Goal: Task Accomplishment & Management: Manage account settings

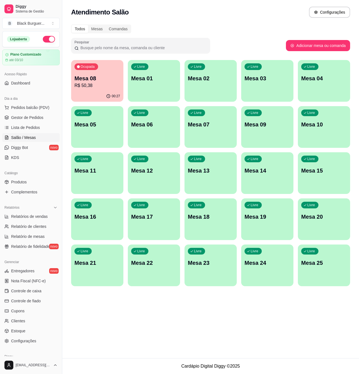
click at [90, 74] on p "Mesa 08" at bounding box center [97, 78] width 46 height 8
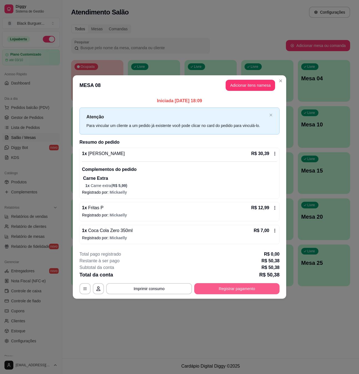
click at [234, 289] on button "Registrar pagamento" at bounding box center [236, 288] width 85 height 11
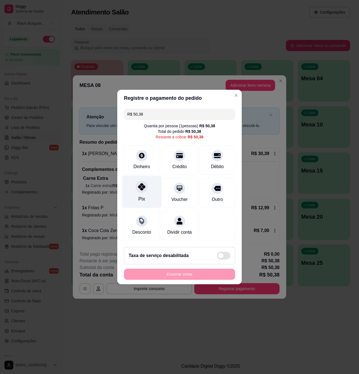
click at [140, 190] on div "Pix" at bounding box center [141, 191] width 39 height 32
type input "R$ 0,00"
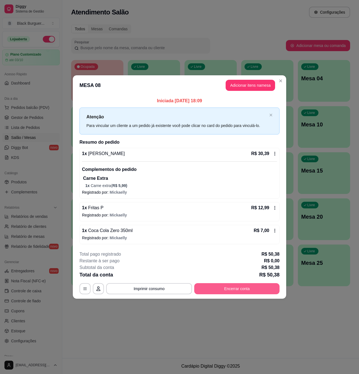
click at [258, 290] on button "Encerrar conta" at bounding box center [236, 288] width 85 height 11
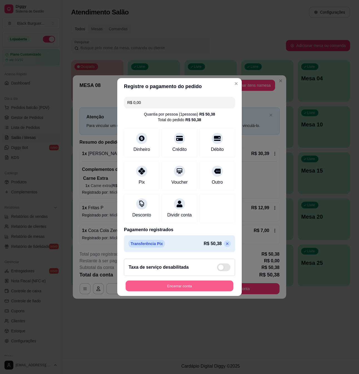
click at [179, 290] on button "Encerrar conta" at bounding box center [180, 285] width 108 height 11
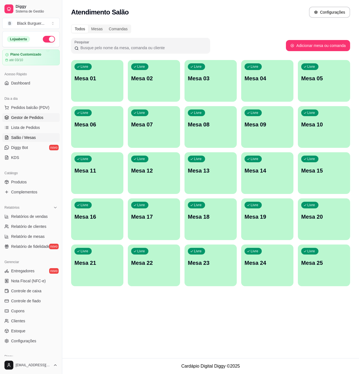
click at [42, 117] on span "Gestor de Pedidos" at bounding box center [27, 118] width 32 height 6
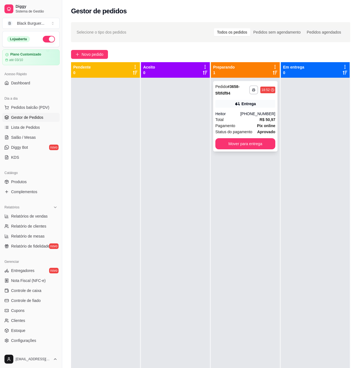
click at [240, 112] on div "Heitor" at bounding box center [227, 114] width 25 height 6
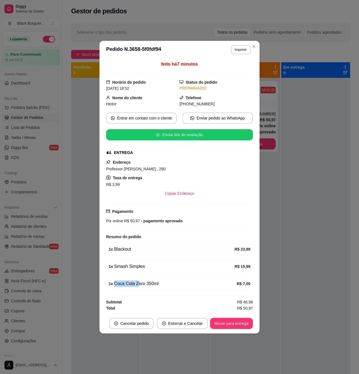
drag, startPoint x: 137, startPoint y: 287, endPoint x: 172, endPoint y: 285, distance: 35.3
click at [170, 285] on div "1 x Coca Cola Zero 350ml" at bounding box center [173, 283] width 128 height 7
click at [172, 285] on div "1 x Coca Cola Zero 350ml" at bounding box center [173, 283] width 128 height 7
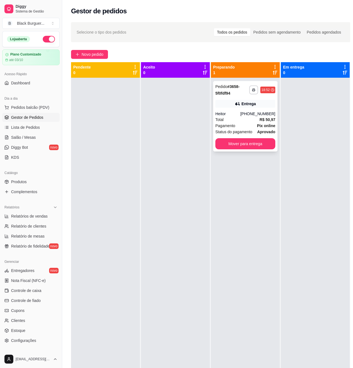
click at [258, 119] on div "Total R$ 50,97" at bounding box center [245, 120] width 60 height 6
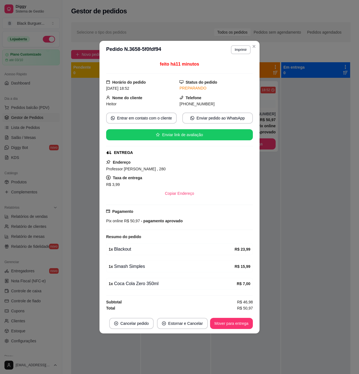
click at [178, 222] on span "- pagamento aprovado" at bounding box center [161, 221] width 43 height 4
click at [180, 222] on span "- pagamento aprovado" at bounding box center [161, 221] width 43 height 4
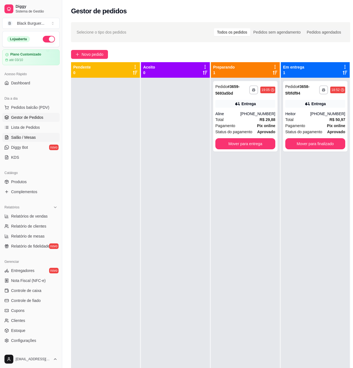
click at [9, 141] on link "Salão / Mesas" at bounding box center [30, 137] width 57 height 9
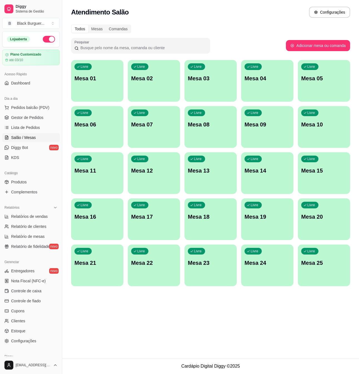
click at [207, 129] on div "Livre Mesa 08" at bounding box center [210, 123] width 52 height 35
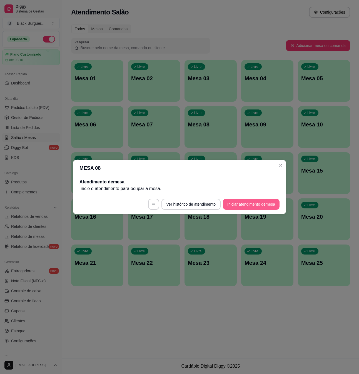
click at [269, 205] on button "Iniciar atendimento de mesa" at bounding box center [251, 204] width 57 height 11
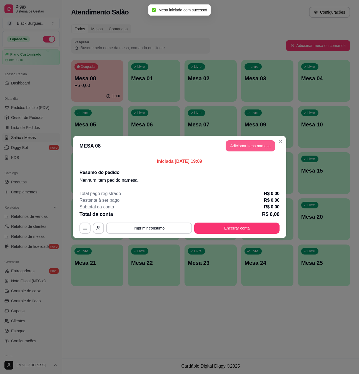
click at [262, 142] on button "Adicionar itens na mesa" at bounding box center [249, 145] width 49 height 11
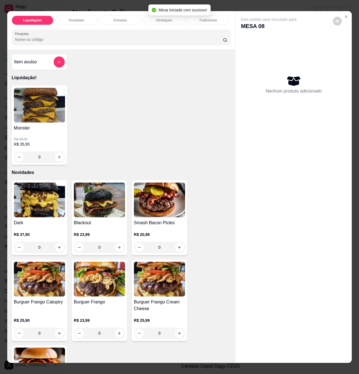
click at [57, 158] on div "0" at bounding box center [39, 156] width 51 height 11
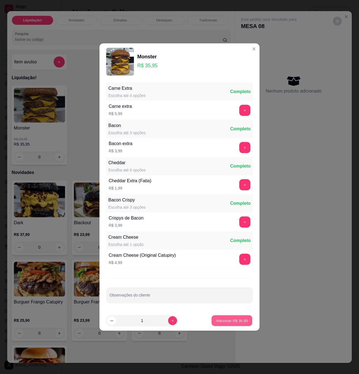
click at [228, 323] on p "Adicionar R$ 35,95" at bounding box center [232, 320] width 32 height 5
type input "1"
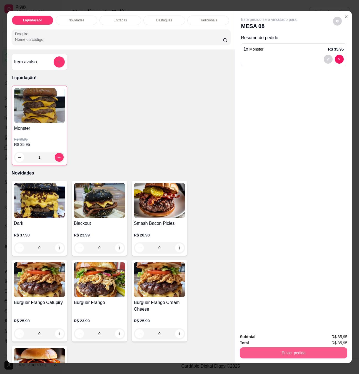
click at [284, 349] on button "Enviar pedido" at bounding box center [293, 352] width 107 height 11
click at [271, 333] on button "Não registrar e enviar pedido" at bounding box center [274, 336] width 58 height 11
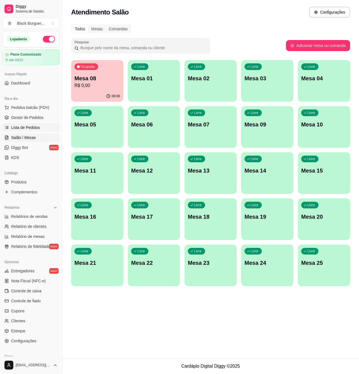
click at [35, 127] on span "Lista de Pedidos" at bounding box center [25, 128] width 29 height 6
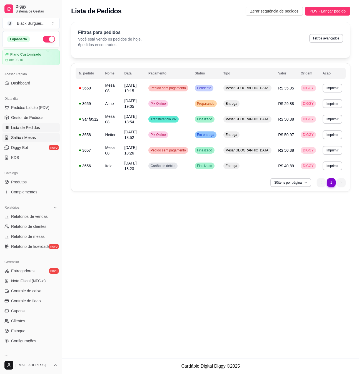
click at [36, 137] on link "Salão / Mesas" at bounding box center [30, 137] width 57 height 9
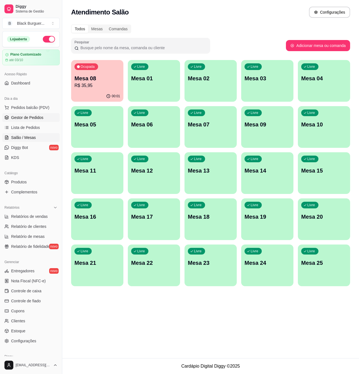
click at [39, 117] on span "Gestor de Pedidos" at bounding box center [27, 118] width 32 height 6
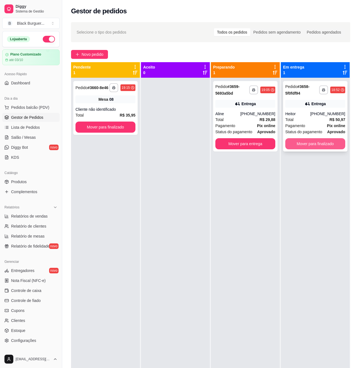
click at [309, 141] on button "Mover para finalizado" at bounding box center [315, 143] width 60 height 11
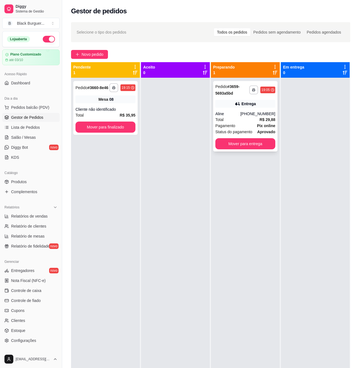
click at [261, 117] on strong "R$ 29,88" at bounding box center [268, 119] width 16 height 4
click at [257, 145] on button "Mover para entrega" at bounding box center [245, 143] width 60 height 11
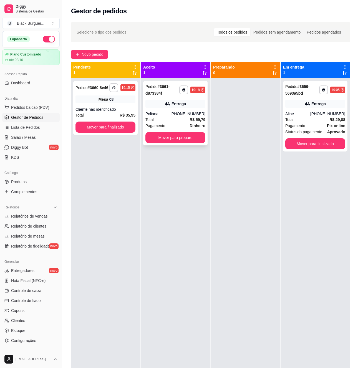
click at [170, 117] on div "Poliana" at bounding box center [158, 114] width 25 height 6
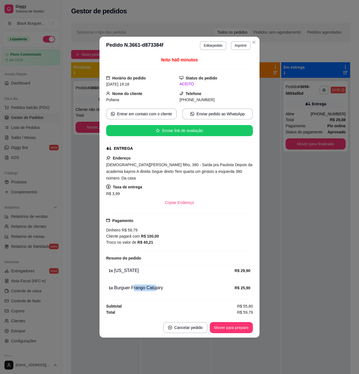
drag, startPoint x: 133, startPoint y: 286, endPoint x: 164, endPoint y: 287, distance: 31.7
click at [159, 287] on div "1 x Burguer Frango Catupiry" at bounding box center [172, 287] width 126 height 7
click at [164, 287] on div "1 x Burguer Frango Catupiry" at bounding box center [172, 287] width 126 height 7
click at [241, 328] on button "Mover para preparo" at bounding box center [231, 327] width 43 height 11
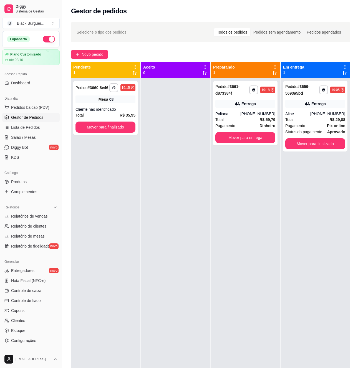
click at [279, 112] on div "**********" at bounding box center [245, 262] width 69 height 368
click at [272, 114] on div "[PHONE_NUMBER]" at bounding box center [257, 114] width 35 height 6
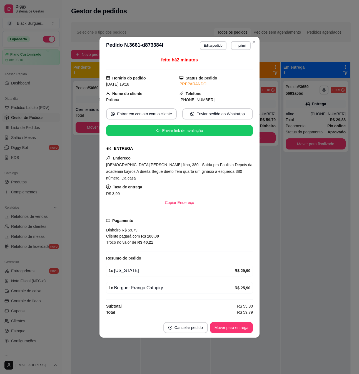
click at [151, 235] on div "Cliente pagará com R$ 100,00" at bounding box center [179, 236] width 147 height 6
click at [151, 235] on strong "R$ 100,00" at bounding box center [150, 236] width 18 height 4
click at [153, 172] on span "[DEMOGRAPHIC_DATA][PERSON_NAME] filho, 380 - Saída pra Paulista Depois da acade…" at bounding box center [179, 171] width 146 height 18
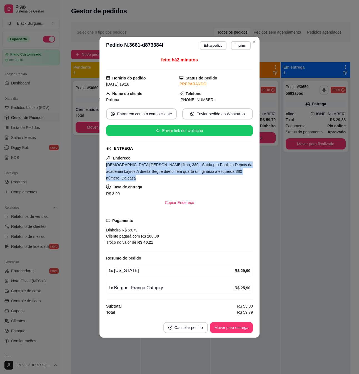
click at [153, 172] on span "[DEMOGRAPHIC_DATA][PERSON_NAME] filho, 380 - Saída pra Paulista Depois da acade…" at bounding box center [179, 171] width 146 height 18
click at [157, 172] on span "[DEMOGRAPHIC_DATA][PERSON_NAME] filho, 380 - Saída pra Paulista Depois da acade…" at bounding box center [179, 171] width 146 height 18
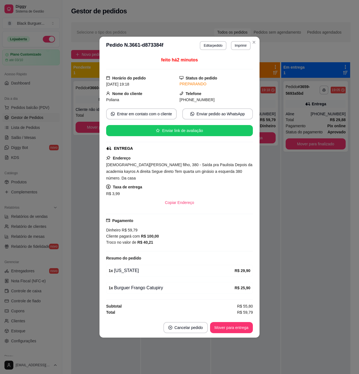
click at [167, 173] on span "[DEMOGRAPHIC_DATA][PERSON_NAME] filho, 380 - Saída pra Paulista Depois da acade…" at bounding box center [179, 171] width 146 height 18
click at [168, 173] on span "[DEMOGRAPHIC_DATA][PERSON_NAME] filho, 380 - Saída pra Paulista Depois da acade…" at bounding box center [179, 171] width 146 height 18
click at [175, 171] on span "[DEMOGRAPHIC_DATA][PERSON_NAME] filho, 380 - Saída pra Paulista Depois da acade…" at bounding box center [179, 171] width 146 height 18
drag, startPoint x: 198, startPoint y: 168, endPoint x: 225, endPoint y: 172, distance: 26.9
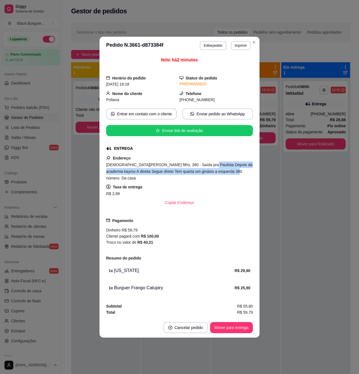
click at [225, 172] on span "[DEMOGRAPHIC_DATA][PERSON_NAME] filho, 380 - Saída pra Paulista Depois da acade…" at bounding box center [179, 171] width 146 height 18
drag, startPoint x: 225, startPoint y: 172, endPoint x: 228, endPoint y: 172, distance: 3.4
click at [226, 172] on span "[DEMOGRAPHIC_DATA][PERSON_NAME] filho, 380 - Saída pra Paulista Depois da acade…" at bounding box center [179, 171] width 146 height 18
click at [230, 172] on span "[DEMOGRAPHIC_DATA][PERSON_NAME] filho, 380 - Saída pra Paulista Depois da acade…" at bounding box center [179, 171] width 146 height 18
click at [232, 173] on span "[DEMOGRAPHIC_DATA][PERSON_NAME] filho, 380 - Saída pra Paulista Depois da acade…" at bounding box center [179, 171] width 146 height 18
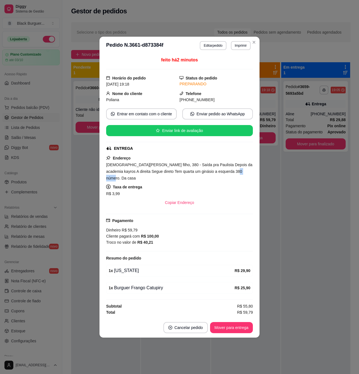
click at [232, 174] on span "[DEMOGRAPHIC_DATA][PERSON_NAME] filho, 380 - Saída pra Paulista Depois da acade…" at bounding box center [179, 171] width 146 height 18
drag, startPoint x: 232, startPoint y: 174, endPoint x: 228, endPoint y: 175, distance: 4.5
click at [232, 174] on span "[DEMOGRAPHIC_DATA][PERSON_NAME] filho, 380 - Saída pra Paulista Depois da acade…" at bounding box center [179, 171] width 146 height 18
drag, startPoint x: 219, startPoint y: 174, endPoint x: 214, endPoint y: 174, distance: 5.0
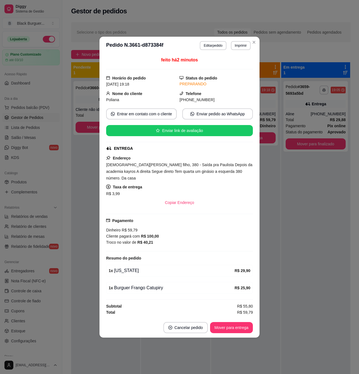
click at [217, 174] on span "[DEMOGRAPHIC_DATA][PERSON_NAME] filho, 380 - Saída pra Paulista Depois da acade…" at bounding box center [179, 171] width 146 height 18
drag, startPoint x: 144, startPoint y: 173, endPoint x: 180, endPoint y: 168, distance: 36.7
click at [178, 168] on span "[DEMOGRAPHIC_DATA][PERSON_NAME] filho, 380 - Saída pra Paulista Depois da acade…" at bounding box center [179, 171] width 146 height 18
click at [180, 168] on span "[DEMOGRAPHIC_DATA][PERSON_NAME] filho, 380 - Saída pra Paulista Depois da acade…" at bounding box center [179, 171] width 146 height 18
drag, startPoint x: 195, startPoint y: 171, endPoint x: 202, endPoint y: 171, distance: 7.5
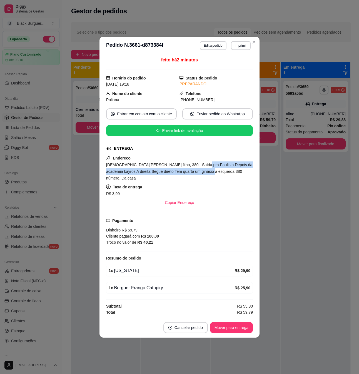
click at [202, 171] on div "[DEMOGRAPHIC_DATA][PERSON_NAME] filho, 380 - Saída pra Paulista Depois da acade…" at bounding box center [179, 171] width 147 height 20
click at [204, 171] on div "[DEMOGRAPHIC_DATA][PERSON_NAME] filho, 380 - Saída pra Paulista Depois da acade…" at bounding box center [179, 171] width 147 height 20
click at [208, 169] on span "[DEMOGRAPHIC_DATA][PERSON_NAME] filho, 380 - Saída pra Paulista Depois da acade…" at bounding box center [179, 171] width 146 height 18
click at [209, 169] on span "[DEMOGRAPHIC_DATA][PERSON_NAME] filho, 380 - Saída pra Paulista Depois da acade…" at bounding box center [179, 171] width 146 height 18
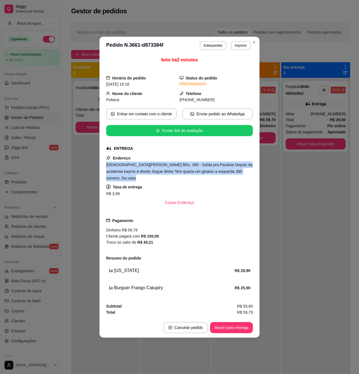
click at [202, 172] on span "[DEMOGRAPHIC_DATA][PERSON_NAME] filho, 380 - Saída pra Paulista Depois da acade…" at bounding box center [179, 171] width 146 height 18
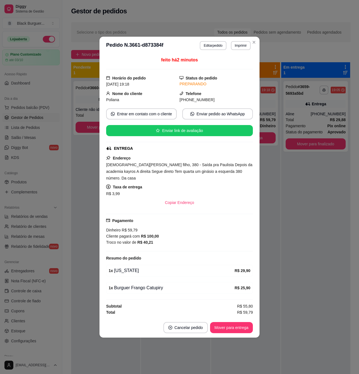
click at [177, 174] on span "[DEMOGRAPHIC_DATA][PERSON_NAME] filho, 380 - Saída pra Paulista Depois da acade…" at bounding box center [179, 171] width 146 height 18
drag, startPoint x: 167, startPoint y: 173, endPoint x: 185, endPoint y: 173, distance: 18.3
click at [185, 173] on span "[DEMOGRAPHIC_DATA][PERSON_NAME] filho, 380 - Saída pra Paulista Depois da acade…" at bounding box center [179, 171] width 146 height 18
drag, startPoint x: 159, startPoint y: 176, endPoint x: 186, endPoint y: 175, distance: 26.7
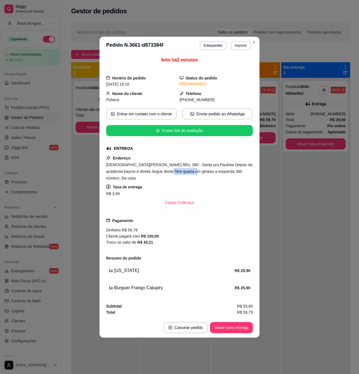
click at [186, 175] on span "[DEMOGRAPHIC_DATA][PERSON_NAME] filho, 380 - Saída pra Paulista Depois da acade…" at bounding box center [179, 171] width 146 height 18
click at [187, 175] on span "[DEMOGRAPHIC_DATA][PERSON_NAME] filho, 380 - Saída pra Paulista Depois da acade…" at bounding box center [179, 171] width 146 height 18
drag, startPoint x: 183, startPoint y: 174, endPoint x: 215, endPoint y: 174, distance: 32.2
click at [213, 175] on span "[DEMOGRAPHIC_DATA][PERSON_NAME] filho, 380 - Saída pra Paulista Depois da acade…" at bounding box center [179, 171] width 146 height 18
click at [215, 174] on span "[DEMOGRAPHIC_DATA][PERSON_NAME] filho, 380 - Saída pra Paulista Depois da acade…" at bounding box center [179, 171] width 146 height 18
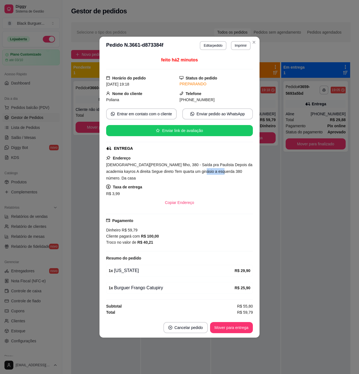
drag, startPoint x: 199, startPoint y: 174, endPoint x: 217, endPoint y: 174, distance: 17.2
click at [215, 174] on span "[DEMOGRAPHIC_DATA][PERSON_NAME] filho, 380 - Saída pra Paulista Depois da acade…" at bounding box center [179, 171] width 146 height 18
click at [218, 174] on span "[DEMOGRAPHIC_DATA][PERSON_NAME] filho, 380 - Saída pra Paulista Depois da acade…" at bounding box center [179, 171] width 146 height 18
drag, startPoint x: 200, startPoint y: 176, endPoint x: 221, endPoint y: 175, distance: 21.1
click at [218, 176] on span "[DEMOGRAPHIC_DATA][PERSON_NAME] filho, 380 - Saída pra Paulista Depois da acade…" at bounding box center [179, 171] width 146 height 18
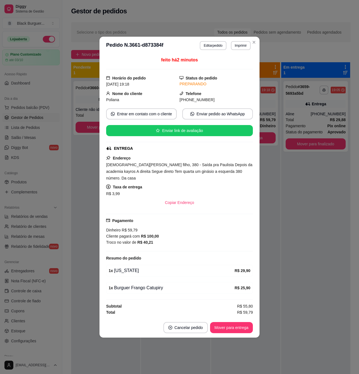
click at [221, 175] on span "[DEMOGRAPHIC_DATA][PERSON_NAME] filho, 380 - Saída pra Paulista Depois da acade…" at bounding box center [179, 171] width 146 height 18
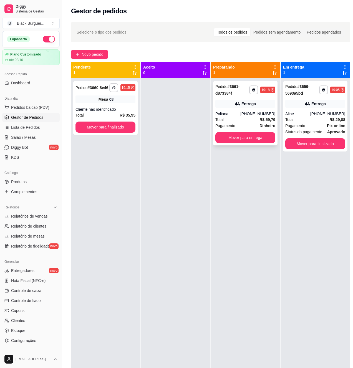
click at [270, 118] on strong "R$ 59,79" at bounding box center [268, 119] width 16 height 4
click at [294, 124] on span "Pagamento" at bounding box center [295, 126] width 20 height 6
click at [96, 106] on div "**********" at bounding box center [105, 108] width 64 height 54
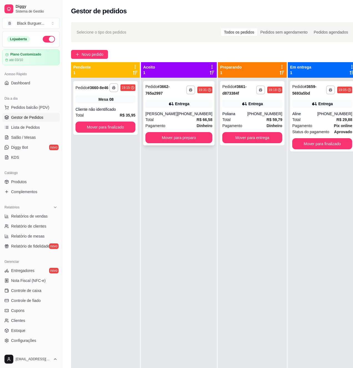
click at [176, 110] on div "**********" at bounding box center [178, 113] width 71 height 64
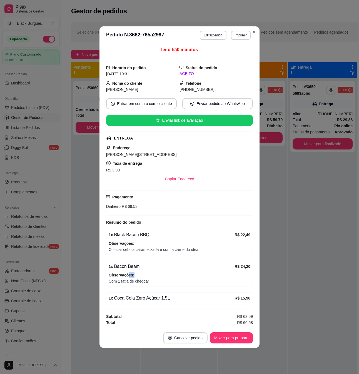
drag, startPoint x: 141, startPoint y: 275, endPoint x: 147, endPoint y: 275, distance: 5.6
click at [146, 275] on span "Observações:" at bounding box center [180, 275] width 142 height 6
drag, startPoint x: 154, startPoint y: 274, endPoint x: 153, endPoint y: 268, distance: 6.3
click at [154, 274] on span "Observações:" at bounding box center [180, 275] width 142 height 6
click at [157, 249] on span "Colocar cebola caramelizada e com a carne do ideal" at bounding box center [180, 249] width 142 height 6
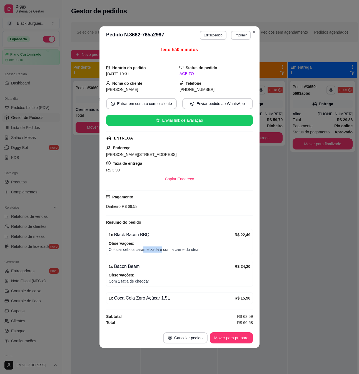
drag, startPoint x: 158, startPoint y: 249, endPoint x: 168, endPoint y: 251, distance: 10.5
click at [162, 249] on span "Colocar cebola caramelizada e com a carne do ideal" at bounding box center [180, 249] width 142 height 6
drag, startPoint x: 168, startPoint y: 251, endPoint x: 142, endPoint y: 248, distance: 26.0
click at [168, 251] on span "Colocar cebola caramelizada e com a carne do ideal" at bounding box center [180, 249] width 142 height 6
drag, startPoint x: 139, startPoint y: 247, endPoint x: 155, endPoint y: 247, distance: 16.1
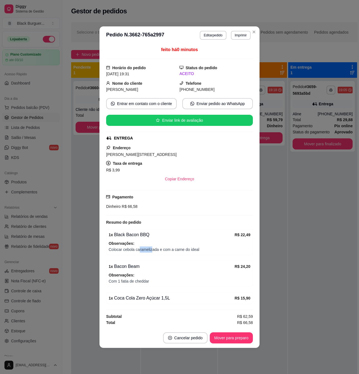
click at [154, 247] on span "Colocar cebola caramelizada e com a carne do ideal" at bounding box center [180, 249] width 142 height 6
drag, startPoint x: 162, startPoint y: 248, endPoint x: 174, endPoint y: 250, distance: 11.6
click at [168, 248] on span "Colocar cebola caramelizada e com a carne do ideal" at bounding box center [180, 249] width 142 height 6
click at [179, 250] on span "Colocar cebola caramelizada e com a carne do ideal" at bounding box center [180, 249] width 142 height 6
click at [180, 250] on span "Colocar cebola caramelizada e com a carne do ideal" at bounding box center [180, 249] width 142 height 6
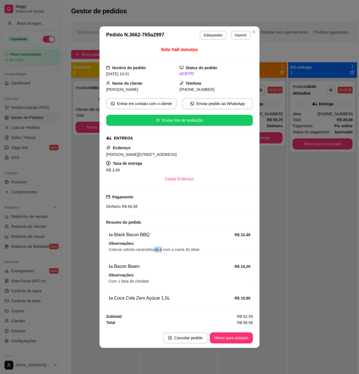
drag, startPoint x: 154, startPoint y: 252, endPoint x: 168, endPoint y: 252, distance: 14.2
click at [165, 252] on span "Colocar cebola caramelizada e com a carne do ideal" at bounding box center [180, 249] width 142 height 6
click at [169, 252] on span "Colocar cebola caramelizada e com a carne do ideal" at bounding box center [180, 249] width 142 height 6
click at [239, 342] on button "Mover para preparo" at bounding box center [231, 337] width 43 height 11
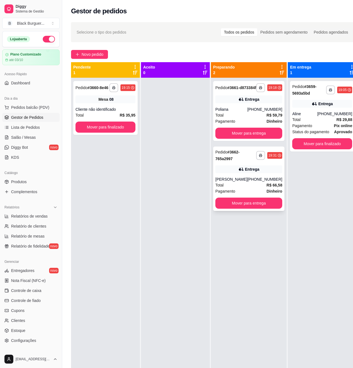
click at [250, 173] on div "Entrega" at bounding box center [248, 169] width 67 height 8
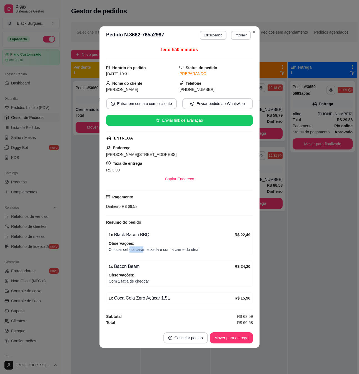
drag, startPoint x: 133, startPoint y: 249, endPoint x: 145, endPoint y: 249, distance: 12.2
click at [142, 249] on span "Colocar cebola caramelizada e com a carne do ideal" at bounding box center [180, 249] width 142 height 6
click at [145, 249] on span "Colocar cebola caramelizada e com a carne do ideal" at bounding box center [180, 249] width 142 height 6
drag, startPoint x: 154, startPoint y: 250, endPoint x: 165, endPoint y: 250, distance: 11.4
click at [164, 250] on span "Colocar cebola caramelizada e com a carne do ideal" at bounding box center [180, 249] width 142 height 6
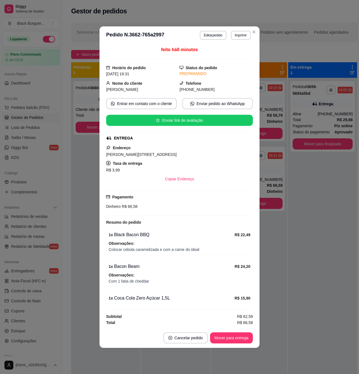
click at [165, 250] on span "Colocar cebola caramelizada e com a carne do ideal" at bounding box center [180, 249] width 142 height 6
drag, startPoint x: 146, startPoint y: 247, endPoint x: 170, endPoint y: 249, distance: 24.8
click at [170, 249] on span "Colocar cebola caramelizada e com a carne do ideal" at bounding box center [180, 249] width 142 height 6
click at [175, 249] on span "Colocar cebola caramelizada e com a carne do ideal" at bounding box center [180, 249] width 142 height 6
drag, startPoint x: 144, startPoint y: 252, endPoint x: 156, endPoint y: 253, distance: 11.1
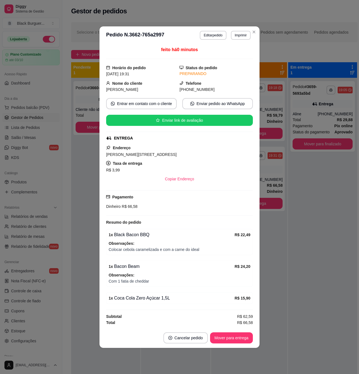
click at [154, 252] on span "Colocar cebola caramelizada e com a carne do ideal" at bounding box center [180, 249] width 142 height 6
click at [158, 252] on span "Colocar cebola caramelizada e com a carne do ideal" at bounding box center [180, 249] width 142 height 6
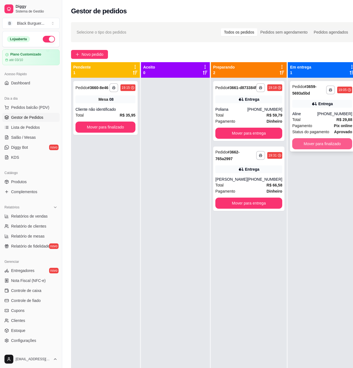
click at [311, 141] on button "Mover para finalizado" at bounding box center [322, 143] width 60 height 11
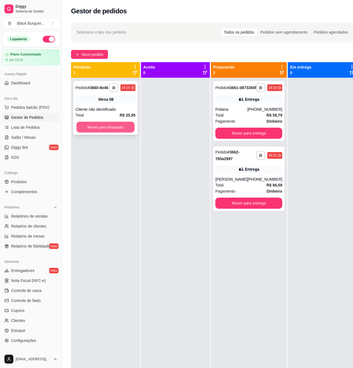
click at [108, 130] on button "Mover para finalizado" at bounding box center [105, 127] width 58 height 11
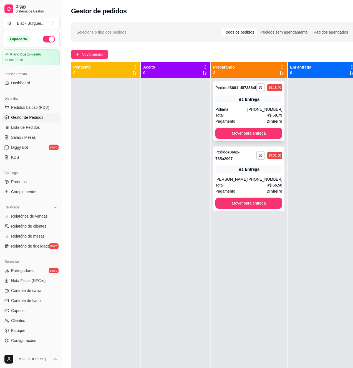
click at [219, 102] on div "Entrega" at bounding box center [248, 100] width 67 height 8
click at [269, 136] on button "Mover para entrega" at bounding box center [248, 133] width 67 height 11
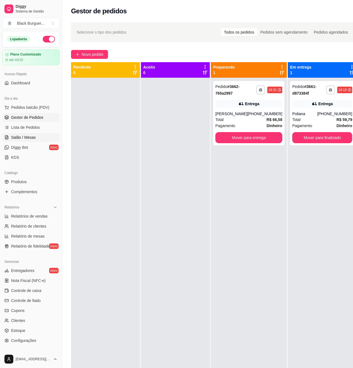
click at [22, 136] on span "Salão / Mesas" at bounding box center [23, 138] width 25 height 6
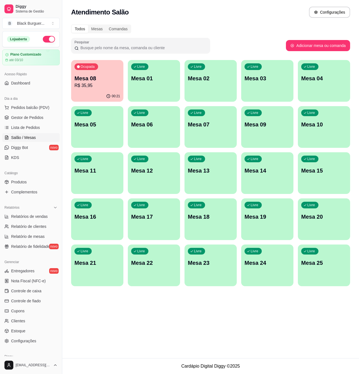
click at [94, 90] on div "Ocupada Mesa 08 R$ 35,95" at bounding box center [97, 75] width 52 height 31
click at [94, 86] on p "R$ 35,95" at bounding box center [97, 85] width 46 height 7
click at [101, 86] on p "R$ 35,95" at bounding box center [97, 85] width 46 height 7
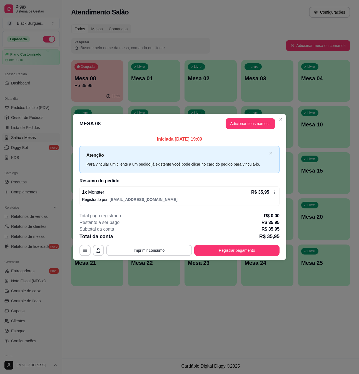
click at [108, 289] on div "**********" at bounding box center [179, 187] width 359 height 374
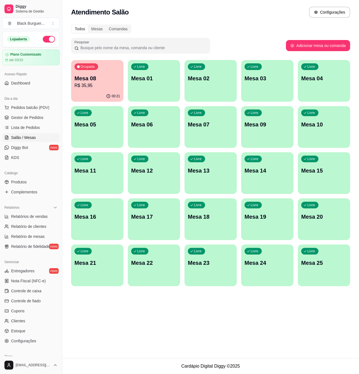
click at [267, 123] on p "Mesa 09" at bounding box center [267, 125] width 46 height 8
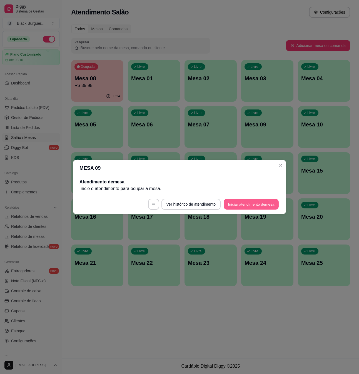
click at [260, 202] on button "Iniciar atendimento de mesa" at bounding box center [251, 204] width 55 height 11
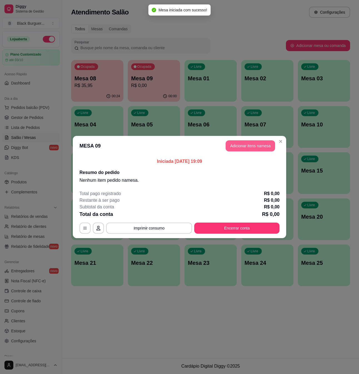
click at [249, 149] on button "Adicionar itens na mesa" at bounding box center [249, 145] width 49 height 11
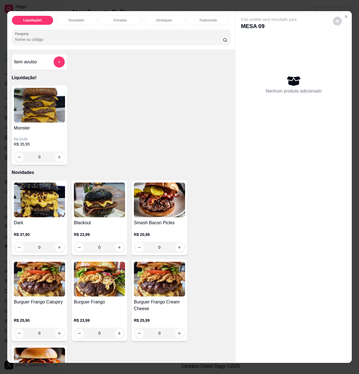
click at [101, 236] on p "R$ 23,99" at bounding box center [99, 235] width 51 height 6
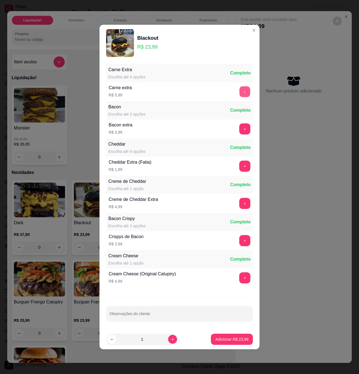
click at [242, 92] on button "+" at bounding box center [244, 91] width 11 height 11
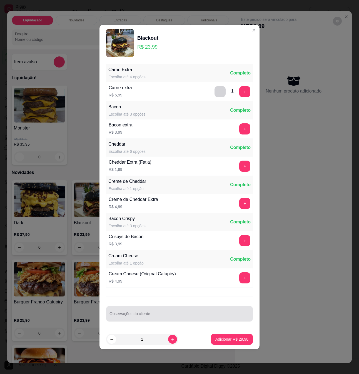
click at [154, 313] on div at bounding box center [179, 313] width 140 height 11
type input "ao ponto"
click at [220, 344] on button "Adicionar R$ 29,98" at bounding box center [232, 338] width 42 height 11
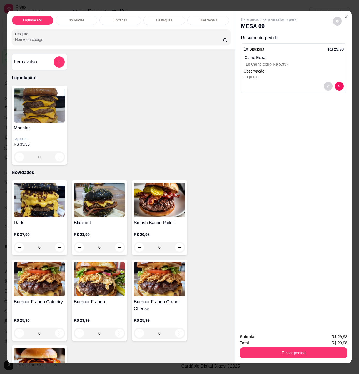
click at [163, 322] on p "R$ 25,99" at bounding box center [159, 320] width 51 height 6
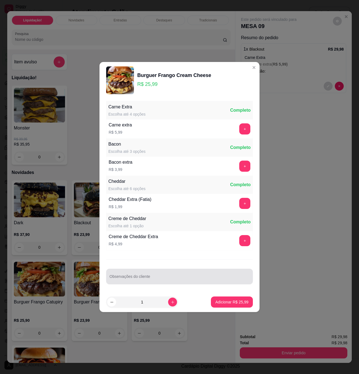
click at [153, 280] on input "Observações do cliente" at bounding box center [179, 279] width 140 height 6
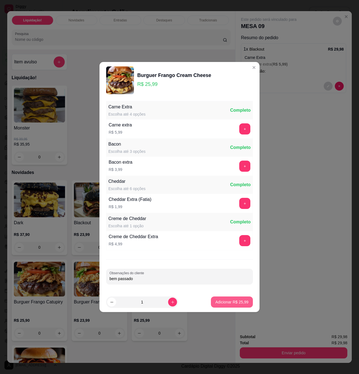
type input "bem passado"
click at [218, 306] on button "Adicionar R$ 25,99" at bounding box center [232, 301] width 42 height 11
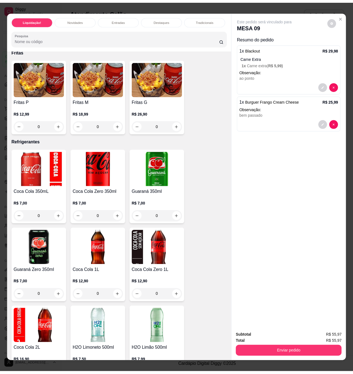
scroll to position [1481, 0]
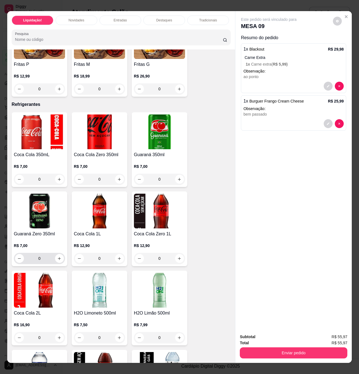
click at [62, 260] on div "0" at bounding box center [39, 258] width 51 height 11
click at [60, 260] on button "increase-product-quantity" at bounding box center [59, 258] width 9 height 9
type input "1"
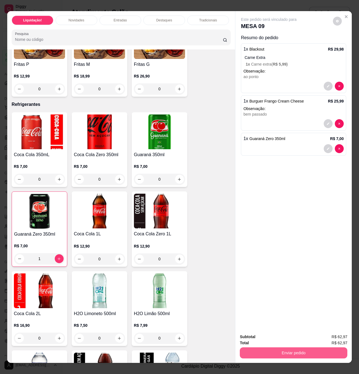
click at [284, 350] on button "Enviar pedido" at bounding box center [293, 352] width 107 height 11
click at [284, 337] on button "Não registrar e enviar pedido" at bounding box center [274, 336] width 56 height 10
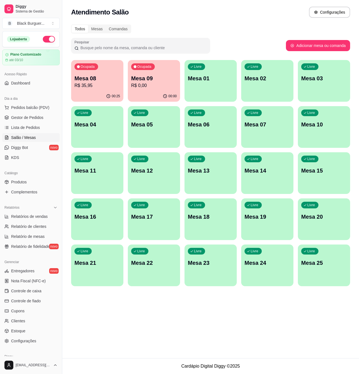
click at [89, 83] on p "R$ 35,95" at bounding box center [97, 85] width 46 height 7
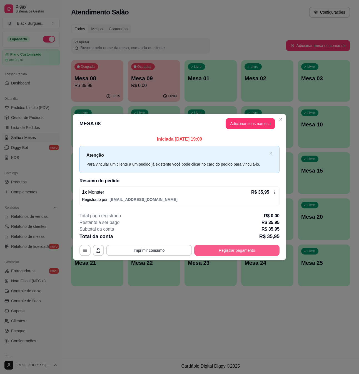
click at [242, 250] on button "Registrar pagamento" at bounding box center [236, 250] width 85 height 11
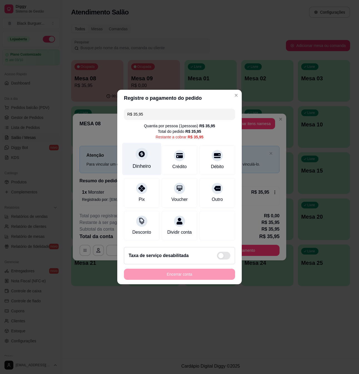
click at [144, 163] on div "Dinheiro" at bounding box center [141, 165] width 18 height 7
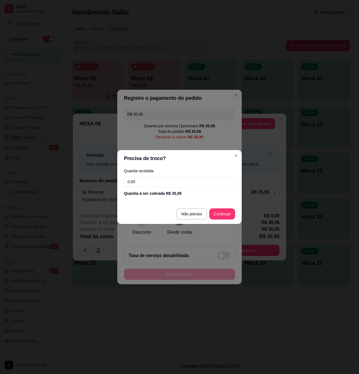
click at [156, 184] on input "0,00" at bounding box center [179, 181] width 111 height 11
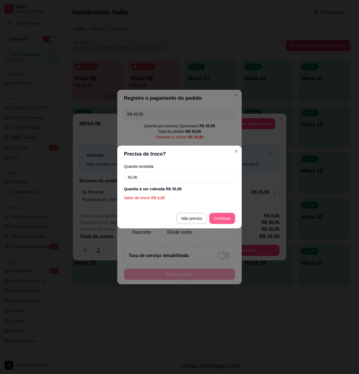
type input "40,00"
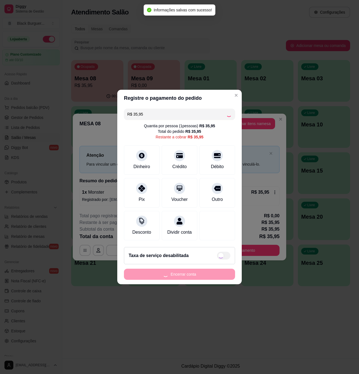
type input "R$ 0,00"
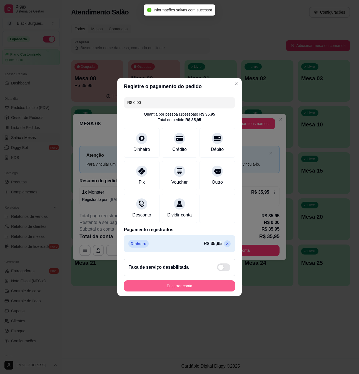
click at [205, 289] on button "Encerrar conta" at bounding box center [179, 285] width 111 height 11
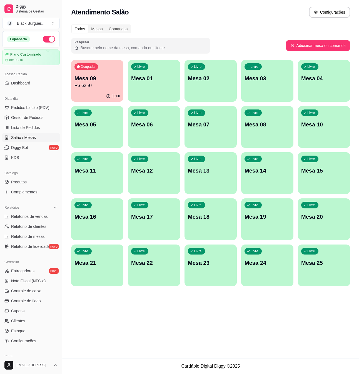
click at [98, 80] on p "Mesa 09" at bounding box center [97, 78] width 46 height 8
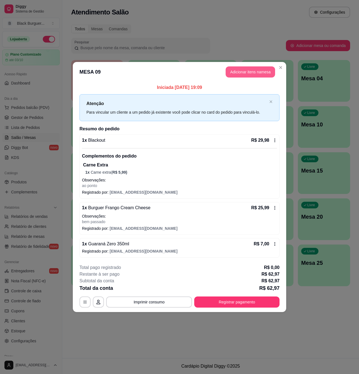
click at [257, 74] on button "Adicionar itens na mesa" at bounding box center [249, 71] width 49 height 11
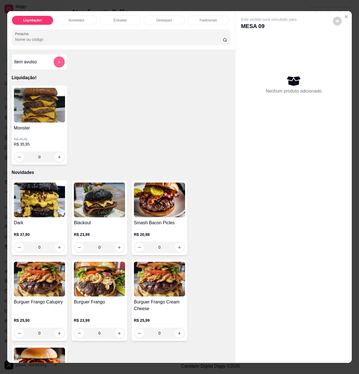
click at [60, 64] on button "add-separate-item" at bounding box center [59, 61] width 11 height 11
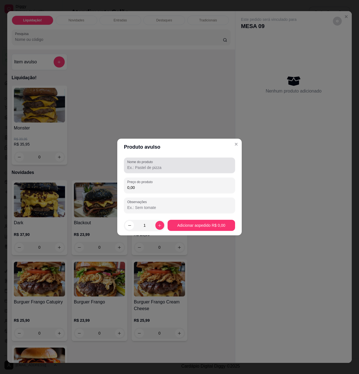
click at [152, 168] on input "Nome do produto" at bounding box center [179, 168] width 104 height 6
type input "adc de picles no de frango"
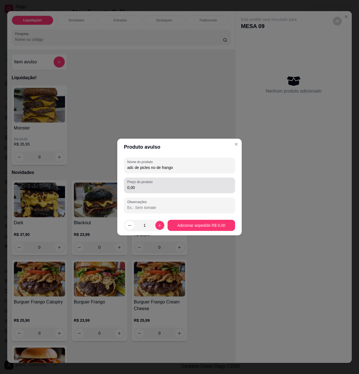
click at [172, 181] on div "0,00" at bounding box center [179, 185] width 104 height 11
type input "3,99"
click at [219, 231] on footer "1 Adicionar ao pedido R$ 3,99" at bounding box center [179, 225] width 124 height 20
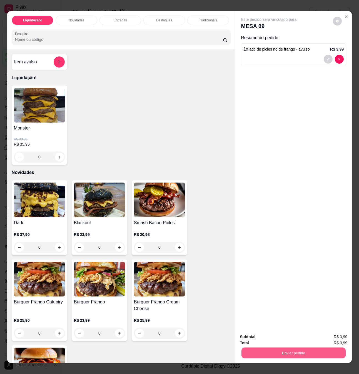
click at [320, 347] on button "Enviar pedido" at bounding box center [293, 352] width 104 height 11
click at [291, 333] on button "Não registrar e enviar pedido" at bounding box center [274, 336] width 58 height 11
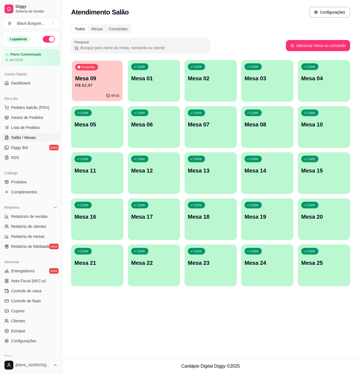
click at [119, 80] on div "Ocupada Mesa 09 R$ 62,97" at bounding box center [97, 76] width 51 height 30
click at [12, 117] on span "Gestor de Pedidos" at bounding box center [27, 118] width 32 height 6
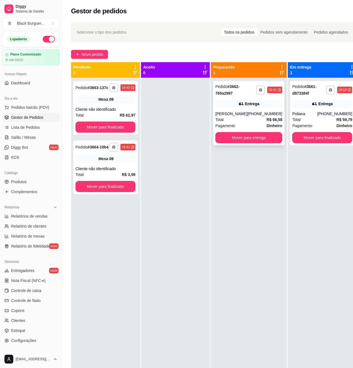
click at [263, 117] on div "[PHONE_NUMBER]" at bounding box center [264, 114] width 35 height 6
click at [124, 107] on div "Cliente não identificado" at bounding box center [106, 110] width 60 height 6
click at [26, 140] on link "Salão / Mesas" at bounding box center [30, 137] width 57 height 9
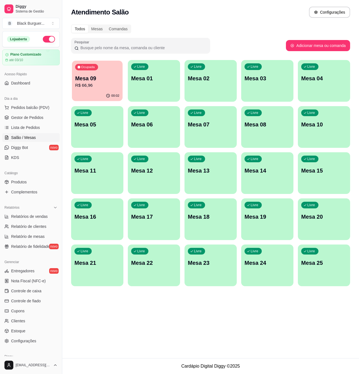
click at [82, 94] on div "00:02" at bounding box center [97, 96] width 51 height 11
click at [29, 180] on link "Produtos" at bounding box center [30, 181] width 57 height 9
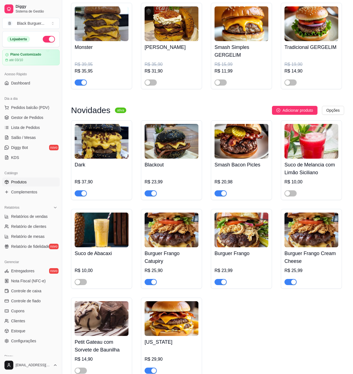
scroll to position [148, 0]
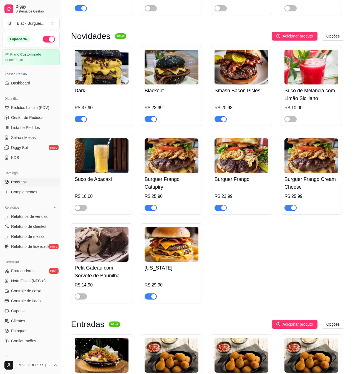
click at [221, 210] on button "button" at bounding box center [221, 208] width 12 height 6
click at [293, 210] on div "button" at bounding box center [293, 207] width 5 height 5
click at [152, 210] on div "button" at bounding box center [153, 207] width 5 height 5
click at [258, 254] on div "Dark R$ 37,90 Blackout R$ 23,99 Smash Bacon Picles R$ 20,98 Suco de Melancia co…" at bounding box center [207, 174] width 273 height 257
click at [28, 114] on link "Gestor de Pedidos" at bounding box center [30, 117] width 57 height 9
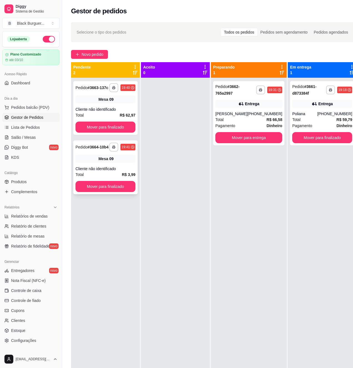
click at [124, 191] on button "Mover para finalizado" at bounding box center [106, 186] width 60 height 11
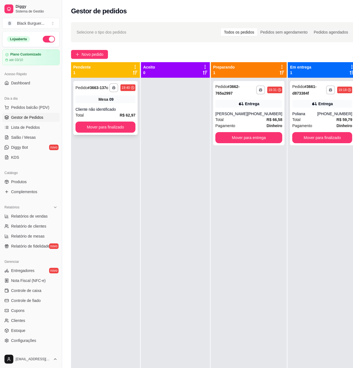
click at [124, 104] on div "**********" at bounding box center [105, 108] width 64 height 54
click at [130, 111] on div "Cliente não identificado" at bounding box center [106, 110] width 60 height 6
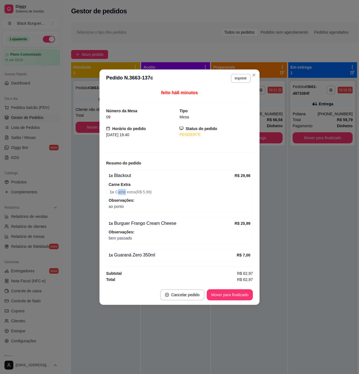
drag, startPoint x: 117, startPoint y: 193, endPoint x: 133, endPoint y: 193, distance: 16.4
click at [133, 193] on span "1 x Carne extra ( R$ 5,99 )" at bounding box center [180, 192] width 141 height 6
click at [135, 193] on span "1 x Carne extra ( R$ 5,99 )" at bounding box center [180, 192] width 141 height 6
click at [144, 192] on span "1 x Carne extra ( R$ 5,99 )" at bounding box center [180, 192] width 141 height 6
click at [145, 192] on span "1 x Carne extra ( R$ 5,99 )" at bounding box center [180, 192] width 141 height 6
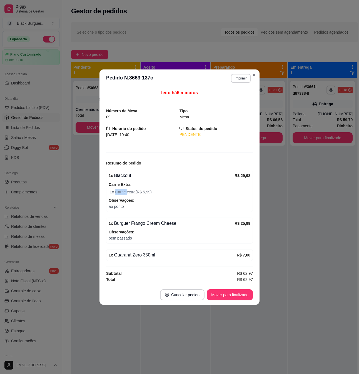
drag, startPoint x: 120, startPoint y: 193, endPoint x: 135, endPoint y: 192, distance: 14.7
click at [130, 192] on span "1 x Carne extra ( R$ 5,99 )" at bounding box center [180, 192] width 141 height 6
click at [135, 192] on span "1 x Carne extra ( R$ 5,99 )" at bounding box center [180, 192] width 141 height 6
drag, startPoint x: 113, startPoint y: 206, endPoint x: 127, endPoint y: 206, distance: 13.9
click at [127, 206] on span "ao ponto" at bounding box center [180, 206] width 142 height 6
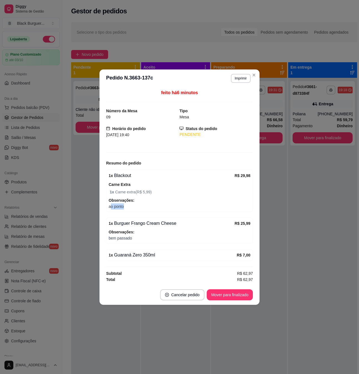
click at [128, 206] on span "ao ponto" at bounding box center [180, 206] width 142 height 6
drag, startPoint x: 136, startPoint y: 234, endPoint x: 142, endPoint y: 234, distance: 6.4
click at [142, 234] on span "Observações:" at bounding box center [180, 232] width 142 height 6
drag, startPoint x: 130, startPoint y: 224, endPoint x: 151, endPoint y: 225, distance: 20.6
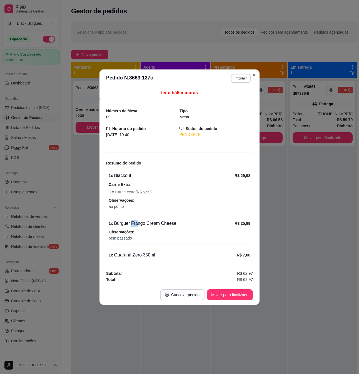
click at [150, 224] on div "1 x Burguer Frango Cream Cheese" at bounding box center [172, 223] width 126 height 7
click at [151, 225] on div "1 x Burguer Frango Cream Cheese" at bounding box center [172, 223] width 126 height 7
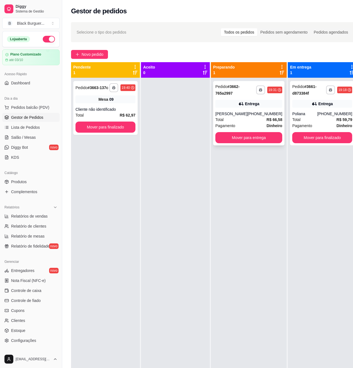
click at [253, 109] on div "**********" at bounding box center [248, 113] width 71 height 64
click at [299, 104] on div "Entrega" at bounding box center [322, 104] width 60 height 8
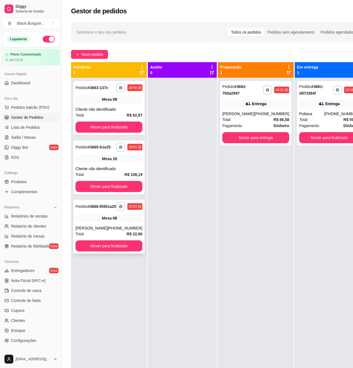
click at [122, 222] on div "Mesa 08" at bounding box center [109, 218] width 67 height 8
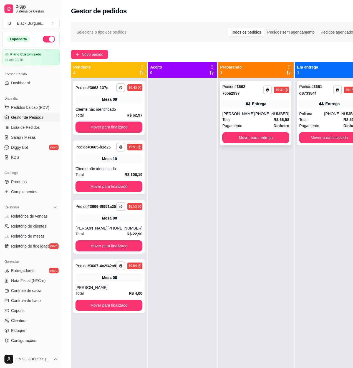
click at [256, 115] on div "[PHONE_NUMBER]" at bounding box center [271, 114] width 35 height 6
click at [318, 136] on button "Mover para finalizado" at bounding box center [329, 137] width 60 height 11
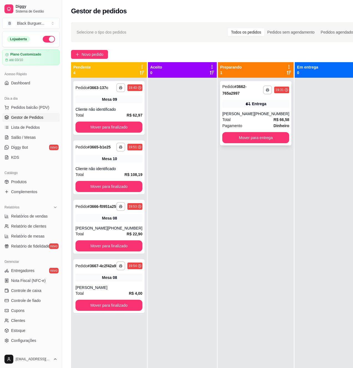
click at [269, 108] on div "**********" at bounding box center [255, 113] width 71 height 64
click at [261, 114] on div "[PHONE_NUMBER]" at bounding box center [271, 114] width 35 height 6
click at [268, 113] on div "[PHONE_NUMBER]" at bounding box center [271, 114] width 35 height 6
click at [258, 127] on div "Pagamento Dinheiro" at bounding box center [255, 126] width 67 height 6
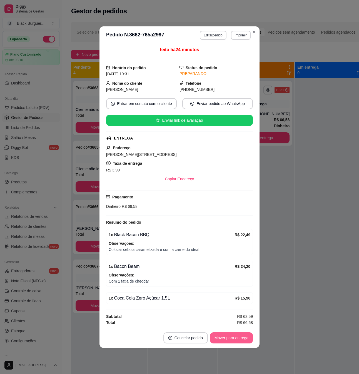
click at [238, 339] on button "Mover para entrega" at bounding box center [231, 337] width 43 height 11
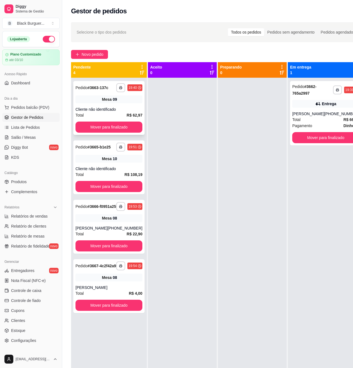
click at [119, 104] on div "**********" at bounding box center [108, 108] width 71 height 54
click at [125, 107] on div "Cliente não identificado" at bounding box center [109, 110] width 67 height 6
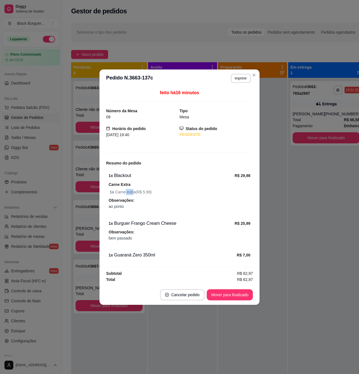
drag, startPoint x: 124, startPoint y: 195, endPoint x: 134, endPoint y: 195, distance: 10.3
click at [132, 195] on span "1 x Carne extra ( R$ 5,99 )" at bounding box center [180, 192] width 141 height 6
click at [134, 195] on div "1 x Blackout R$ 29,98 Carne Extra 1 x Carne extra ( R$ 5,99 ) Observações: ao p…" at bounding box center [179, 191] width 147 height 42
drag, startPoint x: 117, startPoint y: 213, endPoint x: 125, endPoint y: 212, distance: 7.8
click at [125, 212] on div "feito há 16 minutos Número da Mesa 09 Tipo Mesa Horário do pedido [DATE] 19:40 …" at bounding box center [179, 185] width 147 height 193
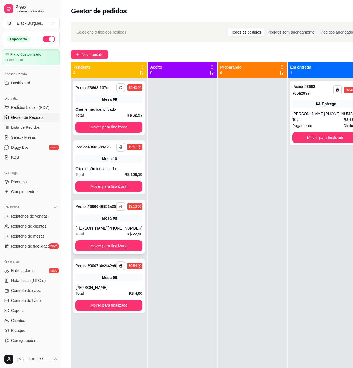
click at [82, 222] on div "Mesa 08" at bounding box center [109, 218] width 67 height 8
click at [114, 172] on div "Cliente não identificado" at bounding box center [109, 169] width 67 height 6
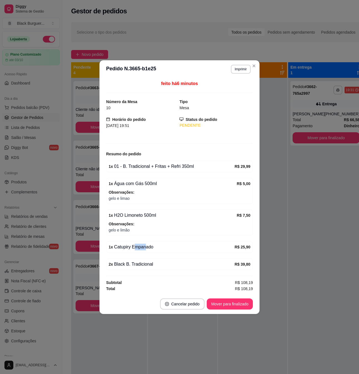
drag, startPoint x: 137, startPoint y: 249, endPoint x: 148, endPoint y: 242, distance: 12.9
click at [147, 245] on div "1 x Catupiry Empanado" at bounding box center [172, 247] width 126 height 7
click at [148, 242] on div "1 x Catupiry Empanado R$ 25,90" at bounding box center [179, 247] width 147 height 12
drag, startPoint x: 129, startPoint y: 228, endPoint x: 119, endPoint y: 224, distance: 11.1
click at [119, 225] on div "Observações: gelo e limão" at bounding box center [180, 227] width 142 height 12
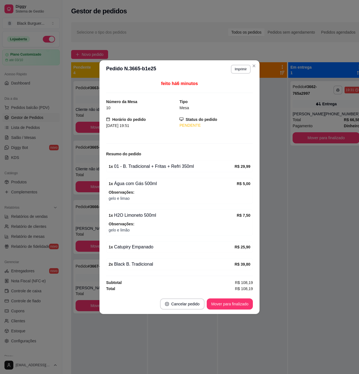
click at [118, 224] on strong "Observações:" at bounding box center [122, 224] width 26 height 4
drag, startPoint x: 126, startPoint y: 217, endPoint x: 147, endPoint y: 216, distance: 21.1
click at [143, 217] on div "1 x H2O Limoneto 500ml" at bounding box center [173, 215] width 128 height 7
click at [148, 216] on div "1 x H2O Limoneto 500ml" at bounding box center [173, 215] width 128 height 7
drag, startPoint x: 157, startPoint y: 164, endPoint x: 172, endPoint y: 164, distance: 15.0
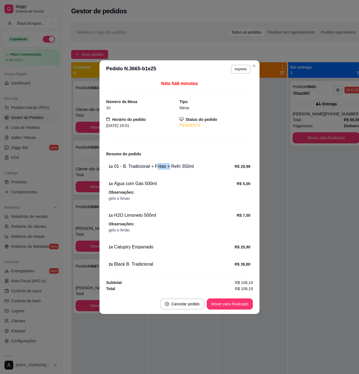
click at [172, 164] on div "1 x 01 - B. Tradicional + Fritas + Refri 350ml" at bounding box center [172, 166] width 126 height 7
drag, startPoint x: 149, startPoint y: 168, endPoint x: 166, endPoint y: 168, distance: 16.4
click at [166, 168] on div "1 x 01 - B. Tradicional + Fritas + Refri 350ml" at bounding box center [172, 166] width 126 height 7
click at [168, 168] on div "1 x 01 - B. Tradicional + Fritas + Refri 350ml" at bounding box center [172, 166] width 126 height 7
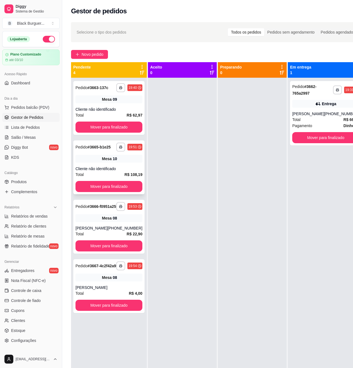
click at [91, 163] on div "Mesa 10" at bounding box center [109, 159] width 67 height 8
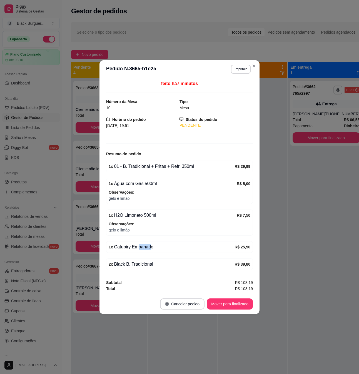
drag, startPoint x: 151, startPoint y: 245, endPoint x: 154, endPoint y: 245, distance: 3.1
click at [151, 245] on div "1 x Catupiry Empanado" at bounding box center [172, 247] width 126 height 7
click at [154, 245] on div "1 x Catupiry Empanado" at bounding box center [172, 247] width 126 height 7
drag, startPoint x: 156, startPoint y: 165, endPoint x: 161, endPoint y: 165, distance: 4.7
click at [161, 165] on div "1 x 01 - B. Tradicional + Fritas + Refri 350ml" at bounding box center [172, 166] width 126 height 7
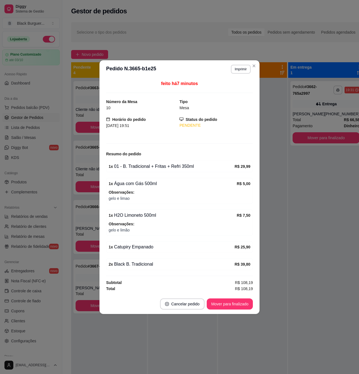
click at [161, 165] on div "1 x 01 - B. Tradicional + Fritas + Refri 350ml" at bounding box center [172, 166] width 126 height 7
drag, startPoint x: 150, startPoint y: 166, endPoint x: 163, endPoint y: 165, distance: 12.8
click at [163, 165] on div "1 x 01 - B. Tradicional + Fritas + Refri 350ml" at bounding box center [172, 166] width 126 height 7
click at [154, 165] on div "1 x 01 - B. Tradicional + Fritas + Refri 350ml" at bounding box center [172, 166] width 126 height 7
drag, startPoint x: 115, startPoint y: 267, endPoint x: 129, endPoint y: 268, distance: 14.2
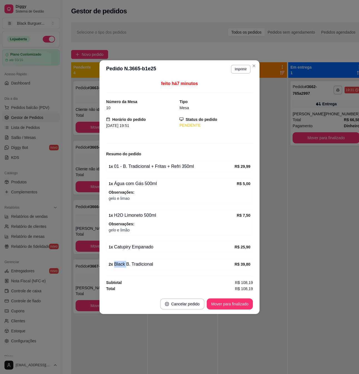
click at [127, 267] on div "2 x Black B. Tradicional" at bounding box center [172, 264] width 126 height 7
click at [129, 267] on div "2 x Black B. Tradicional" at bounding box center [172, 264] width 126 height 7
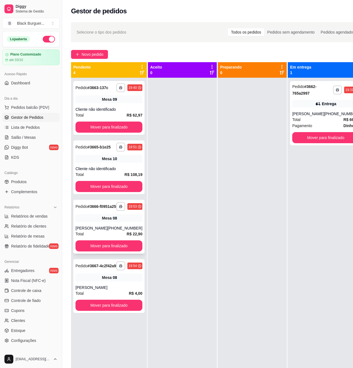
click at [111, 237] on div "Total R$ 22,90" at bounding box center [109, 234] width 67 height 6
click at [103, 280] on span "Mesa" at bounding box center [107, 278] width 10 height 6
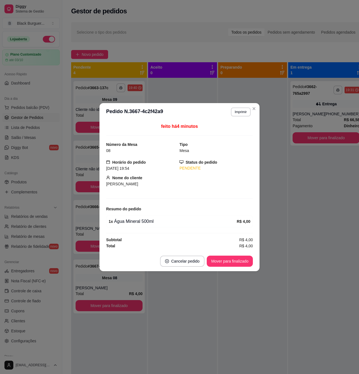
click at [135, 223] on div "1 x Água Mineral 500ml" at bounding box center [173, 221] width 128 height 7
click at [142, 221] on div "1 x Água Mineral 500ml" at bounding box center [173, 221] width 128 height 7
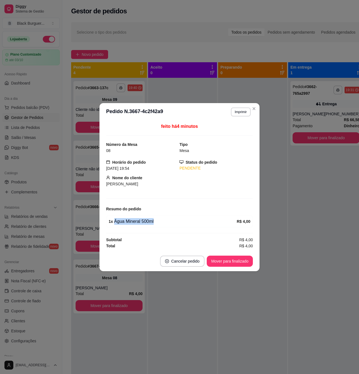
click at [142, 221] on div "1 x Água Mineral 500ml" at bounding box center [173, 221] width 128 height 7
drag, startPoint x: 142, startPoint y: 221, endPoint x: 138, endPoint y: 222, distance: 3.9
click at [142, 221] on div "1 x Água Mineral 500ml" at bounding box center [173, 221] width 128 height 7
click at [120, 222] on div "1 x Água Mineral 500ml" at bounding box center [173, 221] width 128 height 7
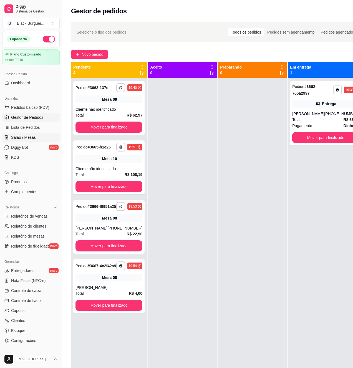
click at [25, 138] on span "Salão / Mesas" at bounding box center [23, 138] width 25 height 6
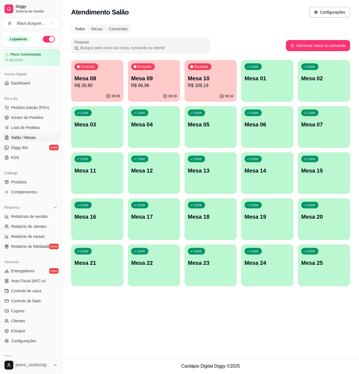
click at [86, 82] on p "R$ 26,90" at bounding box center [97, 85] width 46 height 7
click at [37, 119] on span "Gestor de Pedidos" at bounding box center [27, 118] width 32 height 6
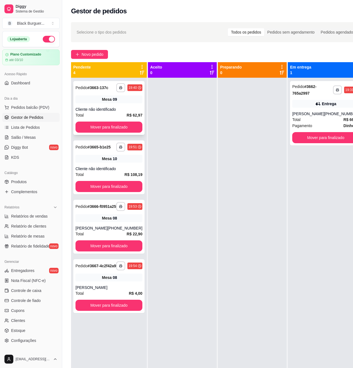
click at [109, 109] on div "Cliente não identificado" at bounding box center [109, 110] width 67 height 6
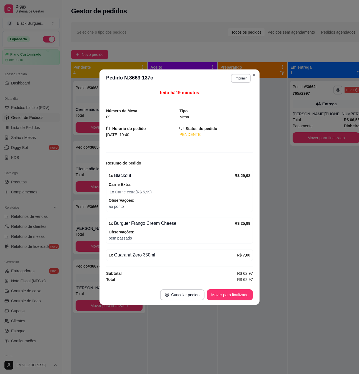
click at [141, 223] on div "1 x Burguer Frango Cream Cheese" at bounding box center [172, 223] width 126 height 7
click at [148, 223] on div "1 x Burguer Frango Cream Cheese" at bounding box center [172, 223] width 126 height 7
drag, startPoint x: 152, startPoint y: 223, endPoint x: 194, endPoint y: 219, distance: 43.0
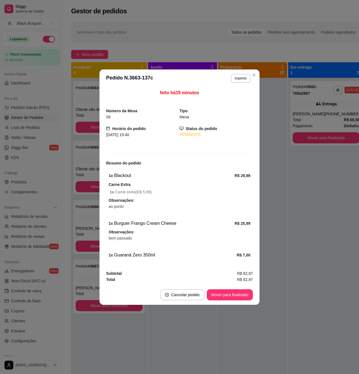
click at [152, 223] on div "1 x Burguer Frango Cream Cheese" at bounding box center [172, 223] width 126 height 7
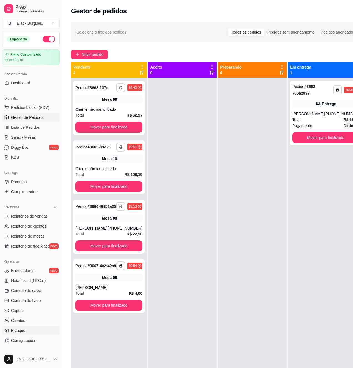
click at [15, 333] on span "Estoque" at bounding box center [18, 331] width 14 height 6
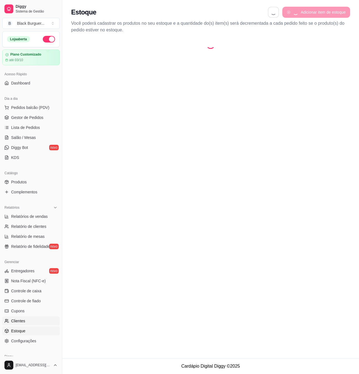
select select "QUANTITY_ORDER"
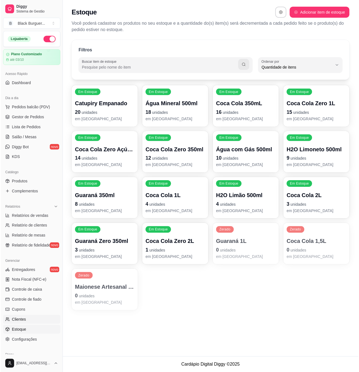
scroll to position [5, 0]
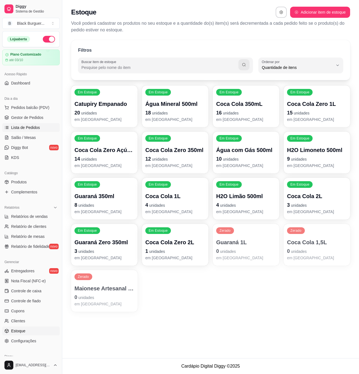
click at [28, 128] on span "Lista de Pedidos" at bounding box center [25, 128] width 29 height 6
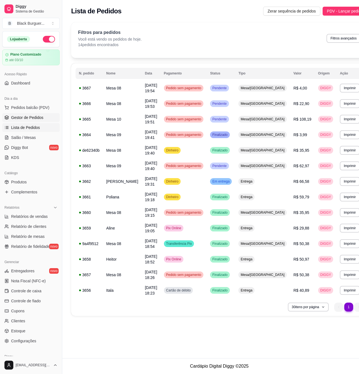
click at [43, 120] on link "Gestor de Pedidos" at bounding box center [30, 117] width 57 height 9
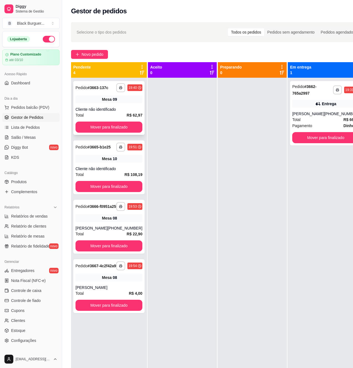
click at [101, 96] on div "Mesa 09" at bounding box center [109, 100] width 67 height 8
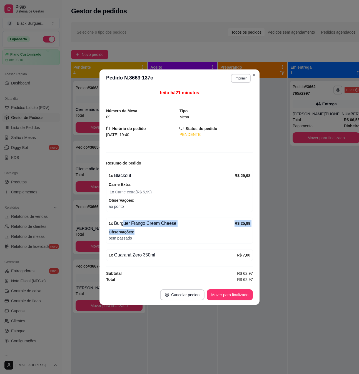
drag, startPoint x: 131, startPoint y: 225, endPoint x: 146, endPoint y: 232, distance: 16.5
click at [146, 232] on div "1 x Burguer Frango Cream Cheese R$ 25,99 Observações: bem passado" at bounding box center [179, 230] width 147 height 26
click at [236, 294] on button "Mover para finalizado" at bounding box center [229, 294] width 45 height 11
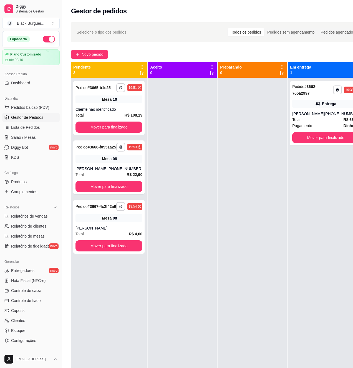
click at [252, 228] on div at bounding box center [252, 262] width 69 height 368
click at [102, 102] on span "Mesa" at bounding box center [107, 100] width 10 height 6
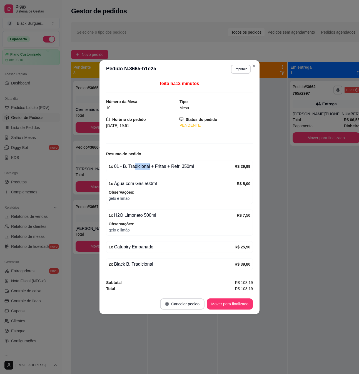
drag, startPoint x: 133, startPoint y: 170, endPoint x: 151, endPoint y: 168, distance: 17.8
click at [150, 169] on div "1 x 01 - B. Tradicional + Fritas + Refri 350ml R$ 29,99" at bounding box center [179, 167] width 147 height 12
click at [151, 168] on div "1 x 01 - B. Tradicional + Fritas + Refri 350ml" at bounding box center [172, 166] width 126 height 7
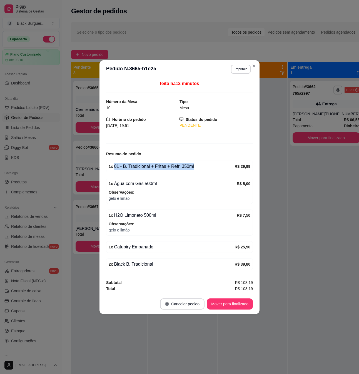
click at [155, 167] on div "1 x 01 - B. Tradicional + Fritas + Refri 350ml" at bounding box center [172, 166] width 126 height 7
click at [157, 172] on div "feito há 12 minutos Número da Mesa 10 Tipo Mesa Horário do pedido [DATE] 19:51 …" at bounding box center [179, 185] width 147 height 211
drag, startPoint x: 131, startPoint y: 186, endPoint x: 148, endPoint y: 185, distance: 17.8
click at [147, 185] on div "1 x Água com Gás 500ml" at bounding box center [173, 183] width 128 height 7
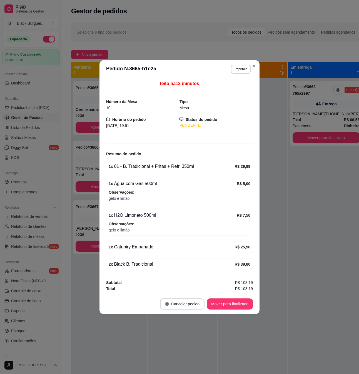
click at [149, 185] on div "1 x Água com Gás 500ml" at bounding box center [173, 183] width 128 height 7
click at [148, 185] on div "1 x Água com Gás 500ml" at bounding box center [173, 183] width 128 height 7
click at [144, 185] on div "1 x Água com Gás 500ml" at bounding box center [173, 183] width 128 height 7
click at [136, 188] on div "1 x Água com Gás 500ml R$ 5,00 Observações: gelo e limao" at bounding box center [179, 191] width 147 height 26
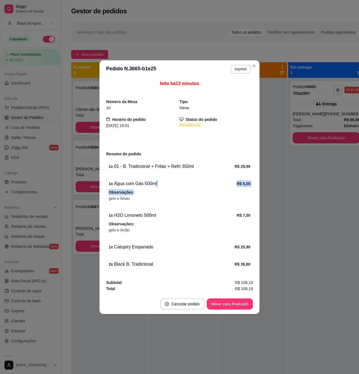
drag, startPoint x: 130, startPoint y: 187, endPoint x: 152, endPoint y: 184, distance: 22.1
click at [152, 184] on div "1 x Água com Gás 500ml R$ 5,00 Observações: gelo e limao" at bounding box center [179, 191] width 147 height 26
drag, startPoint x: 130, startPoint y: 226, endPoint x: 156, endPoint y: 217, distance: 27.0
click at [153, 218] on div "1 x H2O Limoneto 500ml R$ 7,50 Observações: gelo e limão" at bounding box center [179, 222] width 147 height 26
drag, startPoint x: 156, startPoint y: 217, endPoint x: 151, endPoint y: 220, distance: 6.1
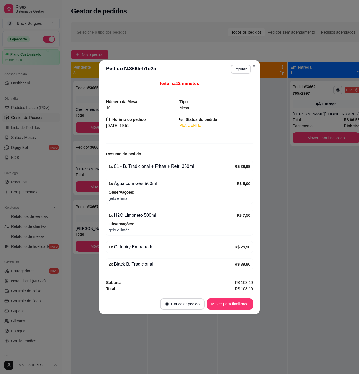
click at [155, 217] on div "1 x H2O Limoneto 500ml" at bounding box center [173, 215] width 128 height 7
click at [144, 226] on span "Observações:" at bounding box center [180, 224] width 142 height 6
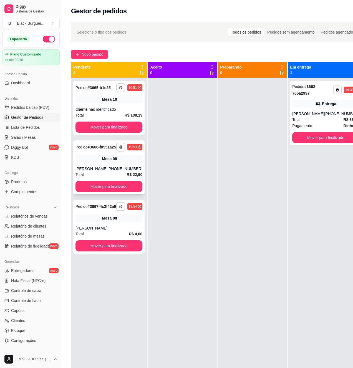
click at [124, 163] on div "Mesa 08" at bounding box center [109, 159] width 67 height 8
click at [88, 91] on div "Pedido # 3665-b1e25" at bounding box center [93, 87] width 35 height 7
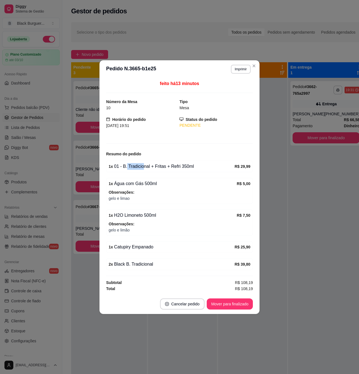
drag, startPoint x: 126, startPoint y: 168, endPoint x: 144, endPoint y: 168, distance: 17.8
click at [144, 168] on div "1 x 01 - B. Tradicional + Fritas + Refri 350ml" at bounding box center [172, 166] width 126 height 7
drag, startPoint x: 123, startPoint y: 230, endPoint x: 137, endPoint y: 249, distance: 24.2
click at [137, 249] on div "feito há 13 minutos Número da Mesa 10 Tipo Mesa Horário do pedido [DATE] 19:51 …" at bounding box center [179, 185] width 147 height 211
drag, startPoint x: 135, startPoint y: 267, endPoint x: 140, endPoint y: 267, distance: 5.0
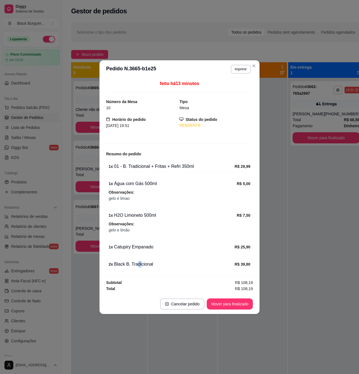
click at [140, 267] on div "2 x Black B. Tradicional" at bounding box center [172, 264] width 126 height 7
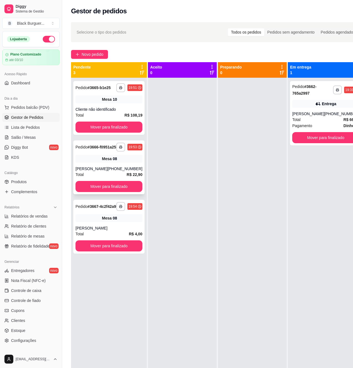
click at [90, 172] on div "[PERSON_NAME]" at bounding box center [92, 169] width 32 height 6
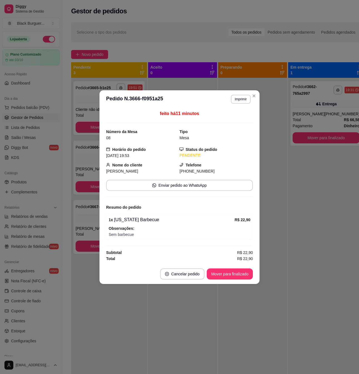
drag, startPoint x: 119, startPoint y: 237, endPoint x: 102, endPoint y: 241, distance: 16.9
click at [118, 237] on span "Sem barbecue" at bounding box center [180, 234] width 142 height 6
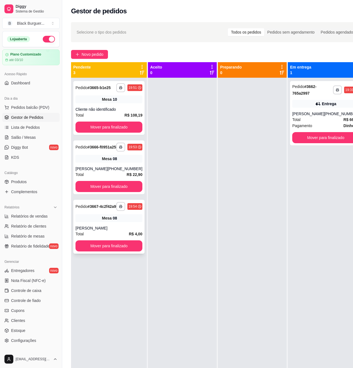
click at [95, 231] on div "[PERSON_NAME]" at bounding box center [109, 228] width 67 height 6
click at [163, 123] on div at bounding box center [182, 262] width 69 height 368
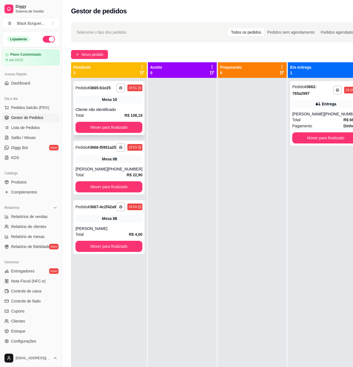
click at [136, 109] on div "**********" at bounding box center [108, 108] width 71 height 54
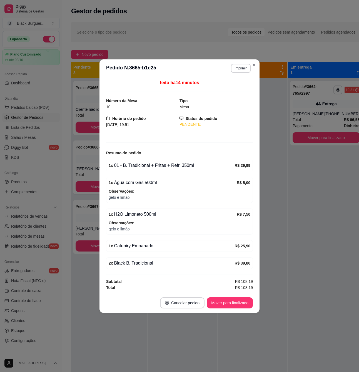
click at [143, 267] on div "2 x Black B. Tradicional" at bounding box center [172, 263] width 126 height 7
click at [146, 264] on div "2 x Black B. Tradicional" at bounding box center [172, 263] width 126 height 7
click at [142, 266] on div "2 x Black B. Tradicional" at bounding box center [172, 263] width 126 height 7
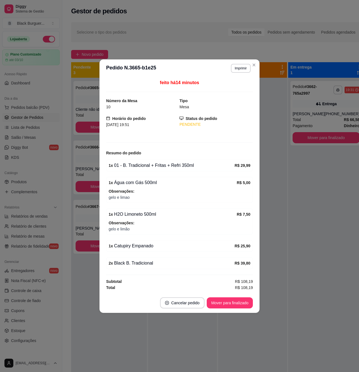
click at [139, 266] on div "2 x Black B. Tradicional" at bounding box center [172, 263] width 126 height 7
click at [142, 266] on div "2 x Black B. Tradicional" at bounding box center [172, 263] width 126 height 7
click at [147, 266] on div "2 x Black B. Tradicional" at bounding box center [172, 263] width 126 height 7
click at [148, 266] on div "2 x Black B. Tradicional" at bounding box center [172, 263] width 126 height 7
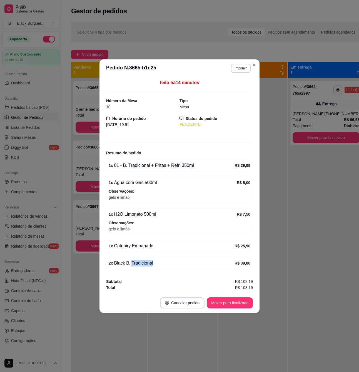
click at [148, 266] on div "2 x Black B. Tradicional" at bounding box center [172, 263] width 126 height 7
click at [147, 266] on div "2 x Black B. Tradicional" at bounding box center [172, 263] width 126 height 7
click at [139, 265] on div "2 x Black B. Tradicional" at bounding box center [172, 263] width 126 height 7
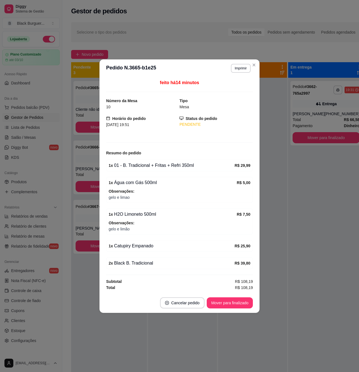
click at [138, 245] on div "1 x Catupiry Empanado" at bounding box center [172, 246] width 126 height 7
click at [120, 250] on div "1 x Catupiry Empanado R$ 25,90" at bounding box center [179, 246] width 147 height 12
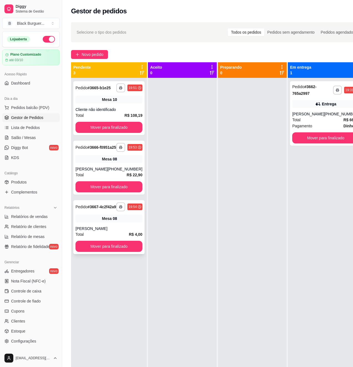
click at [124, 222] on div "Mesa 08" at bounding box center [109, 218] width 67 height 8
click at [107, 172] on div "[PERSON_NAME]" at bounding box center [92, 169] width 32 height 6
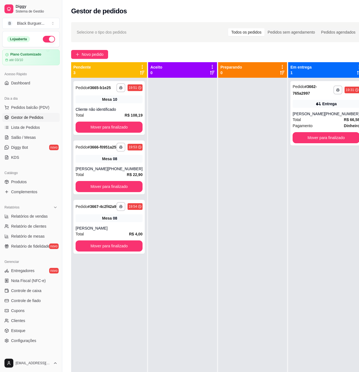
click at [218, 158] on div "feito há 13 minutos Número da Mesa 08 Tipo Mesa Horário do pedido [DATE] 19:53 …" at bounding box center [179, 184] width 147 height 151
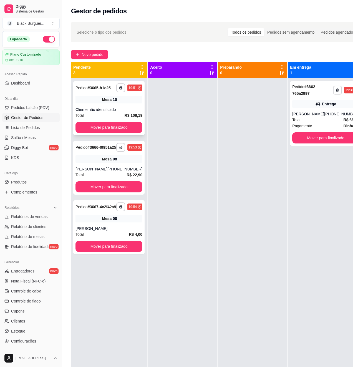
click at [114, 118] on div "Total R$ 108,19" at bounding box center [109, 115] width 67 height 6
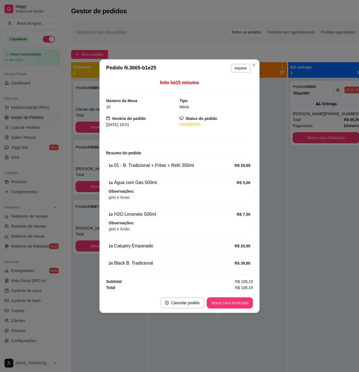
drag, startPoint x: 134, startPoint y: 172, endPoint x: 142, endPoint y: 171, distance: 8.4
click at [134, 172] on div "feito há 15 minutos Número da Mesa 10 Tipo Mesa Horário do pedido [DATE] 19:51 …" at bounding box center [179, 184] width 147 height 211
drag, startPoint x: 142, startPoint y: 171, endPoint x: 148, endPoint y: 169, distance: 6.1
click at [144, 170] on div "feito há 15 minutos Número da Mesa 10 Tipo Mesa Horário do pedido [DATE] 19:51 …" at bounding box center [179, 184] width 147 height 211
click at [152, 167] on div "1 x 01 - B. Tradicional + Fritas + Refri 350ml" at bounding box center [172, 165] width 126 height 7
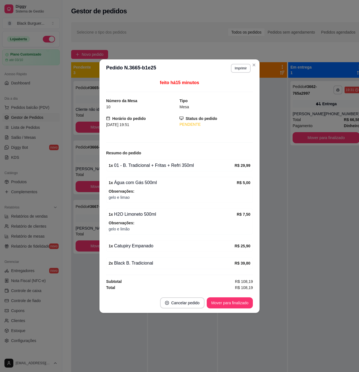
click at [142, 181] on div "1 x Água com Gás 500ml" at bounding box center [173, 182] width 128 height 7
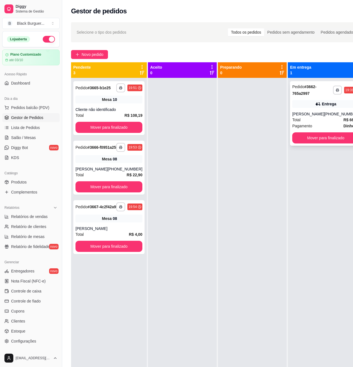
click at [337, 102] on div "Entrega" at bounding box center [325, 104] width 67 height 8
click at [299, 102] on div "Entrega" at bounding box center [325, 104] width 67 height 8
click at [92, 51] on span "Novo pedido" at bounding box center [93, 54] width 22 height 6
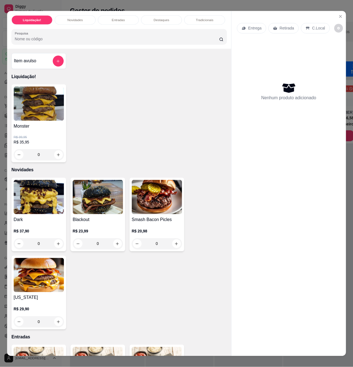
scroll to position [0, 0]
click at [342, 17] on button "Close" at bounding box center [346, 16] width 9 height 9
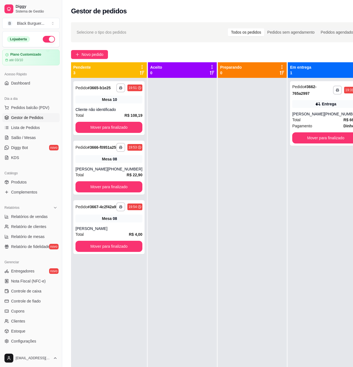
click at [37, 120] on span "Gestor de Pedidos" at bounding box center [27, 118] width 32 height 6
click at [101, 56] on span "Novo pedido" at bounding box center [93, 54] width 22 height 6
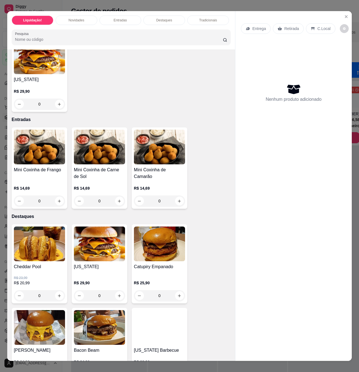
scroll to position [333, 0]
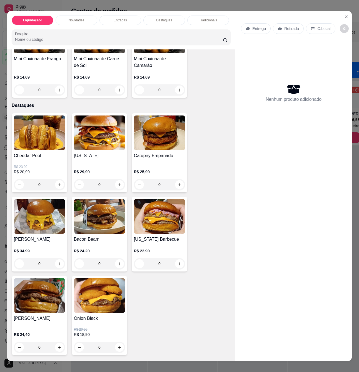
click at [53, 183] on div "0" at bounding box center [39, 184] width 51 height 11
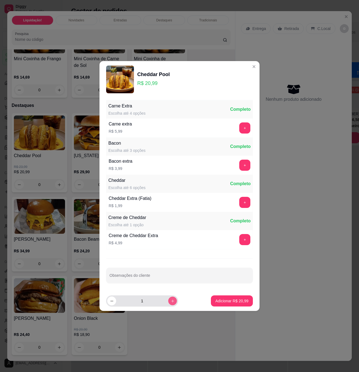
click at [171, 299] on icon "increase-product-quantity" at bounding box center [172, 301] width 4 height 4
type input "2"
click at [229, 303] on p "Adicionar R$ 41,98" at bounding box center [231, 301] width 33 height 6
type input "2"
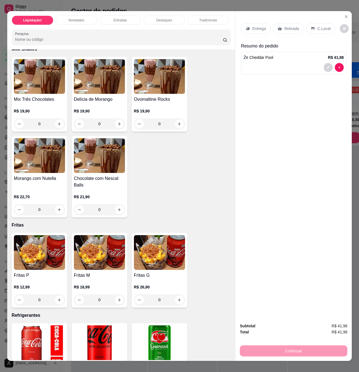
scroll to position [1407, 0]
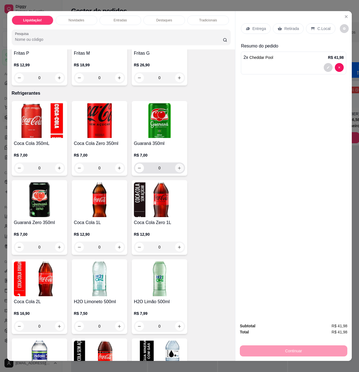
click at [177, 170] on icon "increase-product-quantity" at bounding box center [179, 168] width 4 height 4
type input "1"
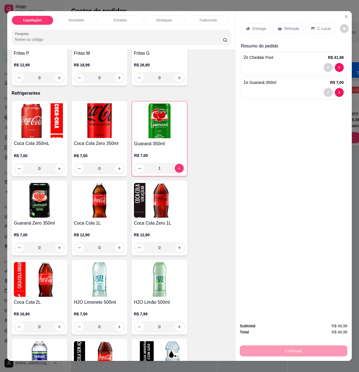
click at [275, 119] on div "Entrega Retirada C.Local Resumo do pedido 2 x Cheddar Pool R$ 41,98 1 x Guaraná…" at bounding box center [293, 164] width 116 height 307
click at [317, 26] on p "C.Local" at bounding box center [323, 29] width 13 height 6
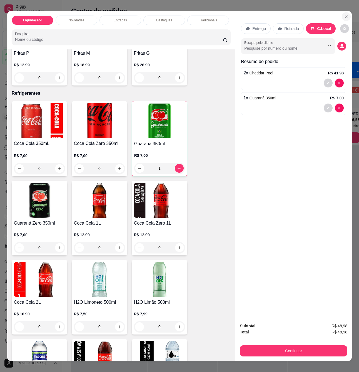
click at [344, 14] on icon "Close" at bounding box center [346, 16] width 4 height 4
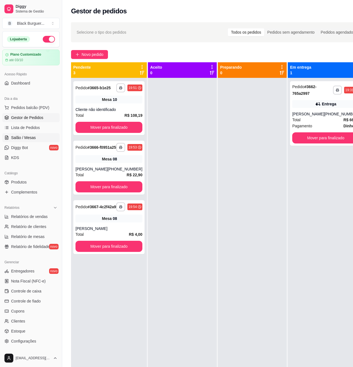
click at [38, 138] on link "Salão / Mesas" at bounding box center [30, 137] width 57 height 9
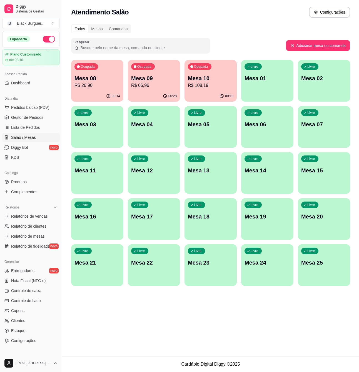
click at [137, 130] on div "Livre Mesa 04" at bounding box center [154, 123] width 52 height 35
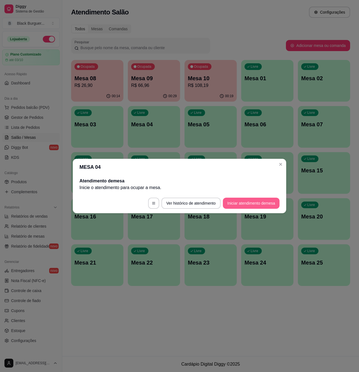
click at [235, 205] on button "Iniciar atendimento de mesa" at bounding box center [251, 203] width 57 height 11
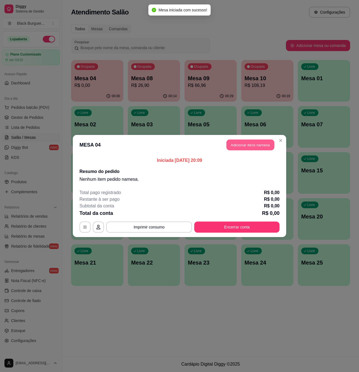
click at [250, 144] on button "Adicionar itens na mesa" at bounding box center [250, 145] width 48 height 11
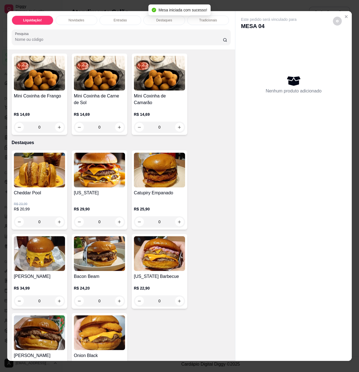
scroll to position [333, 0]
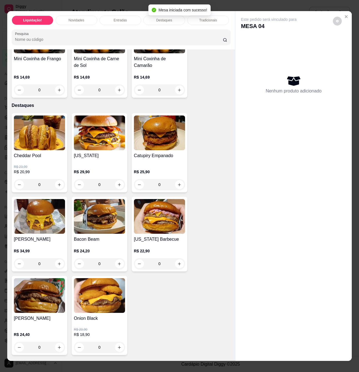
click at [47, 166] on div "R$ 23,99 R$ 20,99 0" at bounding box center [39, 174] width 51 height 31
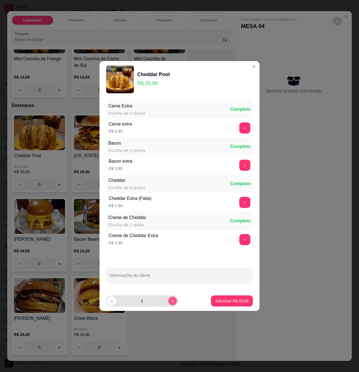
click at [170, 301] on icon "increase-product-quantity" at bounding box center [172, 301] width 4 height 4
type input "2"
click at [221, 303] on p "Adicionar R$ 41,98" at bounding box center [231, 301] width 33 height 6
type input "2"
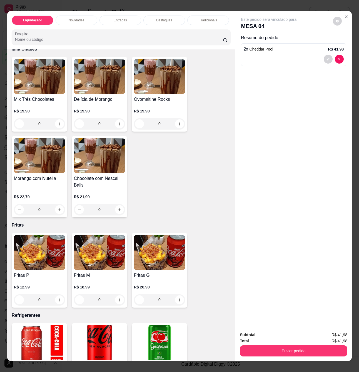
scroll to position [1296, 0]
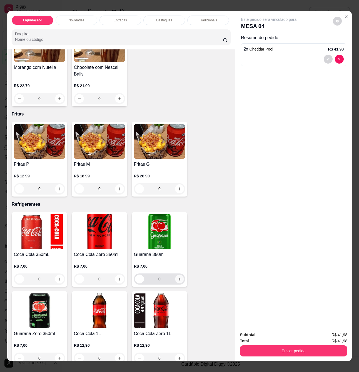
click at [179, 279] on button "increase-product-quantity" at bounding box center [179, 279] width 9 height 9
type input "1"
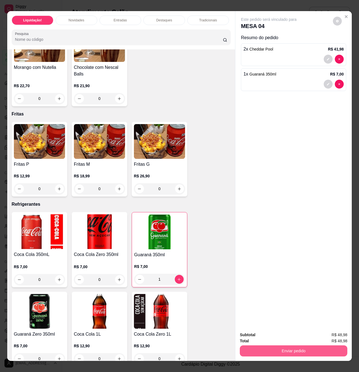
click at [275, 348] on button "Enviar pedido" at bounding box center [293, 350] width 107 height 11
click at [268, 336] on button "Não registrar e enviar pedido" at bounding box center [274, 334] width 58 height 11
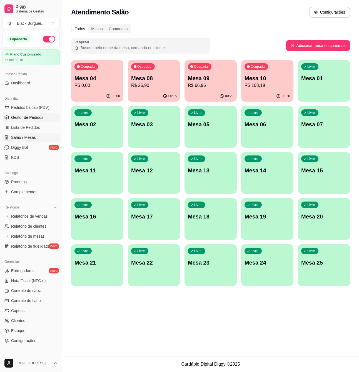
click at [40, 116] on span "Gestor de Pedidos" at bounding box center [27, 118] width 32 height 6
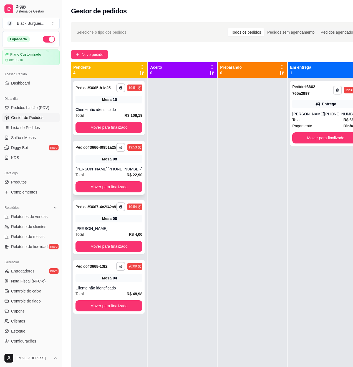
click at [100, 163] on div "Mesa 08" at bounding box center [109, 159] width 67 height 8
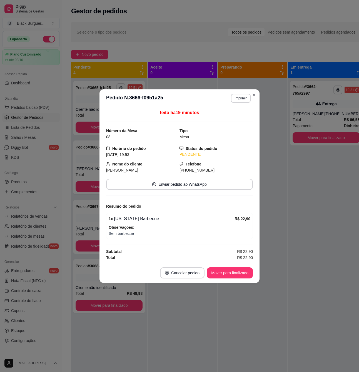
click at [126, 229] on strong "Observações:" at bounding box center [122, 227] width 26 height 4
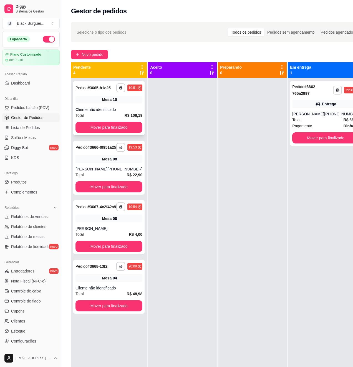
click at [101, 109] on div "**********" at bounding box center [108, 108] width 71 height 54
click at [314, 138] on button "Mover para finalizado" at bounding box center [326, 137] width 65 height 11
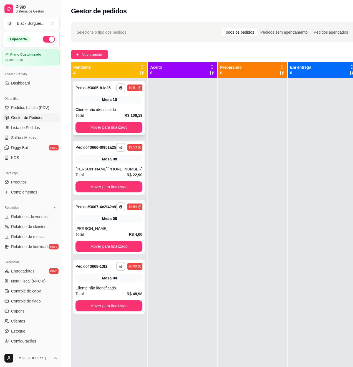
click at [91, 112] on div "Cliente não identificado" at bounding box center [109, 110] width 67 height 6
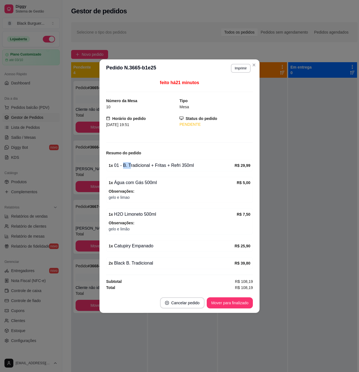
drag, startPoint x: 128, startPoint y: 167, endPoint x: 136, endPoint y: 167, distance: 8.1
click at [130, 167] on div "1 x 01 - B. Tradicional + Fritas + Refri 350ml R$ 29,99" at bounding box center [179, 166] width 147 height 12
click at [136, 167] on div "1 x 01 - B. Tradicional + Fritas + Refri 350ml" at bounding box center [172, 165] width 126 height 7
drag, startPoint x: 134, startPoint y: 165, endPoint x: 149, endPoint y: 167, distance: 14.8
click at [149, 167] on div "1 x 01 - B. Tradicional + Fritas + Refri 350ml" at bounding box center [172, 165] width 126 height 7
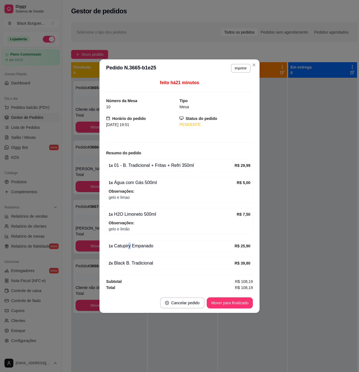
click at [129, 249] on div "1 x Catupiry Empanado" at bounding box center [172, 246] width 126 height 7
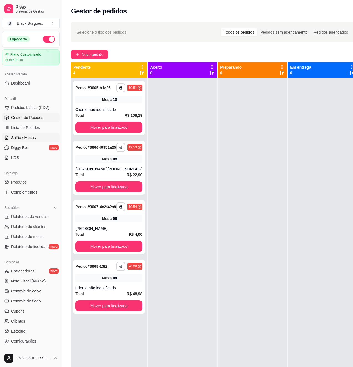
click at [29, 135] on span "Salão / Mesas" at bounding box center [23, 138] width 25 height 6
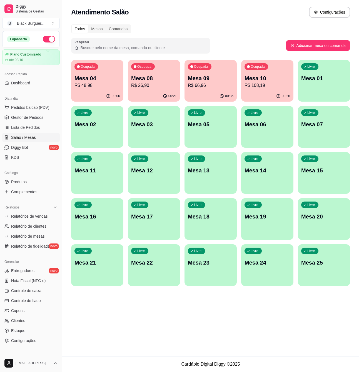
click at [168, 80] on p "Mesa 08" at bounding box center [154, 78] width 46 height 8
click at [214, 71] on div "Ocupada Mesa 09 R$ 66,96" at bounding box center [210, 75] width 52 height 31
click at [277, 88] on p "R$ 108,19" at bounding box center [267, 85] width 46 height 7
click at [229, 76] on p "Mesa 09" at bounding box center [211, 78] width 46 height 8
click at [210, 79] on p "Mesa 09" at bounding box center [211, 78] width 46 height 8
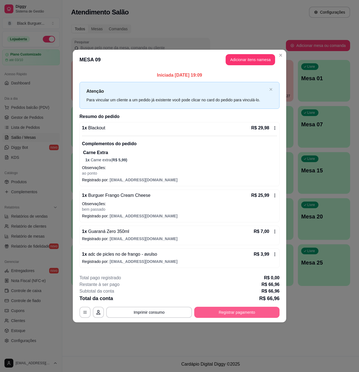
click at [234, 312] on button "Registrar pagamento" at bounding box center [236, 312] width 85 height 11
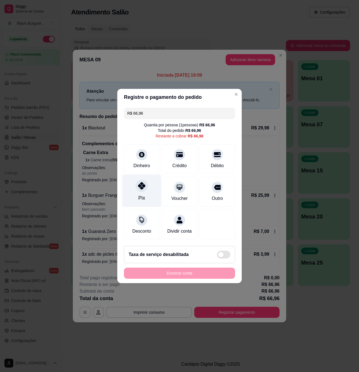
click at [140, 190] on div "Pix" at bounding box center [141, 191] width 39 height 32
type input "R$ 0,00"
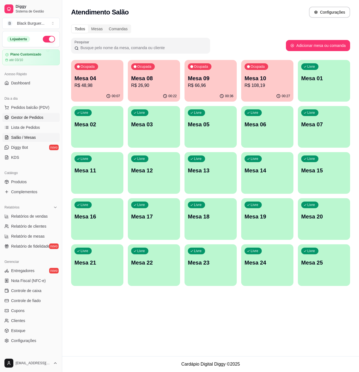
click at [40, 117] on span "Gestor de Pedidos" at bounding box center [27, 118] width 32 height 6
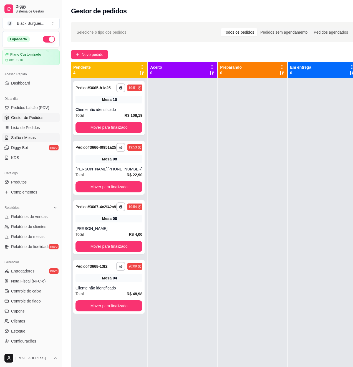
click at [38, 138] on link "Salão / Mesas" at bounding box center [30, 137] width 57 height 9
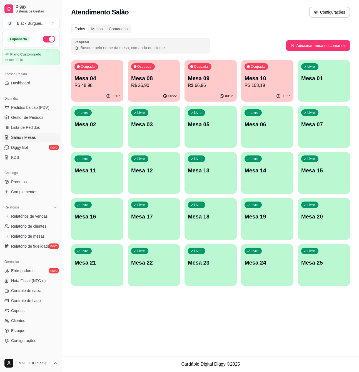
click at [210, 79] on p "Mesa 09" at bounding box center [211, 78] width 46 height 8
click at [263, 77] on p "Mesa 10" at bounding box center [267, 78] width 46 height 8
click at [212, 80] on p "Mesa 09" at bounding box center [211, 78] width 46 height 8
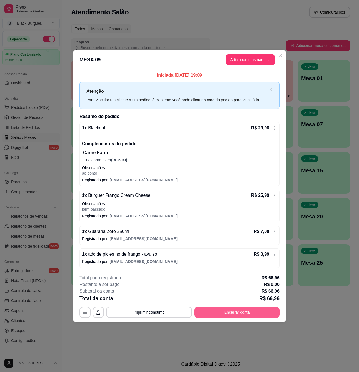
click at [222, 310] on button "Encerrar conta" at bounding box center [236, 312] width 85 height 11
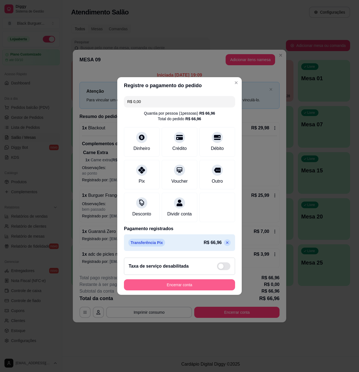
click at [186, 290] on button "Encerrar conta" at bounding box center [179, 284] width 111 height 11
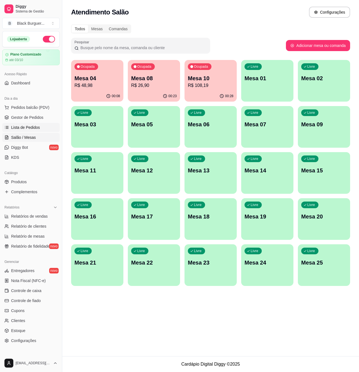
click at [31, 126] on span "Lista de Pedidos" at bounding box center [25, 128] width 29 height 6
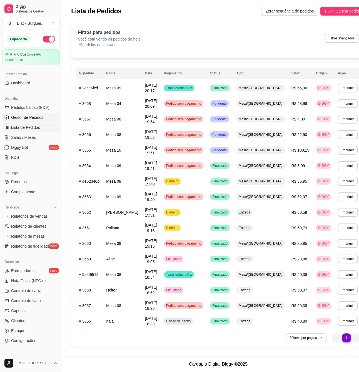
click at [43, 116] on link "Gestor de Pedidos" at bounding box center [30, 117] width 57 height 9
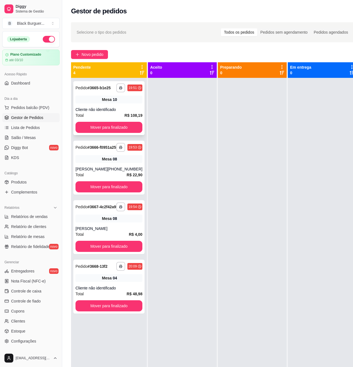
click at [97, 109] on div "**********" at bounding box center [108, 108] width 71 height 54
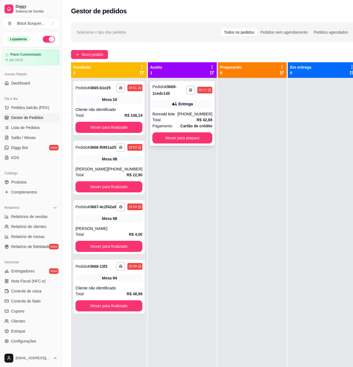
click at [201, 115] on div "[PHONE_NUMBER]" at bounding box center [194, 114] width 35 height 6
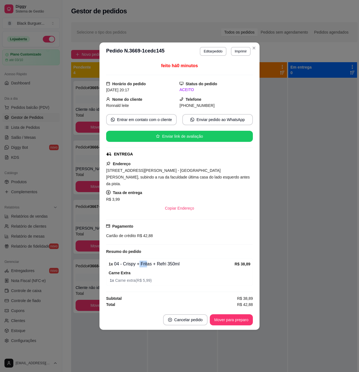
drag, startPoint x: 140, startPoint y: 260, endPoint x: 158, endPoint y: 262, distance: 17.6
click at [148, 261] on div "1 x 04 - Crispy + Fritas + Refri 350ml" at bounding box center [172, 264] width 126 height 7
drag, startPoint x: 158, startPoint y: 262, endPoint x: 177, endPoint y: 273, distance: 22.0
click at [158, 263] on div "1 x 04 - Crispy + Fritas + Refri 350ml" at bounding box center [172, 264] width 126 height 7
drag, startPoint x: 140, startPoint y: 277, endPoint x: 151, endPoint y: 276, distance: 11.2
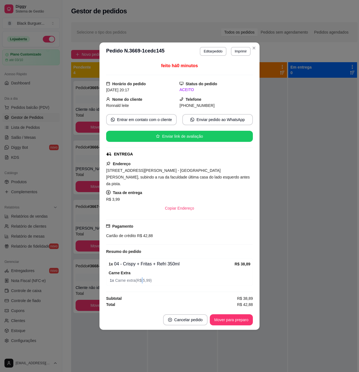
click at [149, 277] on span "1 x Carne extra ( R$ 5,99 )" at bounding box center [180, 280] width 141 height 6
click at [155, 277] on span "1 x Carne extra ( R$ 5,99 )" at bounding box center [180, 280] width 141 height 6
drag, startPoint x: 136, startPoint y: 274, endPoint x: 177, endPoint y: 281, distance: 41.6
click at [136, 273] on div "Carne Extra 1 x Carne extra ( R$ 5,99 )" at bounding box center [180, 277] width 142 height 14
click at [237, 318] on button "Mover para preparo" at bounding box center [231, 319] width 43 height 11
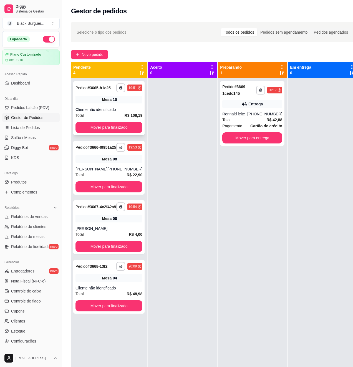
click at [102, 101] on span "Mesa" at bounding box center [107, 100] width 10 height 6
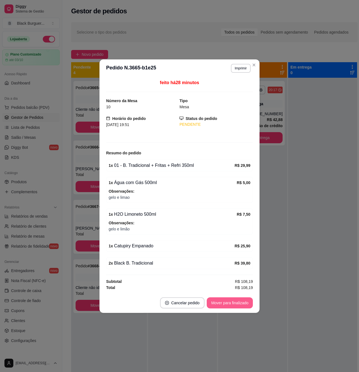
click at [231, 306] on button "Mover para finalizado" at bounding box center [230, 302] width 46 height 11
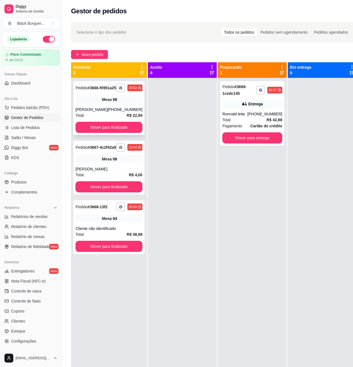
click at [124, 112] on div "[PHONE_NUMBER]" at bounding box center [124, 110] width 35 height 6
click at [132, 130] on button "Mover para finalizado" at bounding box center [109, 127] width 65 height 11
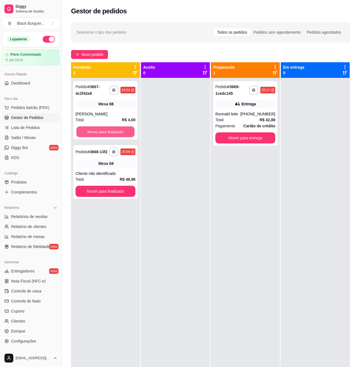
click at [132, 130] on button "Mover para finalizado" at bounding box center [105, 131] width 58 height 11
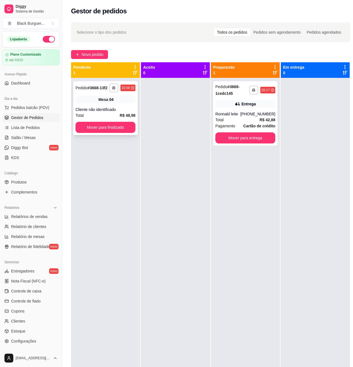
click at [128, 115] on strong "R$ 48,98" at bounding box center [128, 115] width 16 height 4
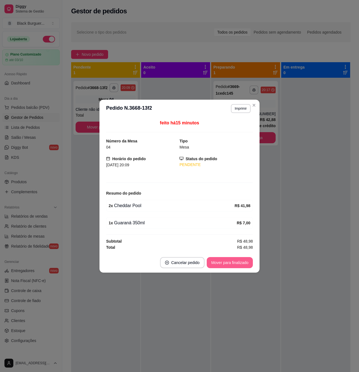
click at [226, 261] on button "Mover para finalizado" at bounding box center [230, 262] width 46 height 11
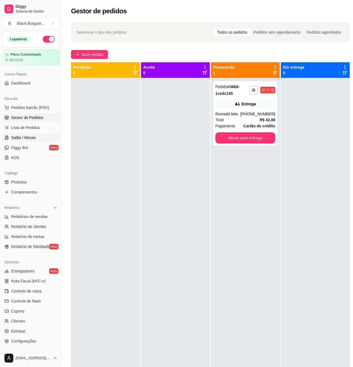
click at [26, 139] on span "Salão / Mesas" at bounding box center [23, 138] width 25 height 6
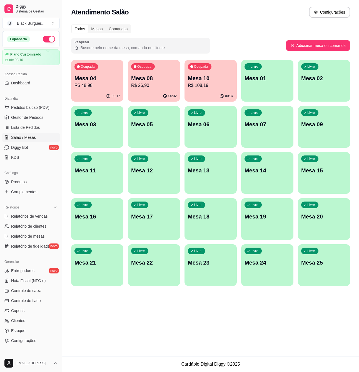
click at [86, 84] on p "R$ 48,98" at bounding box center [97, 85] width 46 height 7
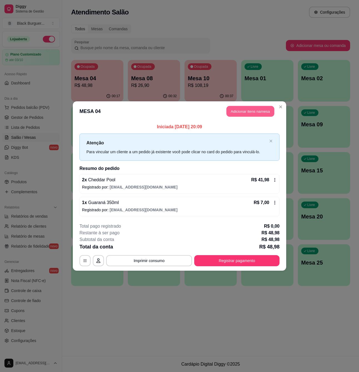
click at [242, 111] on button "Adicionar itens na mesa" at bounding box center [250, 111] width 48 height 11
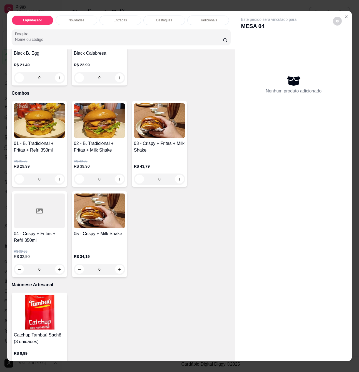
scroll to position [1037, 0]
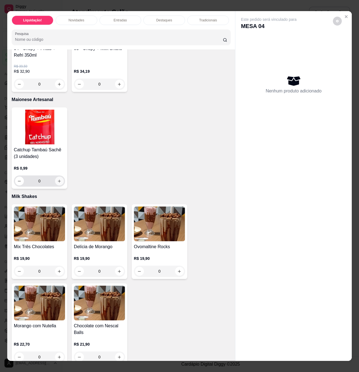
click at [55, 185] on button "increase-product-quantity" at bounding box center [59, 181] width 9 height 9
type input "1"
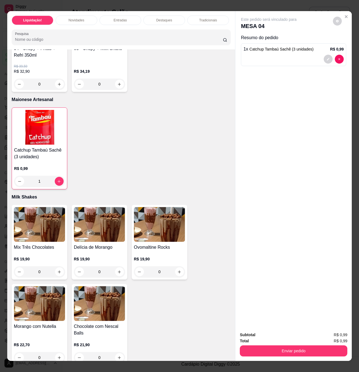
click at [313, 349] on button "Enviar pedido" at bounding box center [293, 350] width 107 height 11
click at [294, 335] on button "Não registrar e enviar pedido" at bounding box center [274, 334] width 58 height 11
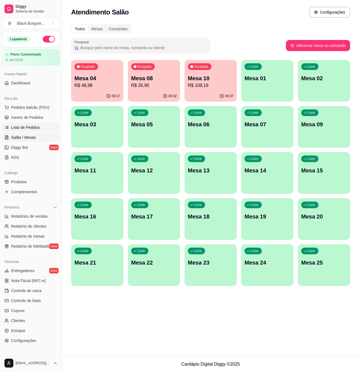
click at [33, 127] on span "Lista de Pedidos" at bounding box center [25, 128] width 29 height 6
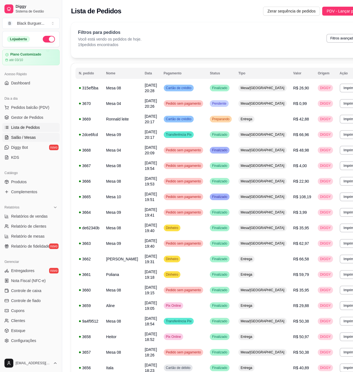
click at [36, 139] on link "Salão / Mesas" at bounding box center [30, 137] width 57 height 9
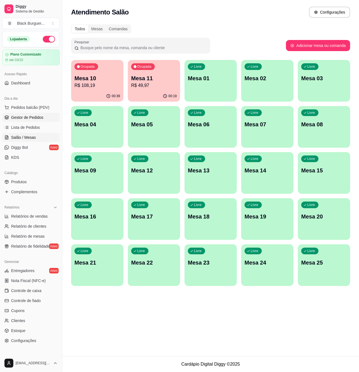
click at [44, 117] on link "Gestor de Pedidos" at bounding box center [30, 117] width 57 height 9
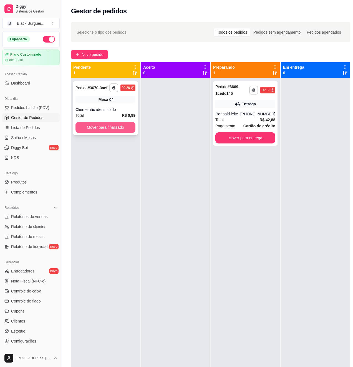
click at [122, 129] on button "Mover para finalizado" at bounding box center [106, 127] width 60 height 11
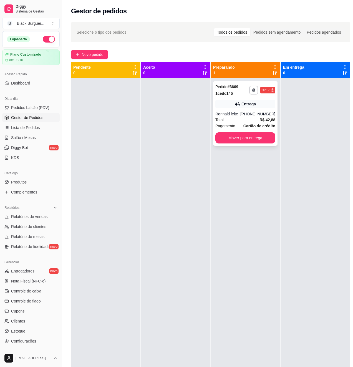
click at [257, 119] on div "Total R$ 42,88" at bounding box center [245, 120] width 60 height 6
click at [255, 114] on div "[PHONE_NUMBER]" at bounding box center [257, 114] width 35 height 6
click at [114, 180] on div at bounding box center [105, 261] width 69 height 367
click at [252, 120] on div "Total R$ 42,88" at bounding box center [245, 120] width 60 height 6
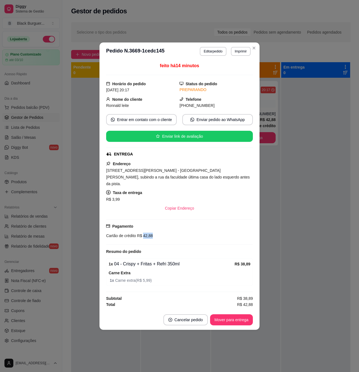
drag, startPoint x: 143, startPoint y: 230, endPoint x: 152, endPoint y: 231, distance: 8.4
click at [152, 233] on div "Cartão de crédito R$ 42,88" at bounding box center [179, 236] width 147 height 6
click at [147, 234] on span "R$ 42,88" at bounding box center [144, 236] width 17 height 4
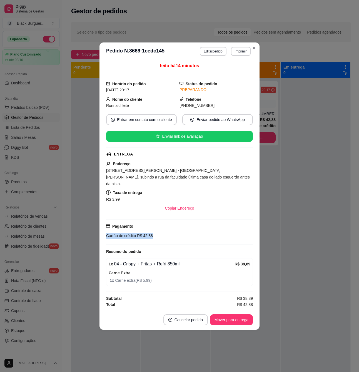
click at [147, 234] on span "R$ 42,88" at bounding box center [144, 236] width 17 height 4
click at [146, 234] on span "R$ 42,88" at bounding box center [144, 236] width 17 height 4
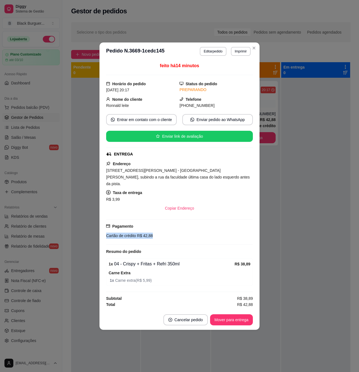
click at [146, 234] on span "R$ 42,88" at bounding box center [144, 236] width 17 height 4
click at [149, 248] on div "Resumo do pedido" at bounding box center [179, 251] width 147 height 7
drag, startPoint x: 157, startPoint y: 263, endPoint x: 162, endPoint y: 263, distance: 5.6
click at [159, 263] on div "1 x 04 - Crispy + Fritas + Refri 350ml" at bounding box center [172, 264] width 126 height 7
click at [165, 263] on div "1 x 04 - Crispy + Fritas + Refri 350ml" at bounding box center [172, 264] width 126 height 7
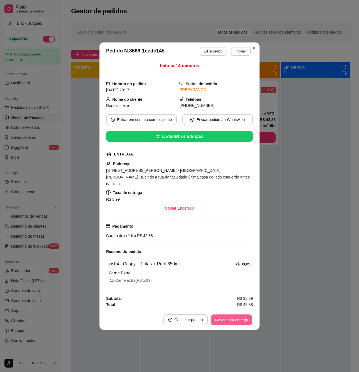
click at [219, 316] on button "Mover para entrega" at bounding box center [231, 319] width 42 height 11
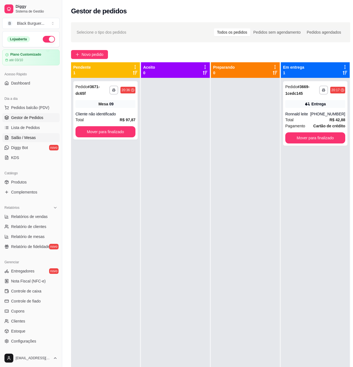
click at [24, 138] on span "Salão / Mesas" at bounding box center [23, 138] width 25 height 6
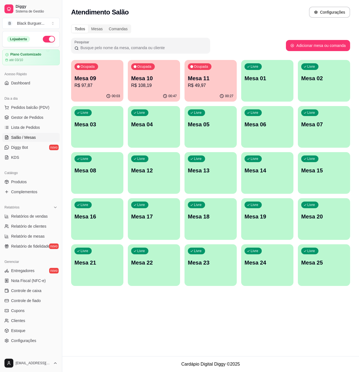
click at [236, 74] on div "Ocupada Mesa 09 R$ 97,87 00:03 Ocupada Mesa 10 R$ 108,19 00:47 Ocupada Mesa 11 …" at bounding box center [210, 173] width 279 height 226
click at [222, 81] on p "Mesa 11" at bounding box center [211, 78] width 46 height 8
click at [36, 117] on span "Gestor de Pedidos" at bounding box center [27, 118] width 32 height 6
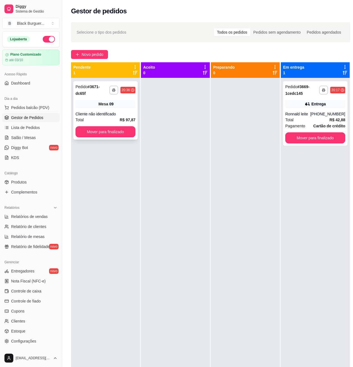
click at [106, 106] on span "Mesa" at bounding box center [104, 104] width 10 height 6
click at [32, 137] on span "Salão / Mesas" at bounding box center [23, 138] width 25 height 6
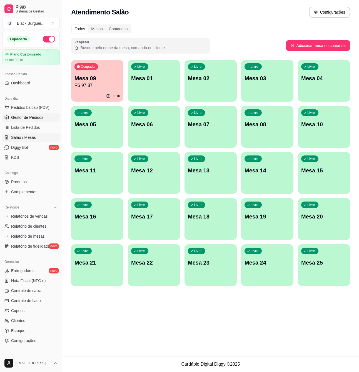
click at [39, 117] on span "Gestor de Pedidos" at bounding box center [27, 118] width 32 height 6
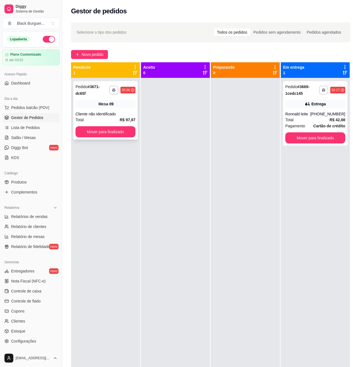
click at [97, 107] on div "Mesa 09" at bounding box center [106, 104] width 60 height 8
click at [94, 90] on div "Pedido # 3671-dc65f" at bounding box center [93, 89] width 34 height 13
click at [104, 205] on div "**********" at bounding box center [105, 261] width 69 height 367
click at [128, 206] on div "**********" at bounding box center [105, 261] width 69 height 367
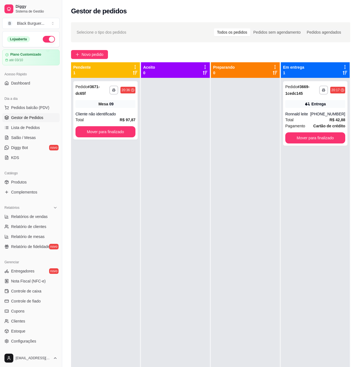
click at [131, 204] on div "**********" at bounding box center [105, 261] width 69 height 367
click at [88, 57] on span "Novo pedido" at bounding box center [93, 54] width 22 height 6
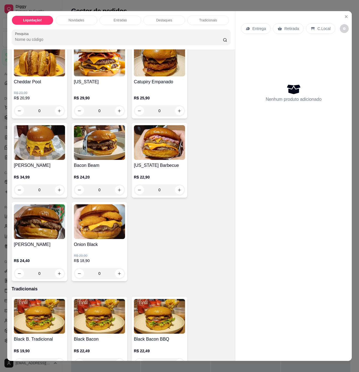
scroll to position [518, 0]
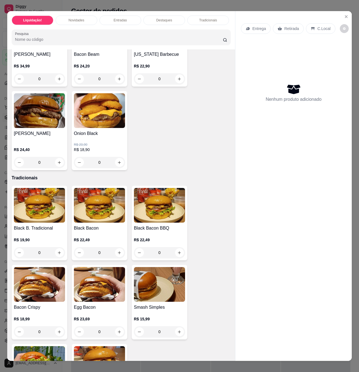
click at [45, 232] on h4 "Black B. Tradicional" at bounding box center [39, 228] width 51 height 7
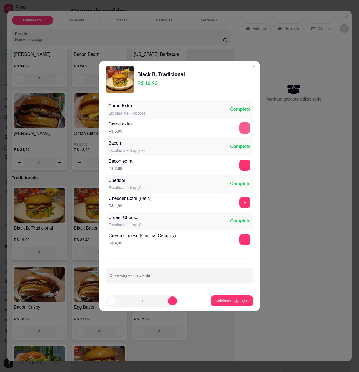
click at [242, 128] on button "+" at bounding box center [244, 127] width 11 height 11
click at [171, 303] on icon "increase-product-quantity" at bounding box center [172, 301] width 4 height 4
type input "2"
drag, startPoint x: 128, startPoint y: 126, endPoint x: 136, endPoint y: 126, distance: 7.8
click at [136, 126] on div "Carne extra R$ 5,99 - 1 +" at bounding box center [179, 127] width 147 height 19
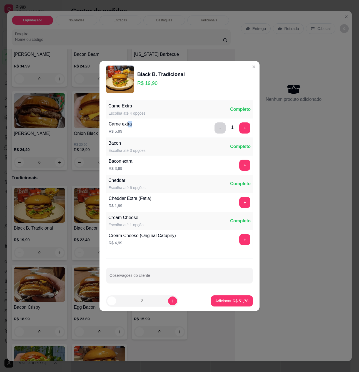
click at [137, 126] on div "Carne extra R$ 5,99 - 1 +" at bounding box center [179, 127] width 147 height 19
click at [216, 130] on button "-" at bounding box center [219, 127] width 11 height 11
click at [142, 135] on div "Carne extra R$ 5,99 +" at bounding box center [179, 127] width 147 height 19
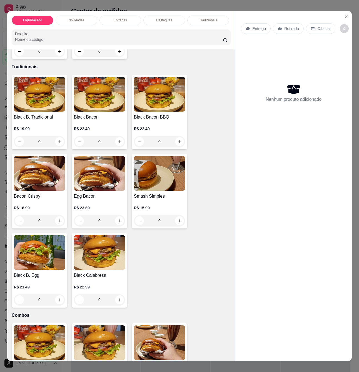
scroll to position [666, 0]
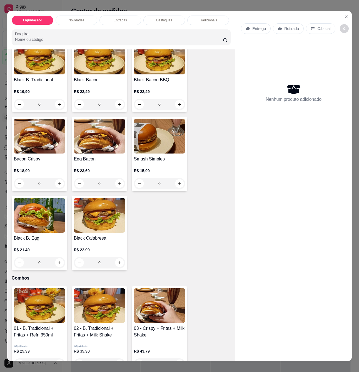
click at [157, 162] on h4 "Smash Simples" at bounding box center [159, 159] width 51 height 7
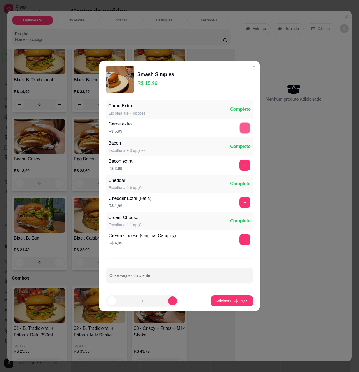
click at [240, 128] on button "+" at bounding box center [244, 128] width 11 height 11
click at [171, 302] on button "increase-product-quantity" at bounding box center [172, 301] width 9 height 9
type input "2"
click at [215, 132] on button "-" at bounding box center [219, 127] width 11 height 11
click at [216, 125] on div "Carne extra R$ 5,99 +" at bounding box center [179, 127] width 147 height 19
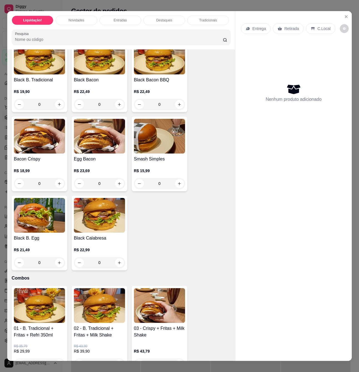
click at [162, 149] on img at bounding box center [159, 136] width 51 height 35
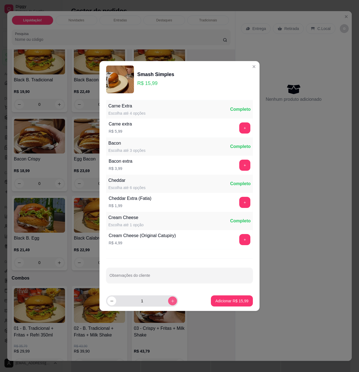
click at [170, 302] on icon "increase-product-quantity" at bounding box center [172, 301] width 4 height 4
click at [116, 302] on button "decrease-product-quantity" at bounding box center [111, 301] width 9 height 9
type input "1"
click at [215, 301] on p "Adicionar R$ 15,99" at bounding box center [231, 301] width 33 height 6
type input "1"
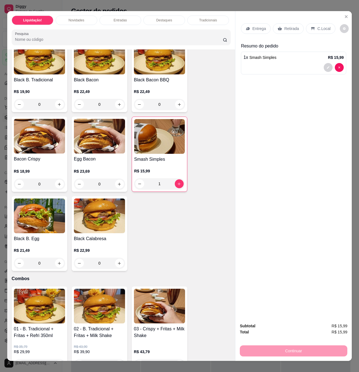
click at [157, 163] on h4 "Smash Simples" at bounding box center [159, 159] width 51 height 7
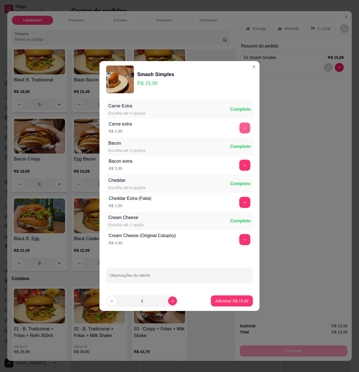
click at [239, 123] on button "+" at bounding box center [244, 128] width 11 height 11
click at [227, 300] on p "Adicionar R$ 21,98" at bounding box center [232, 300] width 32 height 5
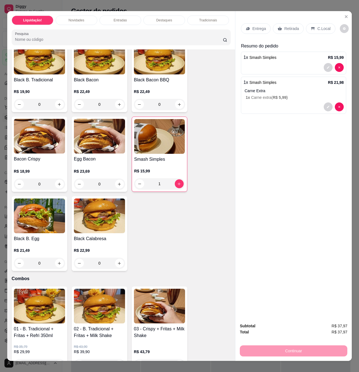
click at [276, 99] on div "1 x Smash Simples R$ 21,98 Carne Extra 1 x Carne extra ( R$ 5,99 )" at bounding box center [293, 95] width 105 height 37
click at [292, 27] on p "Retirada" at bounding box center [291, 29] width 15 height 6
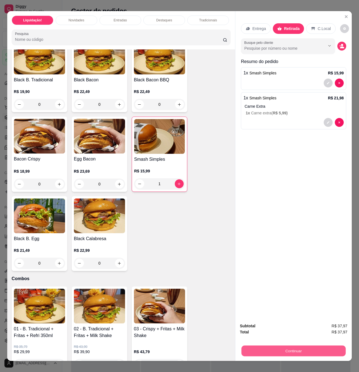
click at [312, 347] on button "Continuar" at bounding box center [293, 350] width 104 height 11
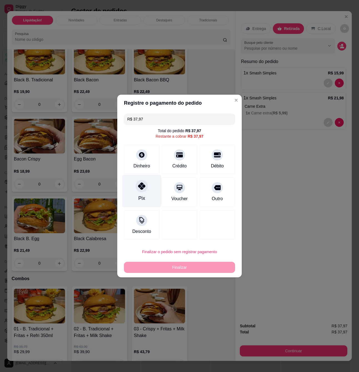
click at [141, 184] on div at bounding box center [142, 186] width 12 height 12
type input "R$ 0,00"
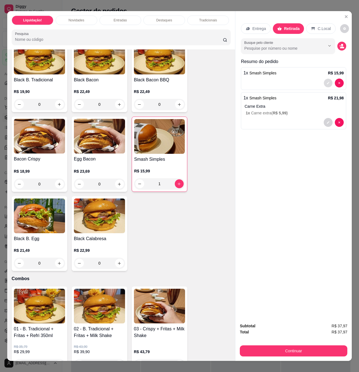
click at [327, 82] on icon "decrease-product-quantity" at bounding box center [328, 83] width 2 height 2
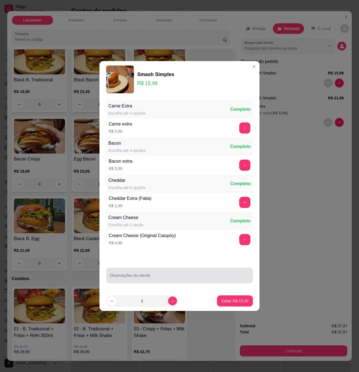
click at [154, 274] on div at bounding box center [179, 275] width 140 height 11
type input "bem passado"
click at [225, 300] on p "Editar R$ 15,99" at bounding box center [234, 301] width 27 height 6
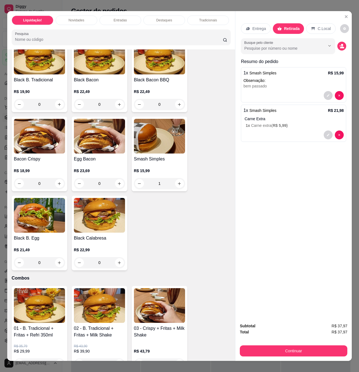
type input "0"
click at [298, 210] on div "Entrega Retirada C.Local Busque pelo cliente Resumo do pedido 1 x Smash Simples…" at bounding box center [293, 164] width 116 height 307
click at [323, 131] on button "decrease-product-quantity" at bounding box center [327, 135] width 9 height 9
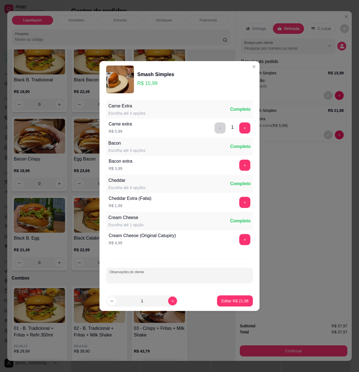
click at [154, 276] on input "Observações do cliente" at bounding box center [179, 278] width 140 height 6
type input "tbm"
click at [225, 299] on p "Editar R$ 21,98" at bounding box center [234, 301] width 27 height 6
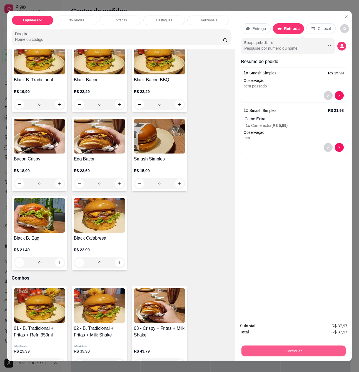
click at [312, 347] on button "Continuar" at bounding box center [293, 350] width 104 height 11
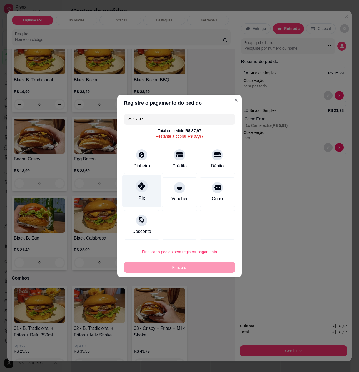
click at [148, 191] on div "Pix" at bounding box center [141, 191] width 39 height 32
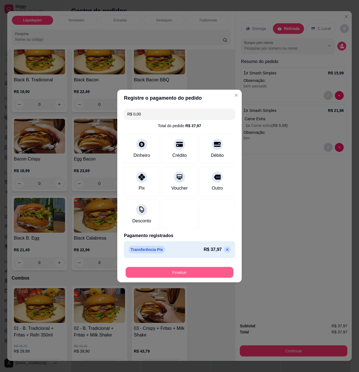
click at [205, 276] on button "Finalizar" at bounding box center [180, 272] width 108 height 11
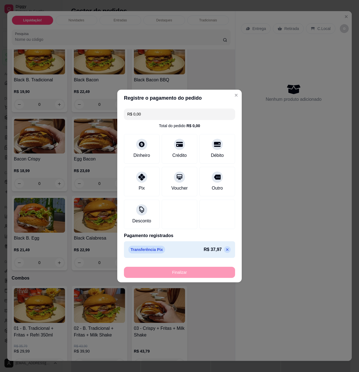
type input "-R$ 37,97"
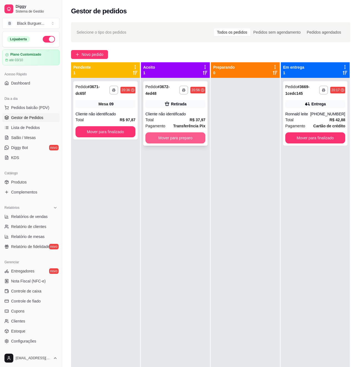
click at [190, 138] on button "Mover para preparo" at bounding box center [176, 137] width 60 height 11
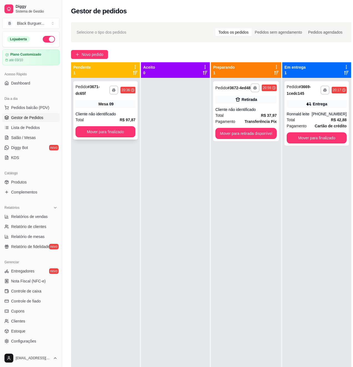
click at [124, 107] on div "Mesa 09" at bounding box center [106, 104] width 60 height 8
click at [315, 109] on div "**********" at bounding box center [317, 113] width 64 height 64
click at [328, 139] on button "Mover para finalizado" at bounding box center [317, 137] width 60 height 11
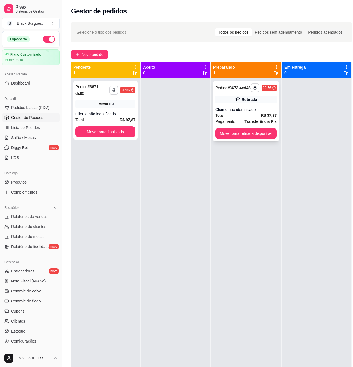
click at [235, 109] on div "**********" at bounding box center [246, 111] width 66 height 60
click at [125, 105] on div "Mesa 09" at bounding box center [106, 104] width 60 height 8
click at [240, 103] on div "Retirada" at bounding box center [245, 100] width 61 height 8
click at [252, 184] on div "**********" at bounding box center [246, 261] width 70 height 367
click at [116, 114] on div "Cliente não identificado" at bounding box center [106, 114] width 60 height 6
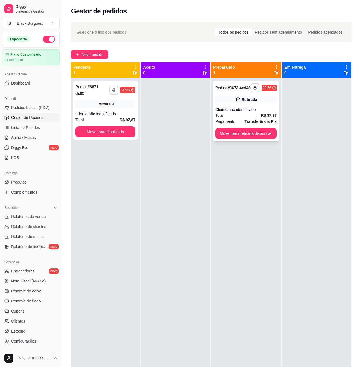
click at [234, 103] on div "Retirada" at bounding box center [245, 100] width 61 height 8
click at [107, 101] on span "Mesa" at bounding box center [104, 104] width 10 height 6
click at [184, 199] on div at bounding box center [175, 261] width 69 height 367
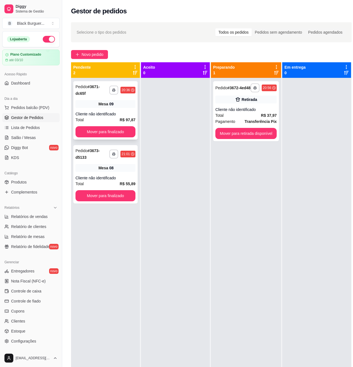
click at [127, 106] on div "Mesa 09" at bounding box center [106, 104] width 60 height 8
click at [117, 131] on button "Mover para finalizado" at bounding box center [106, 131] width 60 height 11
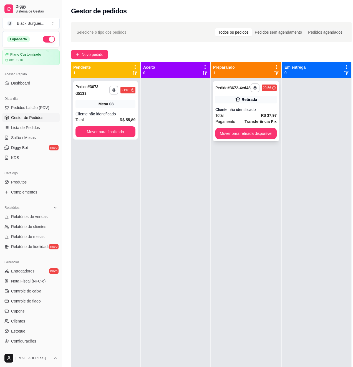
click at [254, 118] on div "Total R$ 37,97" at bounding box center [245, 115] width 61 height 6
click at [112, 106] on div "08" at bounding box center [111, 104] width 4 height 6
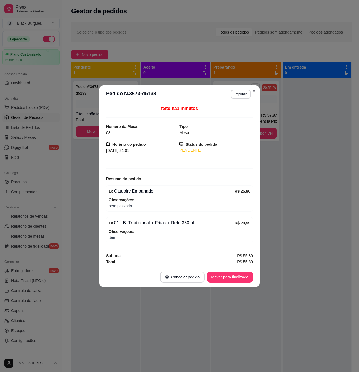
click at [145, 218] on div "1 x 01 - B. Tradicional + Fritas + Refri 350ml R$ 29,99 Observações: tbm" at bounding box center [179, 230] width 147 height 26
click at [150, 223] on div "1 x 01 - B. Tradicional + Fritas + Refri 350ml" at bounding box center [172, 223] width 126 height 7
click at [141, 217] on div "1 x 01 - B. Tradicional + Fritas + Refri 350ml R$ 29,99 Observações: tbm" at bounding box center [179, 230] width 147 height 26
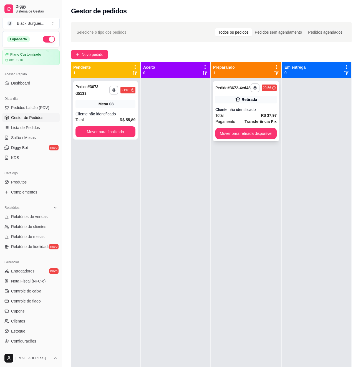
click at [263, 112] on div "Cliente não identificado" at bounding box center [245, 110] width 61 height 6
click at [124, 113] on div "Cliente não identificado" at bounding box center [106, 114] width 60 height 6
drag, startPoint x: 174, startPoint y: 134, endPoint x: 90, endPoint y: 54, distance: 115.5
click at [173, 133] on div at bounding box center [175, 261] width 69 height 367
click at [92, 55] on span "Novo pedido" at bounding box center [93, 54] width 22 height 6
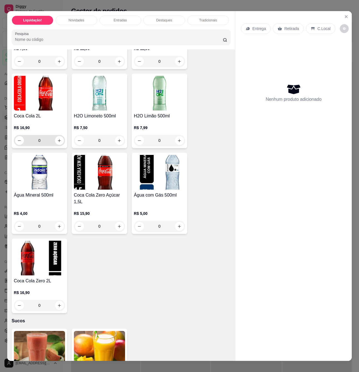
scroll to position [1649, 0]
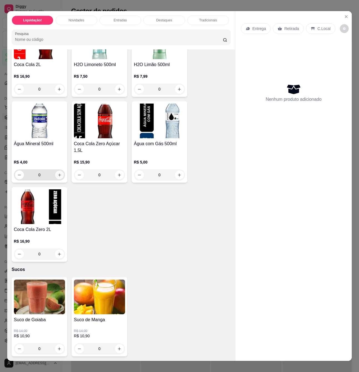
click at [59, 172] on button "increase-product-quantity" at bounding box center [59, 175] width 9 height 9
type input "1"
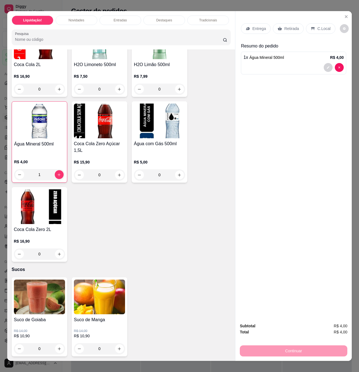
click at [291, 26] on p "Retirada" at bounding box center [291, 29] width 15 height 6
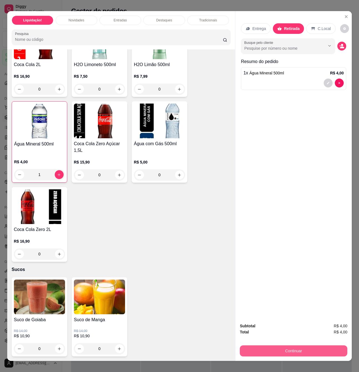
click at [310, 345] on button "Continuar" at bounding box center [293, 350] width 107 height 11
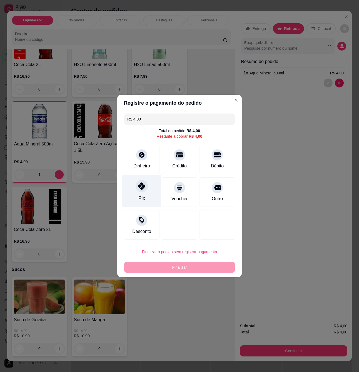
click at [140, 187] on icon at bounding box center [141, 185] width 7 height 7
type input "R$ 0,00"
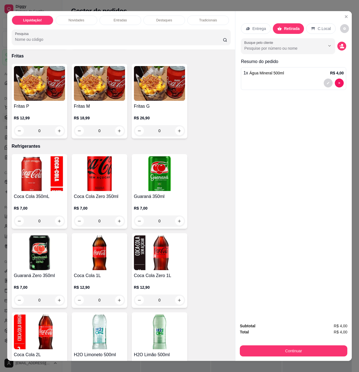
scroll to position [1279, 0]
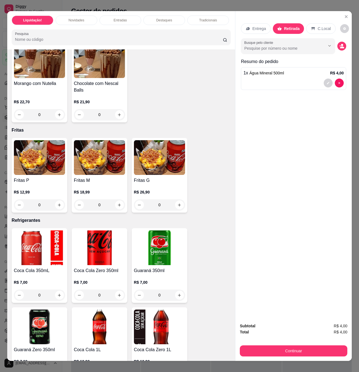
click at [149, 172] on img at bounding box center [159, 157] width 51 height 35
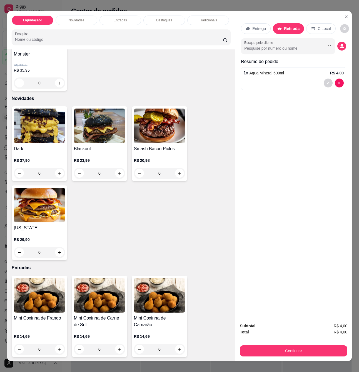
scroll to position [0, 0]
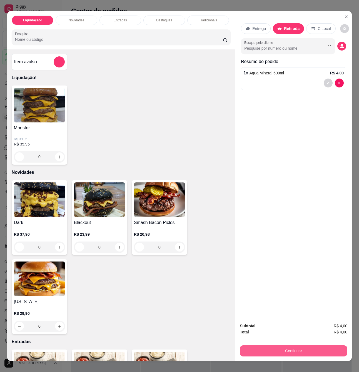
click at [272, 346] on button "Continuar" at bounding box center [293, 350] width 107 height 11
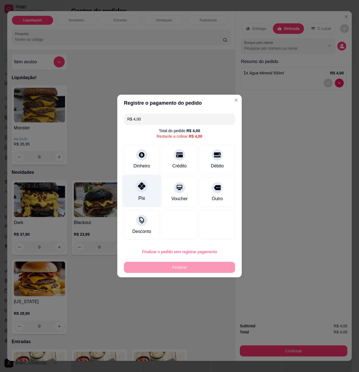
click at [145, 184] on div at bounding box center [142, 186] width 12 height 12
type input "R$ 0,00"
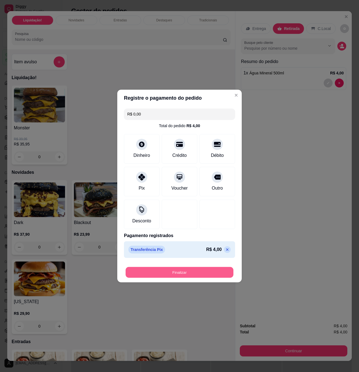
click at [192, 276] on button "Finalizar" at bounding box center [180, 272] width 108 height 11
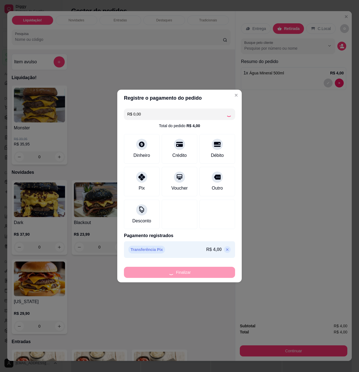
type input "0"
type input "-R$ 4,00"
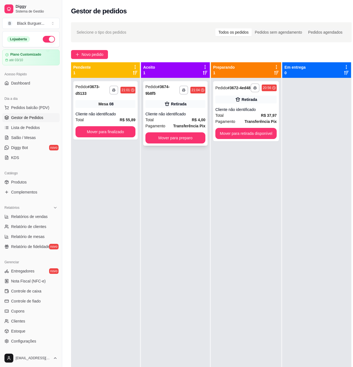
click at [177, 122] on div "Total R$ 4,00" at bounding box center [176, 120] width 60 height 6
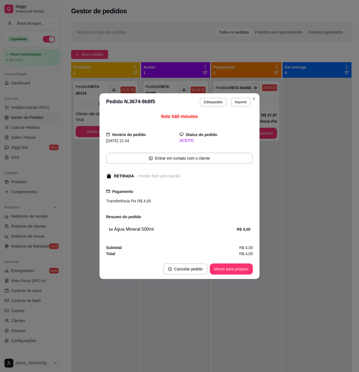
click at [231, 270] on button "Mover para preparo" at bounding box center [231, 269] width 43 height 11
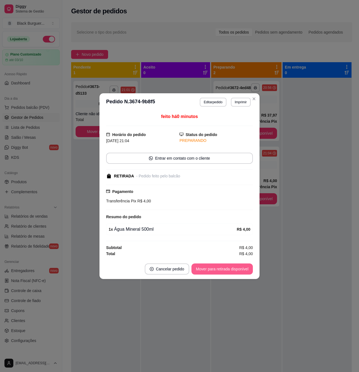
click at [231, 270] on button "Mover para retirada disponível" at bounding box center [221, 269] width 61 height 11
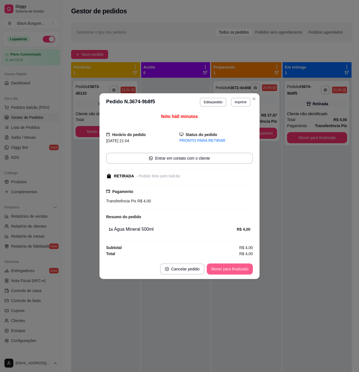
click at [231, 270] on button "Mover para finalizado" at bounding box center [230, 269] width 46 height 11
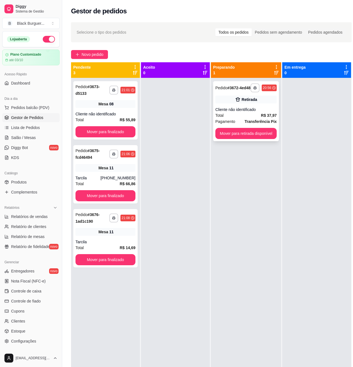
click at [245, 118] on div "Total R$ 37,97" at bounding box center [245, 115] width 61 height 6
click at [123, 232] on div "Mesa 11" at bounding box center [106, 232] width 60 height 8
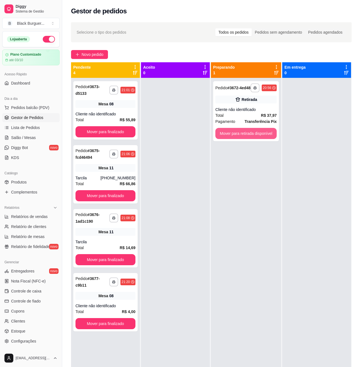
click at [265, 139] on button "Mover para retirada disponível" at bounding box center [245, 133] width 61 height 11
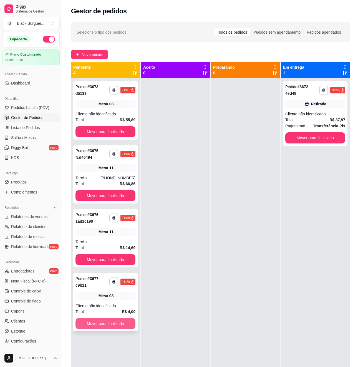
click at [133, 322] on button "Mover para finalizado" at bounding box center [106, 323] width 60 height 11
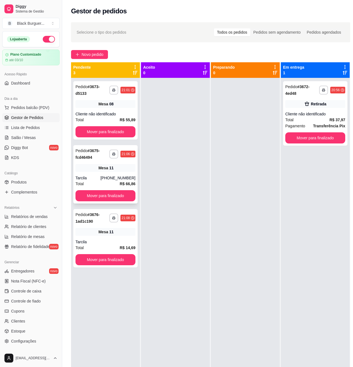
click at [131, 176] on div "[PHONE_NUMBER]" at bounding box center [118, 178] width 35 height 6
click at [91, 115] on div "Cliente não identificado" at bounding box center [106, 114] width 60 height 6
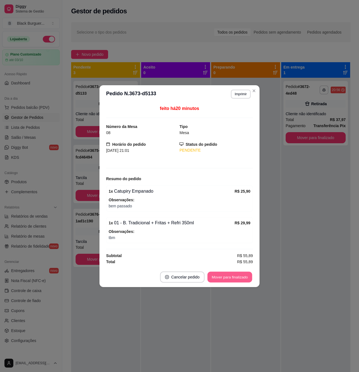
click at [223, 275] on button "Mover para finalizado" at bounding box center [229, 277] width 45 height 11
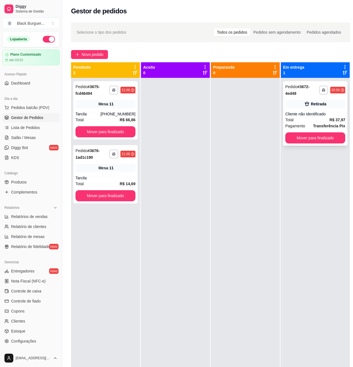
click at [311, 142] on button "Mover para finalizado" at bounding box center [315, 137] width 60 height 11
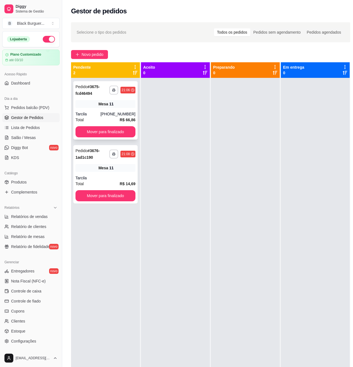
click at [100, 97] on div "**********" at bounding box center [105, 110] width 64 height 58
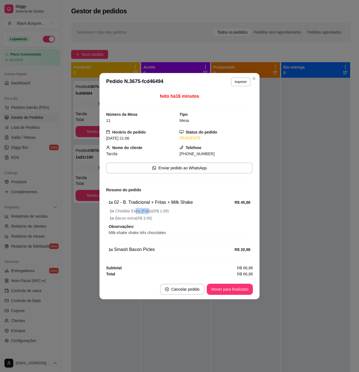
drag, startPoint x: 134, startPoint y: 214, endPoint x: 152, endPoint y: 214, distance: 17.8
click at [152, 214] on span "1 x Cheddar Extra (Fatia) ( R$ 1,99 )" at bounding box center [180, 211] width 141 height 6
click at [153, 214] on span "1 x Cheddar Extra (Fatia) ( R$ 1,99 )" at bounding box center [180, 211] width 141 height 6
drag, startPoint x: 142, startPoint y: 215, endPoint x: 149, endPoint y: 215, distance: 6.4
click at [148, 215] on div "1 x Cheddar Extra (Fatia) ( R$ 1,99 ) 1 x Bacon extra ( R$ 3,99 )" at bounding box center [180, 214] width 142 height 13
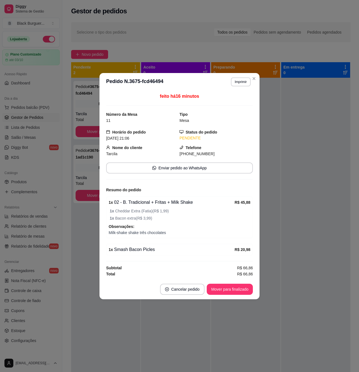
drag, startPoint x: 149, startPoint y: 215, endPoint x: 139, endPoint y: 212, distance: 10.3
click at [148, 215] on span "1 x Bacon extra ( R$ 3,99 )" at bounding box center [180, 218] width 141 height 6
drag, startPoint x: 139, startPoint y: 212, endPoint x: 147, endPoint y: 213, distance: 7.8
click at [147, 213] on span "1 x Cheddar Extra (Fatia) ( R$ 1,99 )" at bounding box center [180, 211] width 141 height 6
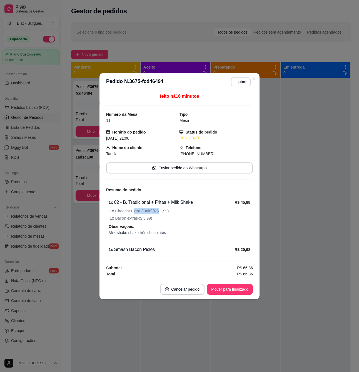
drag, startPoint x: 153, startPoint y: 211, endPoint x: 158, endPoint y: 211, distance: 5.3
click at [157, 211] on span "1 x Cheddar Extra (Fatia) ( R$ 1,99 )" at bounding box center [180, 211] width 141 height 6
click at [158, 211] on span "1 x Cheddar Extra (Fatia) ( R$ 1,99 )" at bounding box center [180, 211] width 141 height 6
drag, startPoint x: 143, startPoint y: 213, endPoint x: 166, endPoint y: 216, distance: 23.5
click at [160, 215] on div "1 x Cheddar Extra (Fatia) ( R$ 1,99 ) 1 x Bacon extra ( R$ 3,99 )" at bounding box center [180, 214] width 142 height 13
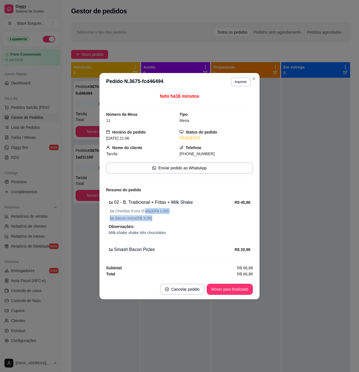
drag, startPoint x: 166, startPoint y: 216, endPoint x: 147, endPoint y: 214, distance: 19.3
click at [166, 216] on span "1 x Bacon extra ( R$ 3,99 )" at bounding box center [180, 218] width 141 height 6
click at [142, 211] on span "1 x Cheddar Extra (Fatia) ( R$ 1,99 )" at bounding box center [180, 211] width 141 height 6
click at [142, 238] on div "1 x 02 - B. Tradicional + Fritas + Milk Shake R$ 45,88 1 x Cheddar Extra (Fatia…" at bounding box center [179, 218] width 147 height 42
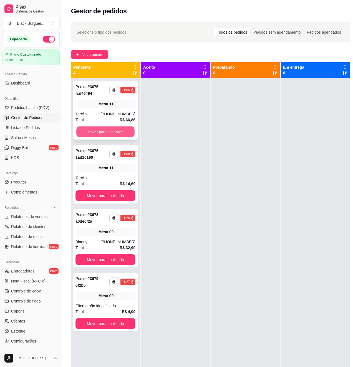
click at [96, 134] on button "Mover para finalizado" at bounding box center [105, 131] width 58 height 11
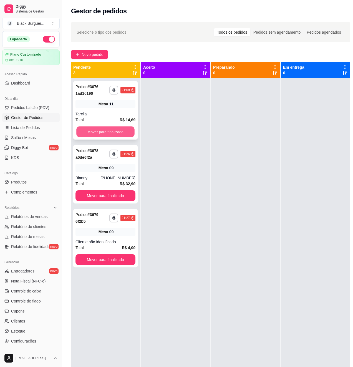
click at [97, 133] on button "Mover para finalizado" at bounding box center [105, 131] width 58 height 11
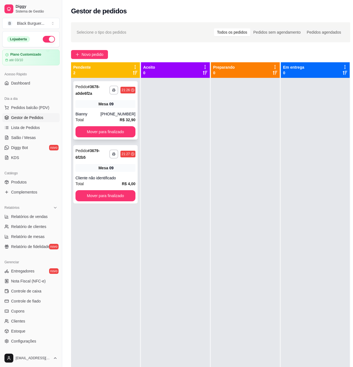
click at [99, 105] on span "Mesa" at bounding box center [104, 104] width 10 height 6
click at [93, 177] on div "Cliente não identificado" at bounding box center [106, 178] width 60 height 6
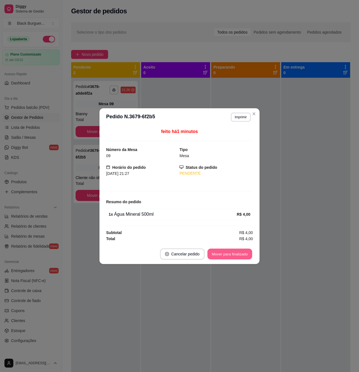
click at [216, 256] on button "Mover para finalizado" at bounding box center [229, 254] width 45 height 11
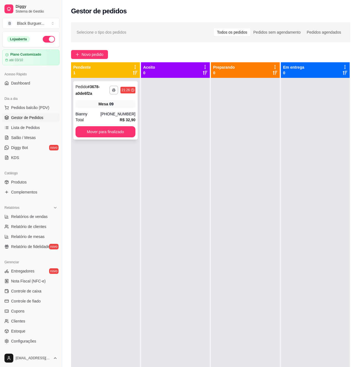
click at [85, 106] on div "Mesa 09" at bounding box center [106, 104] width 60 height 8
click at [100, 108] on div "**********" at bounding box center [105, 110] width 64 height 58
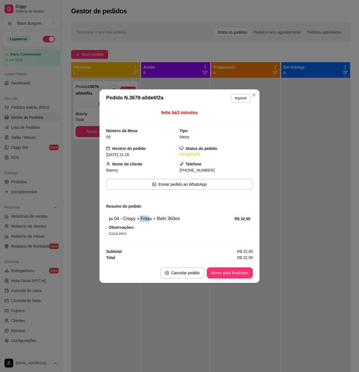
drag, startPoint x: 138, startPoint y: 217, endPoint x: 149, endPoint y: 217, distance: 11.1
click at [149, 217] on div "1 x 04 - Crispy + Fritas + Refri 350ml" at bounding box center [172, 218] width 126 height 7
click at [170, 221] on div "1 x 04 - Crispy + Fritas + Refri 350ml" at bounding box center [172, 218] width 126 height 7
click at [127, 221] on div "1 x 04 - Crispy + Fritas + Refri 350ml" at bounding box center [172, 218] width 126 height 7
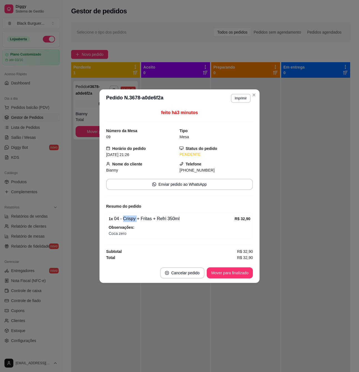
click at [127, 221] on div "1 x 04 - Crispy + Fritas + Refri 350ml" at bounding box center [172, 218] width 126 height 7
click at [146, 219] on div "1 x 04 - Crispy + Fritas + Refri 350ml" at bounding box center [172, 218] width 126 height 7
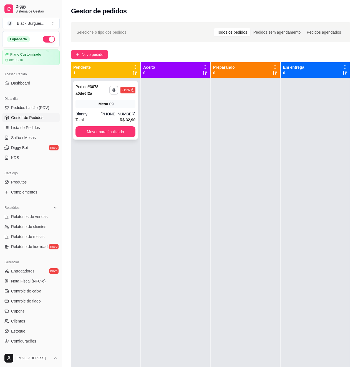
click at [97, 106] on div "Mesa 09" at bounding box center [106, 104] width 60 height 8
click at [36, 138] on link "Salão / Mesas" at bounding box center [30, 137] width 57 height 9
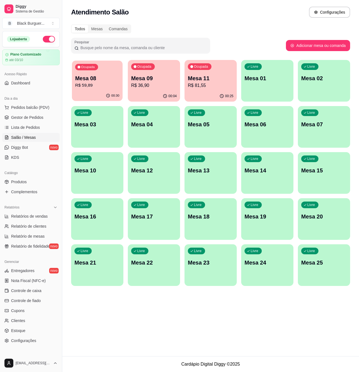
click at [116, 87] on p "R$ 59,89" at bounding box center [97, 85] width 44 height 6
click at [95, 84] on p "R$ 59,89" at bounding box center [97, 85] width 46 height 7
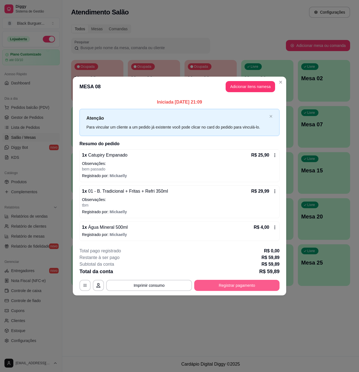
click at [248, 283] on button "Registrar pagamento" at bounding box center [236, 285] width 85 height 11
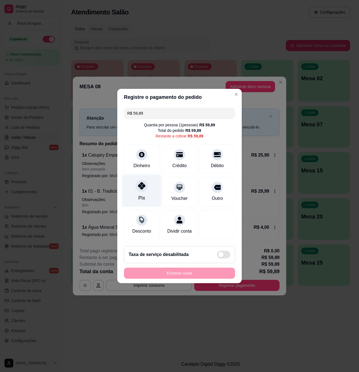
click at [141, 180] on div at bounding box center [142, 186] width 12 height 12
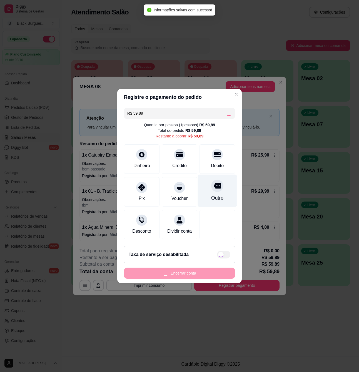
type input "R$ 0,00"
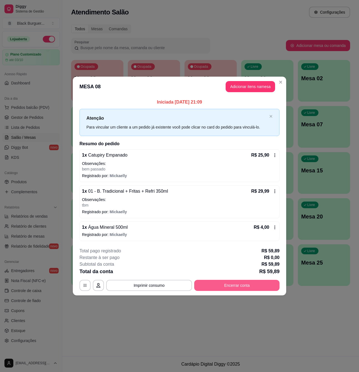
click at [219, 282] on button "Encerrar conta" at bounding box center [236, 285] width 85 height 11
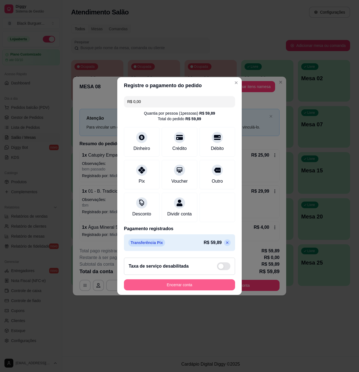
click at [173, 288] on button "Encerrar conta" at bounding box center [179, 284] width 111 height 11
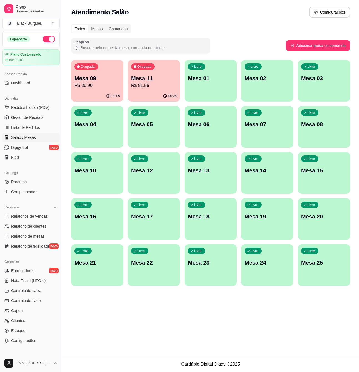
click at [156, 83] on p "R$ 81,55" at bounding box center [154, 85] width 46 height 7
click at [100, 86] on p "R$ 36,90" at bounding box center [97, 85] width 46 height 7
click at [38, 118] on span "Gestor de Pedidos" at bounding box center [27, 118] width 32 height 6
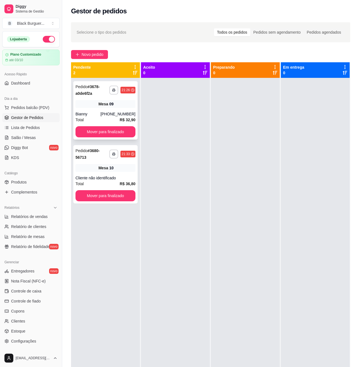
click at [101, 111] on div "Bianny" at bounding box center [88, 114] width 25 height 6
click at [37, 138] on link "Salão / Mesas" at bounding box center [30, 137] width 57 height 9
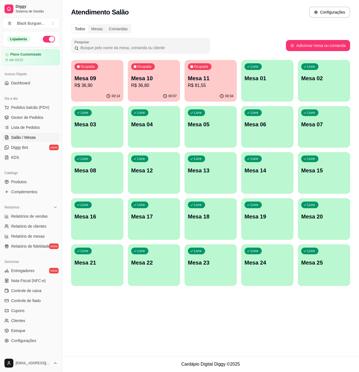
click at [231, 74] on div "Ocupada Mesa 11 R$ 81,55" at bounding box center [210, 75] width 52 height 31
click at [205, 74] on div "Ocupada Mesa 11 R$ 81,55" at bounding box center [210, 75] width 52 height 31
click at [218, 81] on p "Mesa 11" at bounding box center [210, 78] width 44 height 7
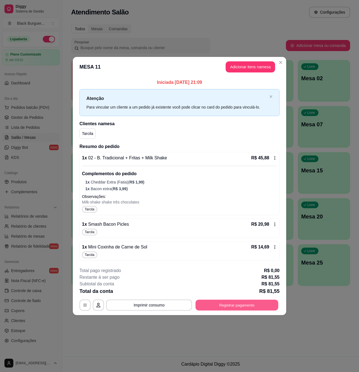
click at [258, 303] on button "Registrar pagamento" at bounding box center [236, 305] width 83 height 11
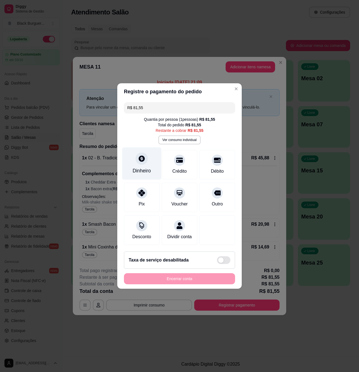
click at [141, 156] on icon at bounding box center [142, 159] width 6 height 6
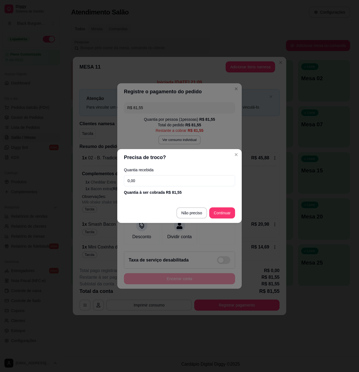
click at [177, 177] on input "0,00" at bounding box center [179, 180] width 111 height 11
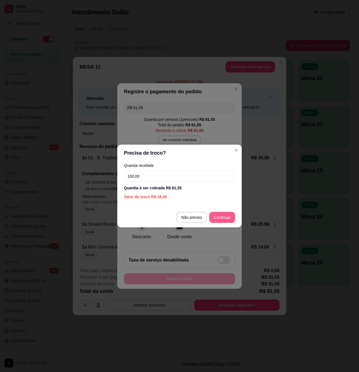
type input "100,00"
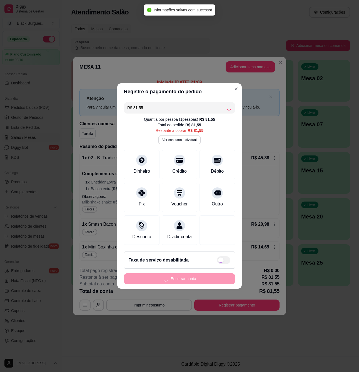
type input "R$ 0,00"
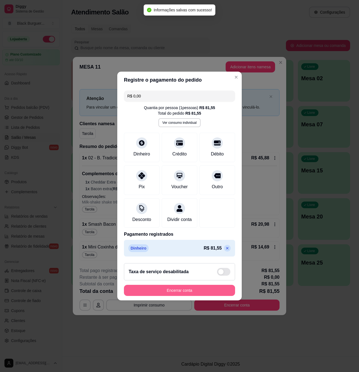
click at [199, 296] on button "Encerrar conta" at bounding box center [179, 290] width 111 height 11
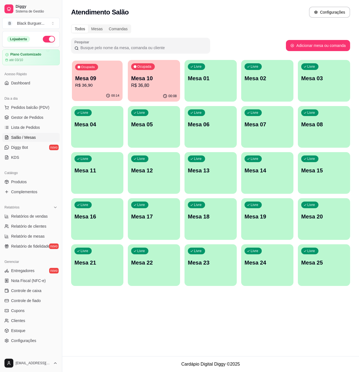
click at [90, 84] on p "R$ 36,90" at bounding box center [97, 85] width 44 height 6
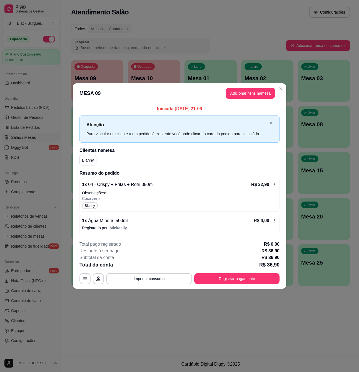
click at [74, 164] on div "Iniciada [DATE] 21:09 Atenção Para vincular um cliente a um pedido já existente…" at bounding box center [179, 169] width 213 height 133
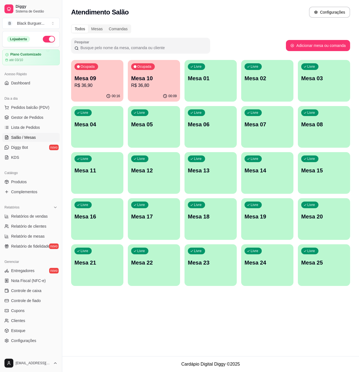
click at [168, 80] on p "Mesa 10" at bounding box center [154, 78] width 46 height 8
click at [96, 82] on div "Mesa 09 R$ 36,90" at bounding box center [97, 81] width 46 height 14
click at [161, 80] on p "Mesa 10" at bounding box center [154, 78] width 46 height 8
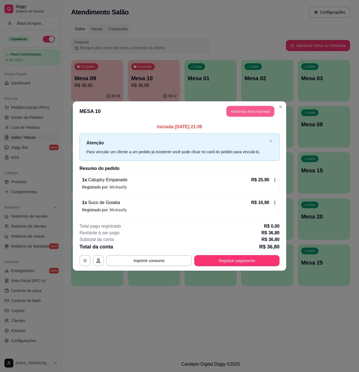
click at [244, 108] on button "Adicionar itens na mesa" at bounding box center [250, 111] width 48 height 11
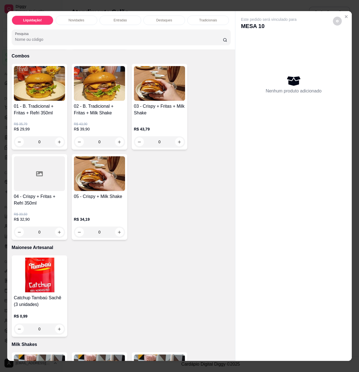
scroll to position [962, 0]
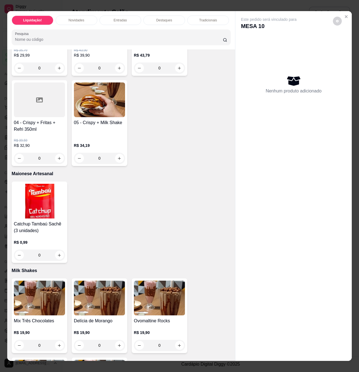
click at [57, 256] on icon "increase-product-quantity" at bounding box center [59, 255] width 4 height 4
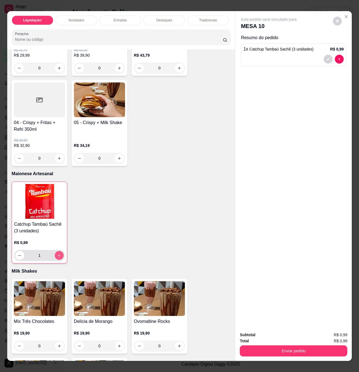
type input "1"
click at [293, 349] on button "Enviar pedido" at bounding box center [293, 350] width 107 height 11
click at [282, 333] on button "Não registrar e enviar pedido" at bounding box center [274, 334] width 58 height 11
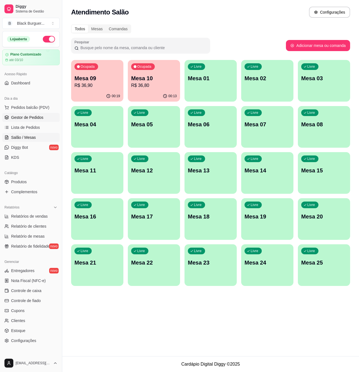
click at [29, 120] on span "Gestor de Pedidos" at bounding box center [27, 118] width 32 height 6
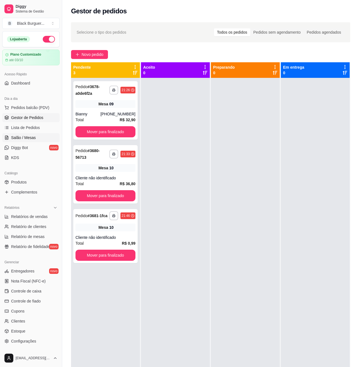
click at [40, 136] on link "Salão / Mesas" at bounding box center [30, 137] width 57 height 9
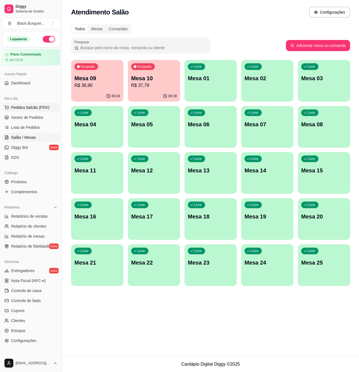
click at [40, 110] on span "Pedidos balcão (PDV)" at bounding box center [30, 108] width 38 height 6
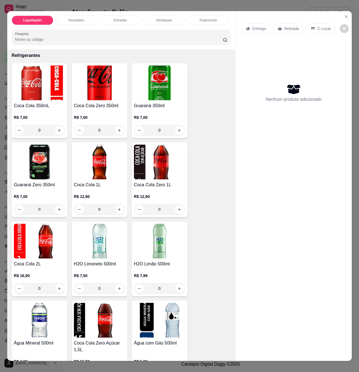
scroll to position [1555, 0]
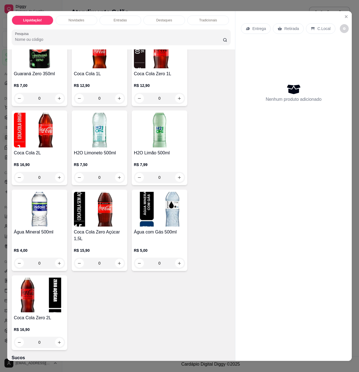
click at [31, 230] on div "Água Mineral 500ml R$ 4,00 0" at bounding box center [40, 230] width 56 height 81
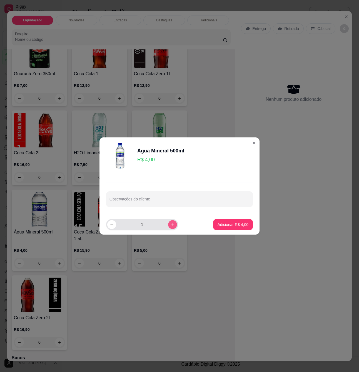
click at [170, 223] on icon "increase-product-quantity" at bounding box center [172, 225] width 4 height 4
type input "2"
click at [229, 224] on p "Adicionar R$ 8,00" at bounding box center [232, 225] width 31 height 6
type input "2"
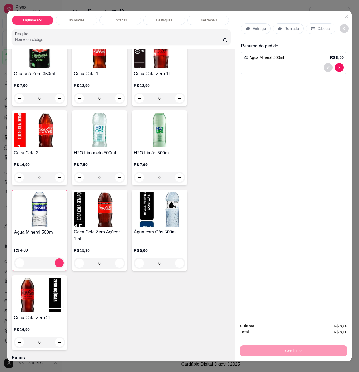
click at [289, 32] on div "Entrega Retirada C.Local" at bounding box center [293, 28] width 105 height 19
click at [293, 28] on p "Retirada" at bounding box center [291, 29] width 15 height 6
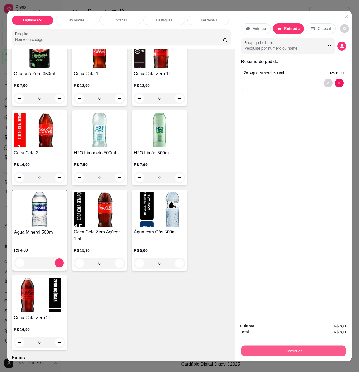
click at [300, 349] on button "Continuar" at bounding box center [293, 350] width 104 height 11
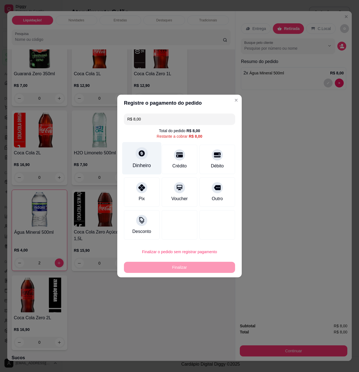
click at [138, 159] on div "Dinheiro" at bounding box center [141, 158] width 39 height 32
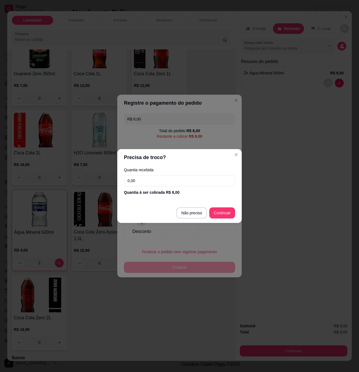
click at [154, 178] on input "0,00" at bounding box center [179, 180] width 111 height 11
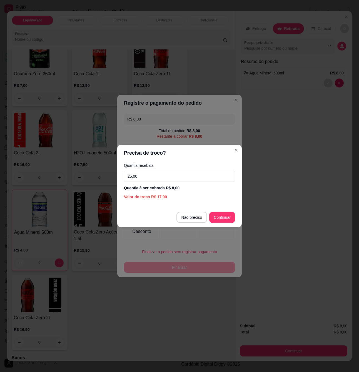
type input "25,00"
type input "R$ 0,00"
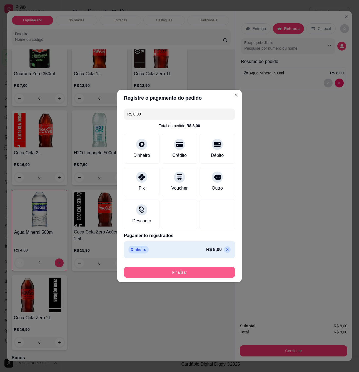
click at [214, 273] on button "Finalizar" at bounding box center [179, 272] width 111 height 11
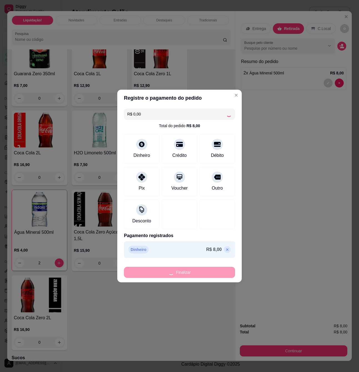
type input "0"
type input "-R$ 8,00"
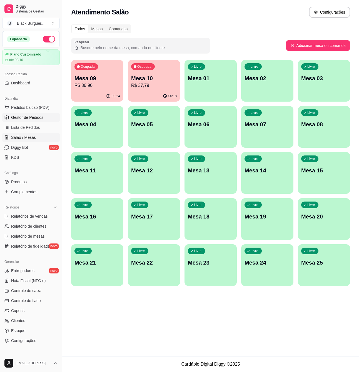
click at [34, 118] on span "Gestor de Pedidos" at bounding box center [27, 118] width 32 height 6
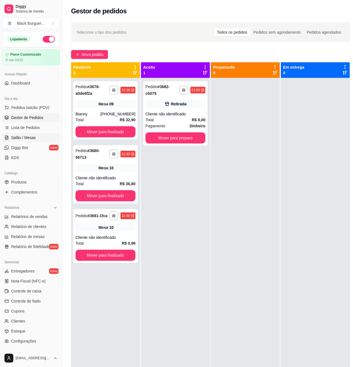
click at [36, 140] on link "Salão / Mesas" at bounding box center [30, 137] width 57 height 9
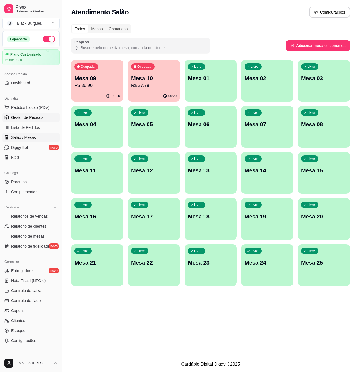
click at [22, 114] on link "Gestor de Pedidos" at bounding box center [30, 117] width 57 height 9
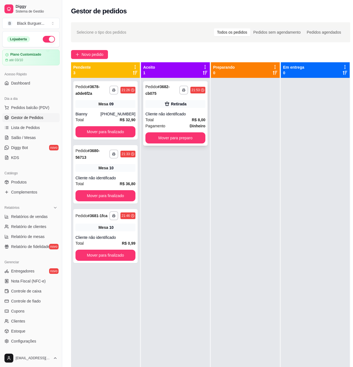
click at [154, 109] on div "**********" at bounding box center [175, 113] width 64 height 64
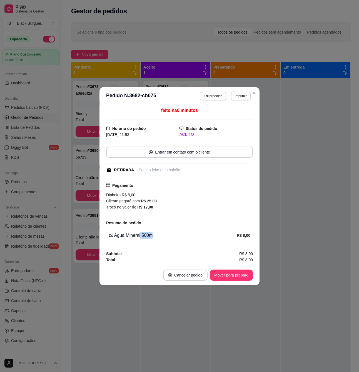
drag, startPoint x: 147, startPoint y: 234, endPoint x: 154, endPoint y: 235, distance: 6.5
click at [154, 235] on div "2 x Água Mineral 500ml" at bounding box center [173, 235] width 128 height 7
click at [228, 277] on button "Mover para preparo" at bounding box center [231, 275] width 43 height 11
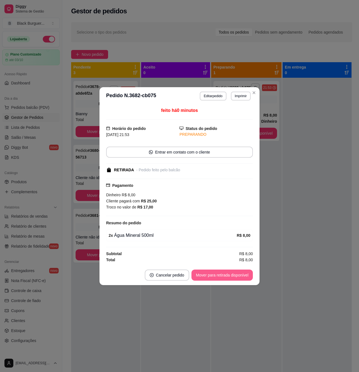
click at [244, 277] on button "Mover para retirada disponível" at bounding box center [221, 275] width 61 height 11
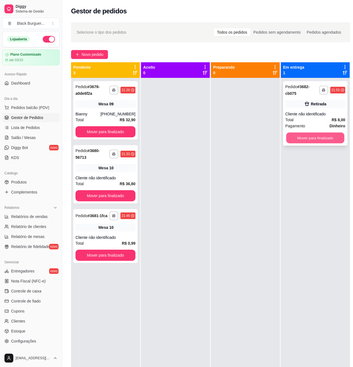
click at [314, 137] on button "Mover para finalizado" at bounding box center [315, 137] width 58 height 11
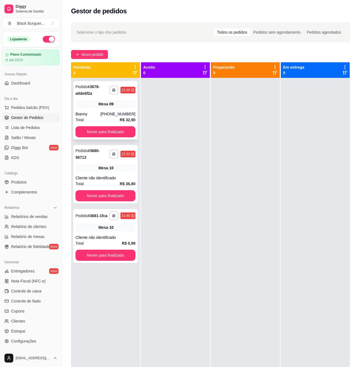
click at [105, 104] on span "Mesa" at bounding box center [104, 104] width 10 height 6
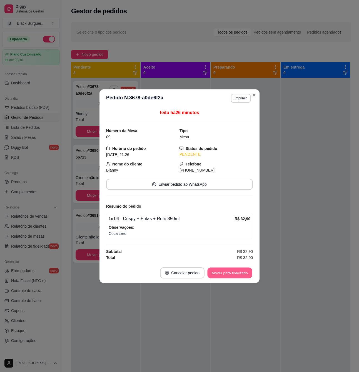
click at [223, 269] on button "Mover para finalizado" at bounding box center [229, 272] width 45 height 11
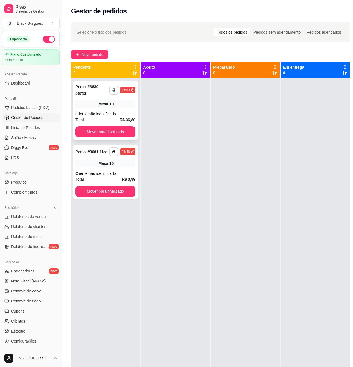
click at [123, 115] on div "Cliente não identificado" at bounding box center [106, 114] width 60 height 6
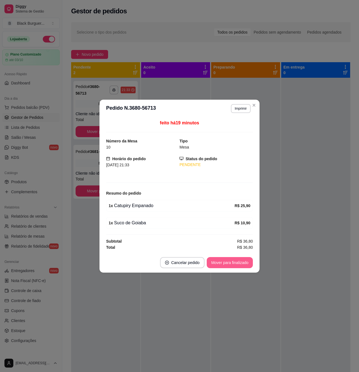
click at [220, 259] on button "Mover para finalizado" at bounding box center [230, 262] width 46 height 11
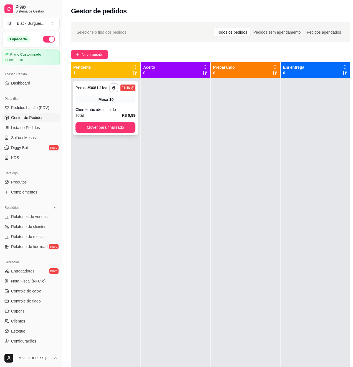
click at [118, 127] on button "Mover para finalizado" at bounding box center [106, 127] width 60 height 11
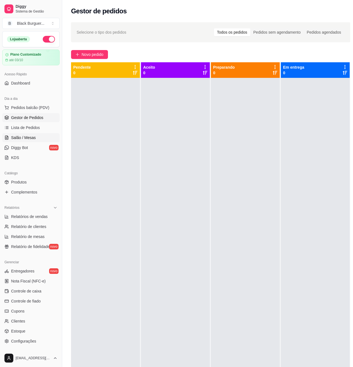
click at [34, 137] on span "Salão / Mesas" at bounding box center [23, 138] width 25 height 6
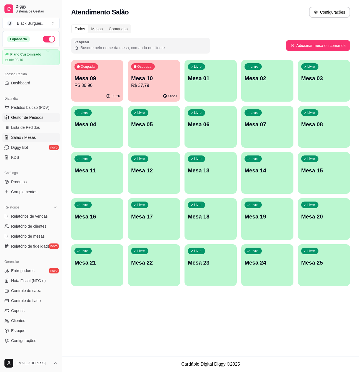
click at [35, 117] on span "Gestor de Pedidos" at bounding box center [27, 118] width 32 height 6
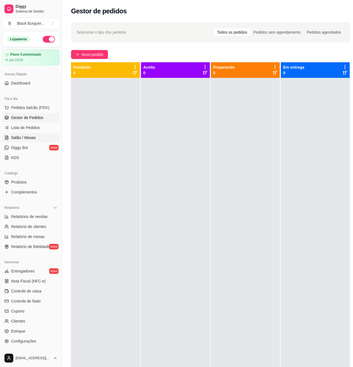
click at [20, 141] on link "Salão / Mesas" at bounding box center [30, 137] width 57 height 9
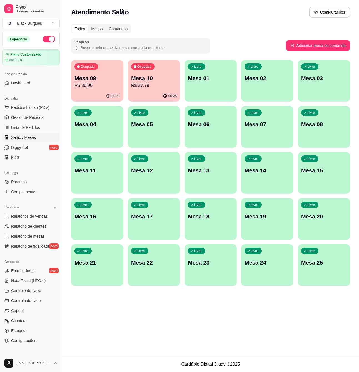
click at [87, 91] on div "00:31" at bounding box center [97, 96] width 52 height 11
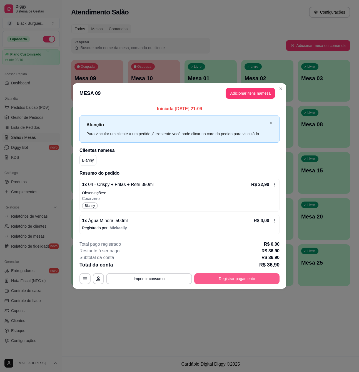
click at [260, 278] on button "Registrar pagamento" at bounding box center [236, 278] width 85 height 11
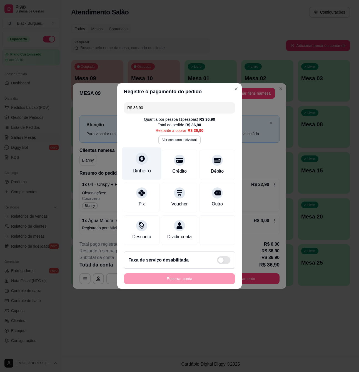
click at [138, 155] on icon at bounding box center [141, 158] width 7 height 7
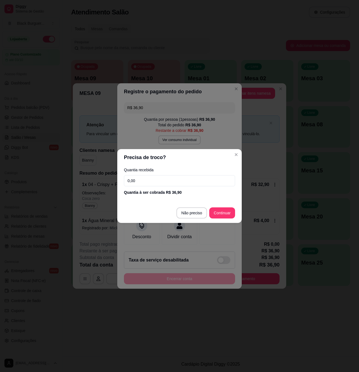
click at [151, 179] on input "0,00" at bounding box center [179, 180] width 111 height 11
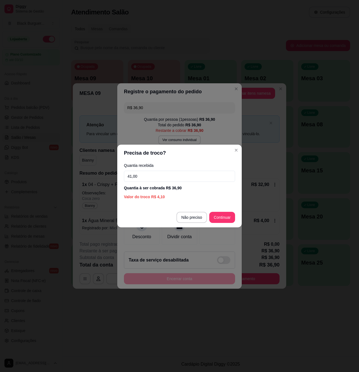
type input "41,00"
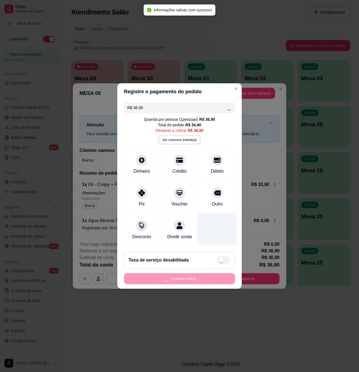
type input "R$ 0,00"
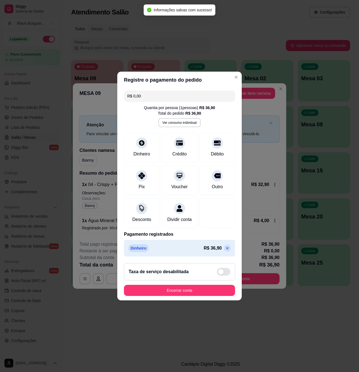
click at [205, 300] on footer "Taxa de serviço desabilitada Encerrar conta" at bounding box center [179, 280] width 124 height 42
click at [206, 295] on button "Encerrar conta" at bounding box center [179, 290] width 111 height 11
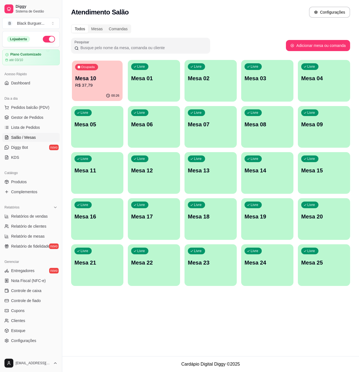
click at [85, 84] on p "R$ 37,79" at bounding box center [97, 85] width 44 height 6
click at [36, 120] on span "Gestor de Pedidos" at bounding box center [27, 118] width 32 height 6
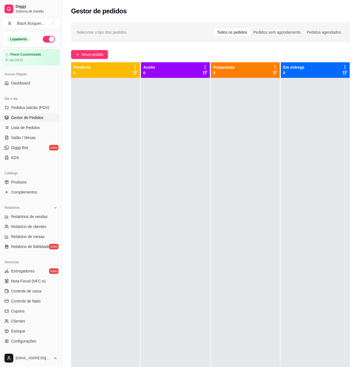
click at [34, 133] on ul "Pedidos balcão (PDV) Gestor de Pedidos Lista de Pedidos Salão / Mesas Diggy Bot…" at bounding box center [30, 132] width 57 height 59
click at [34, 136] on span "Salão / Mesas" at bounding box center [23, 138] width 25 height 6
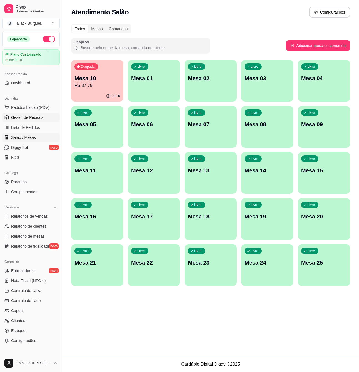
click at [39, 119] on span "Gestor de Pedidos" at bounding box center [27, 118] width 32 height 6
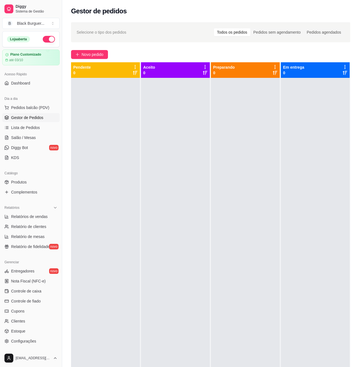
click at [116, 122] on div at bounding box center [105, 261] width 69 height 367
click at [89, 55] on span "Novo pedido" at bounding box center [93, 54] width 22 height 6
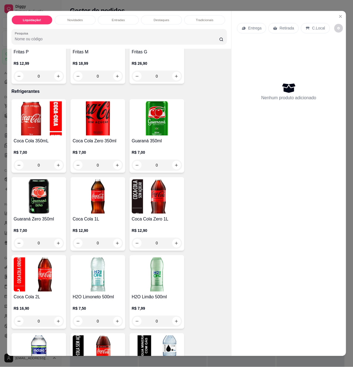
scroll to position [1555, 0]
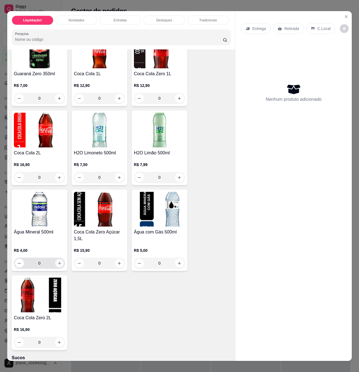
click at [57, 264] on icon "increase-product-quantity" at bounding box center [59, 263] width 4 height 4
type input "1"
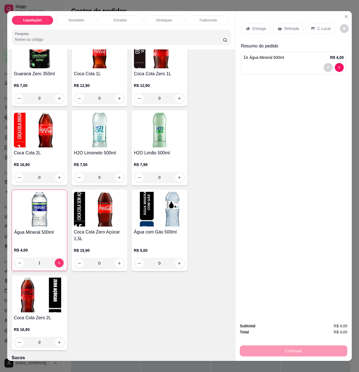
click at [279, 26] on icon at bounding box center [279, 28] width 4 height 4
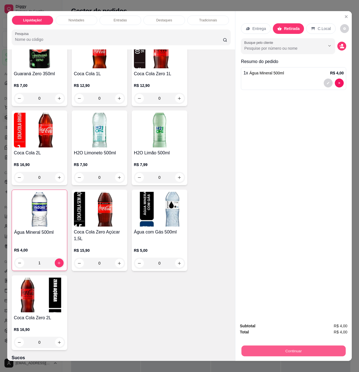
click at [264, 345] on button "Continuar" at bounding box center [293, 350] width 104 height 11
click at [306, 345] on button "Continuar" at bounding box center [293, 350] width 107 height 11
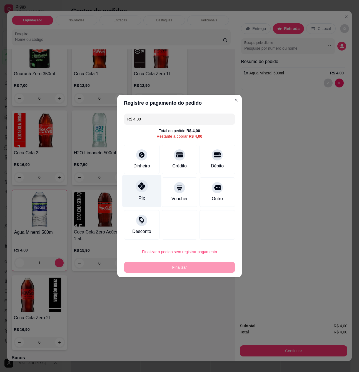
click at [142, 182] on icon at bounding box center [141, 185] width 7 height 7
type input "R$ 0,00"
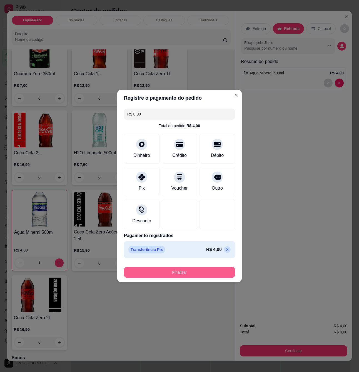
click at [174, 270] on button "Finalizar" at bounding box center [179, 272] width 111 height 11
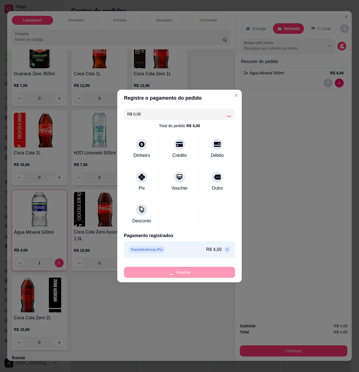
type input "0"
type input "-R$ 4,00"
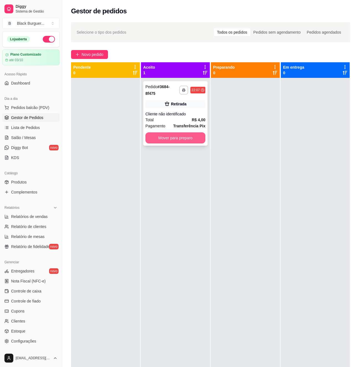
click at [194, 142] on button "Mover para preparo" at bounding box center [176, 137] width 60 height 11
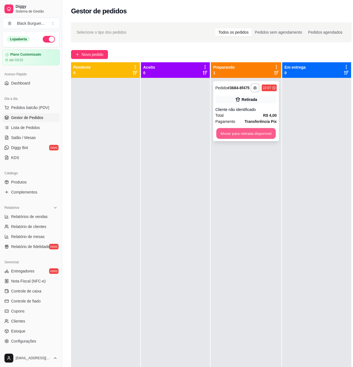
click at [236, 129] on button "Mover para retirada disponível" at bounding box center [245, 133] width 59 height 11
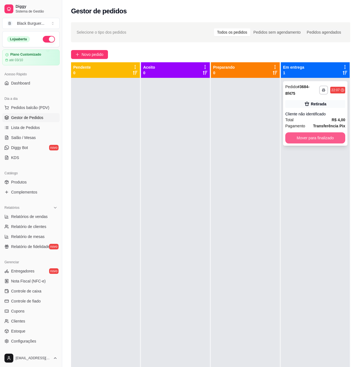
click at [298, 140] on button "Mover para finalizado" at bounding box center [315, 137] width 60 height 11
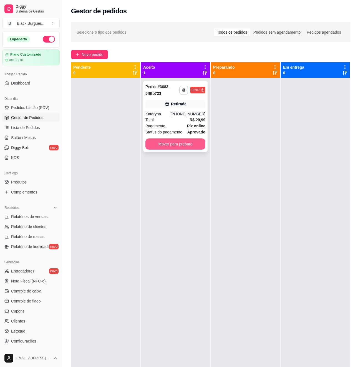
click at [170, 143] on button "Mover para preparo" at bounding box center [176, 143] width 60 height 11
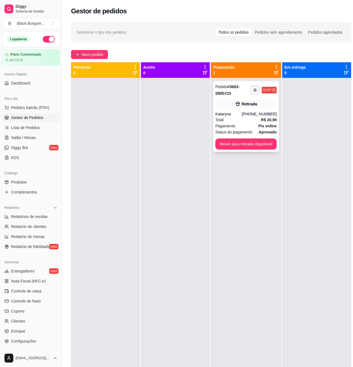
click at [250, 124] on div "Pagamento Pix online" at bounding box center [245, 126] width 61 height 6
click at [262, 143] on button "Mover para retirada disponível" at bounding box center [245, 144] width 59 height 11
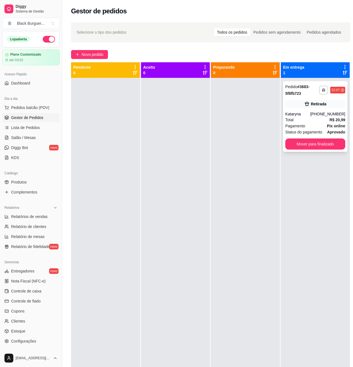
click at [318, 107] on div "Retirada" at bounding box center [315, 104] width 60 height 8
click at [318, 126] on div "Pagamento Pix online" at bounding box center [315, 126] width 60 height 6
click at [321, 139] on button "Mover para finalizado" at bounding box center [315, 144] width 58 height 11
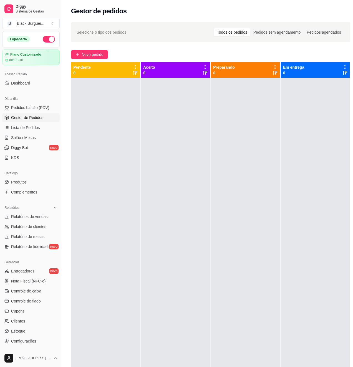
click at [272, 142] on div at bounding box center [245, 261] width 69 height 367
